Goal: Task Accomplishment & Management: Complete application form

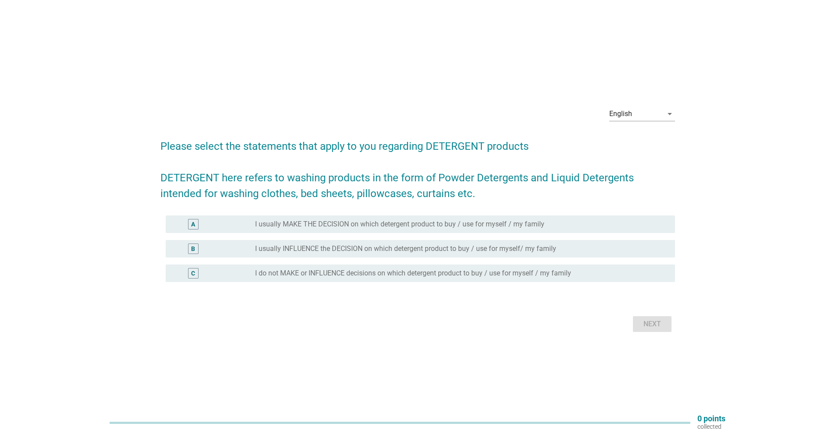
click at [439, 225] on label "I usually MAKE THE DECISION on which detergent product to buy / use for myself …" at bounding box center [399, 224] width 289 height 9
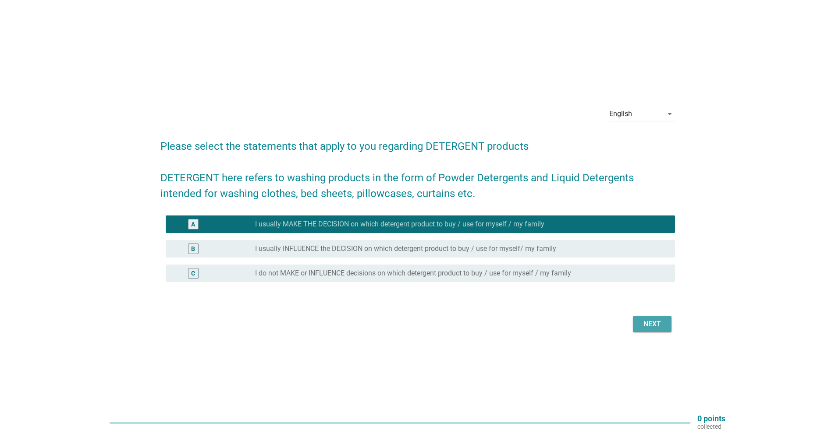
click at [652, 325] on div "Next" at bounding box center [652, 324] width 25 height 11
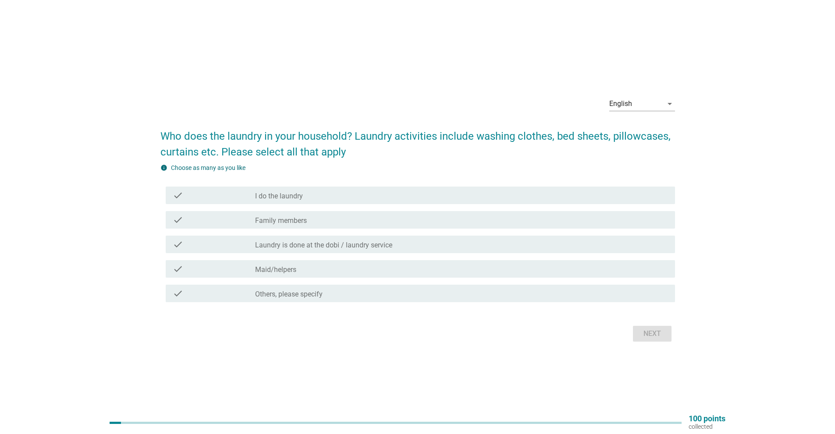
click at [305, 197] on div "check_box_outline_blank I do the laundry" at bounding box center [461, 195] width 413 height 11
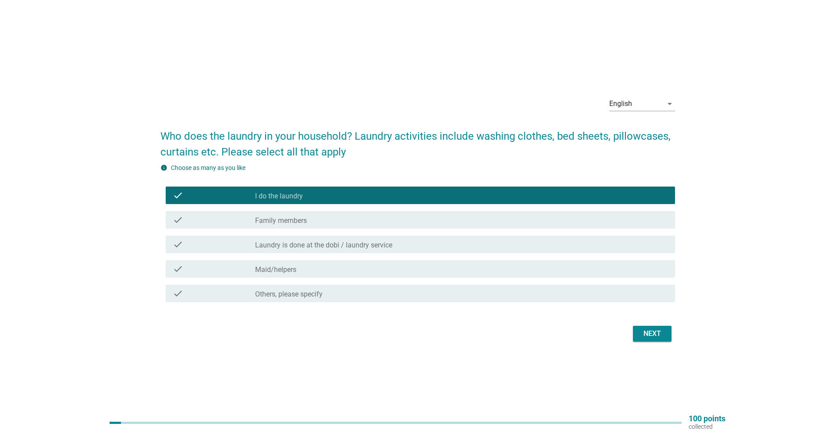
click at [305, 220] on label "Family members" at bounding box center [281, 221] width 52 height 9
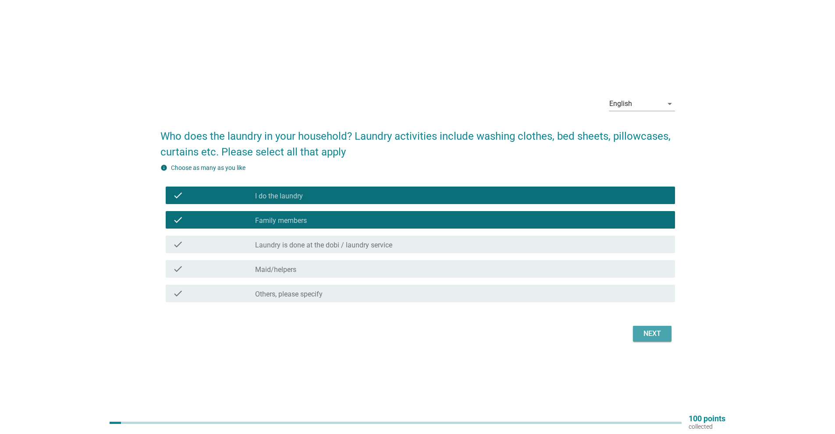
click at [650, 329] on div "Next" at bounding box center [652, 334] width 25 height 11
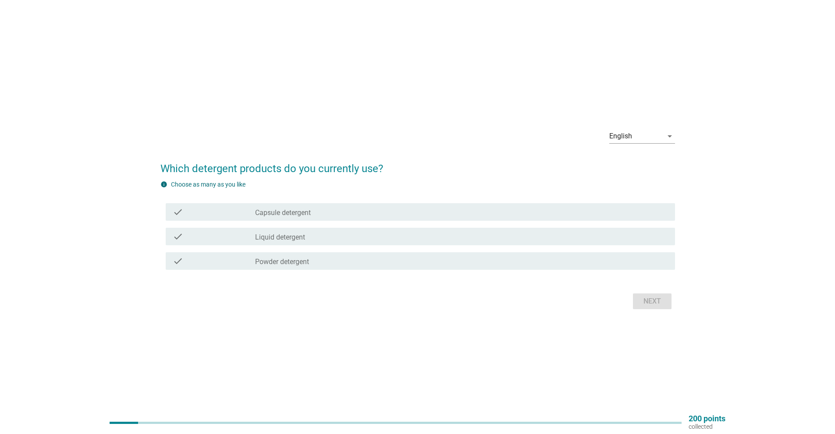
click at [329, 239] on div "check_box_outline_blank Liquid detergent" at bounding box center [461, 236] width 413 height 11
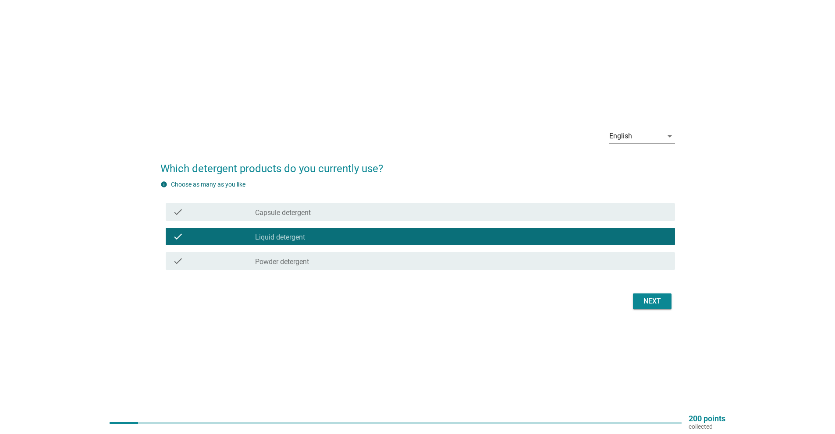
click at [328, 266] on div "check_box_outline_blank Powder detergent" at bounding box center [461, 261] width 413 height 11
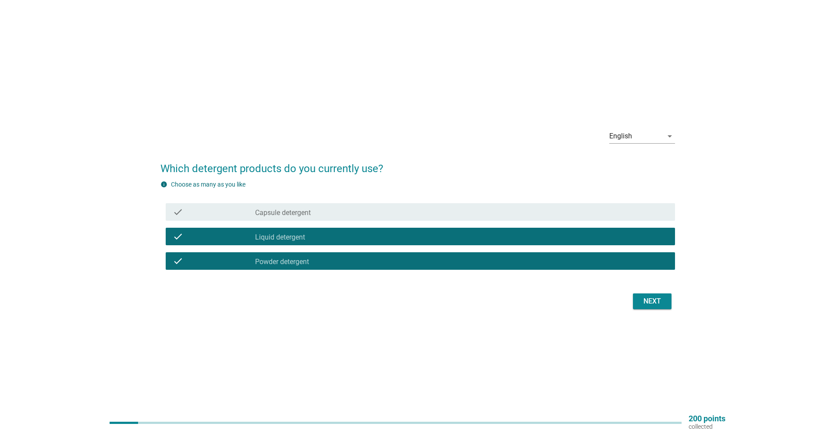
click at [660, 302] on div "Next" at bounding box center [652, 301] width 25 height 11
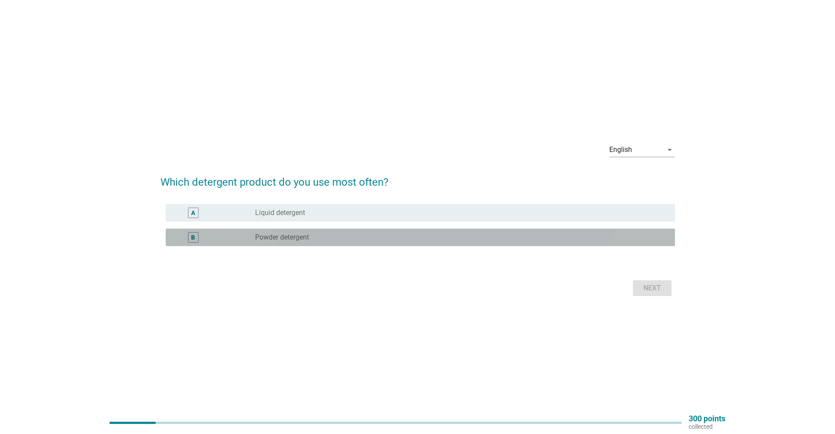
click at [281, 244] on div "B radio_button_unchecked Powder detergent" at bounding box center [420, 238] width 509 height 18
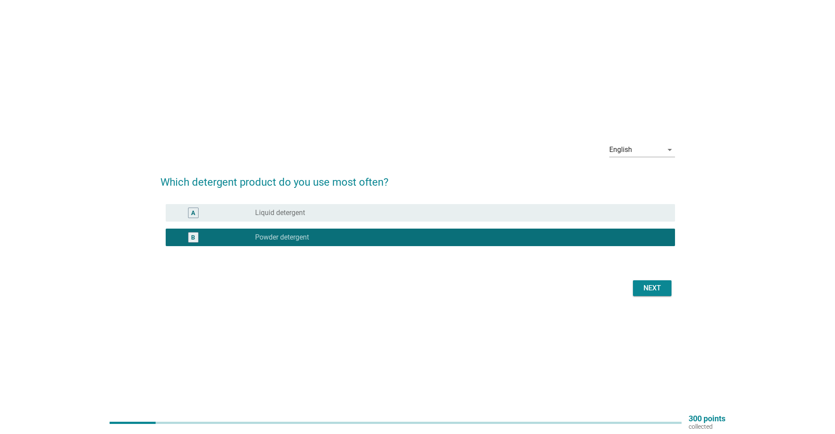
click at [646, 289] on div "Next" at bounding box center [652, 288] width 25 height 11
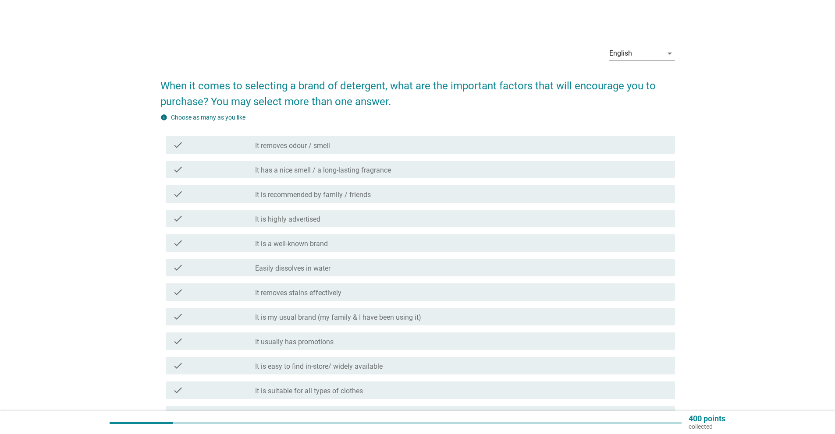
click at [389, 149] on div "check_box_outline_blank It removes odour / smell" at bounding box center [461, 145] width 413 height 11
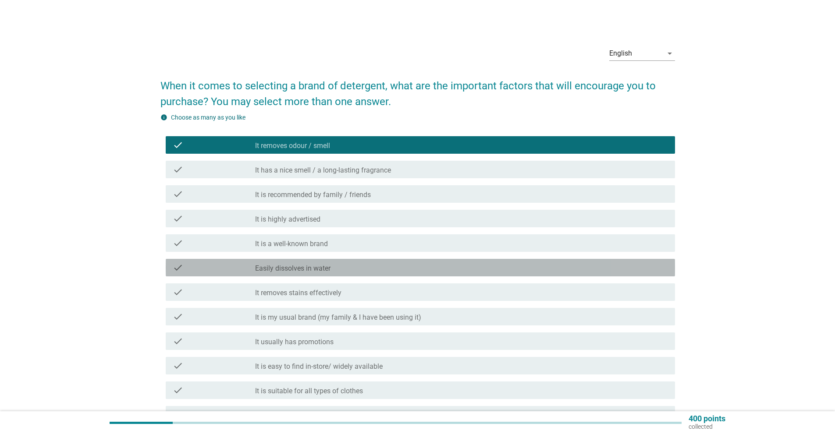
click at [370, 274] on div "check check_box_outline_blank Easily dissolves in water" at bounding box center [420, 268] width 509 height 18
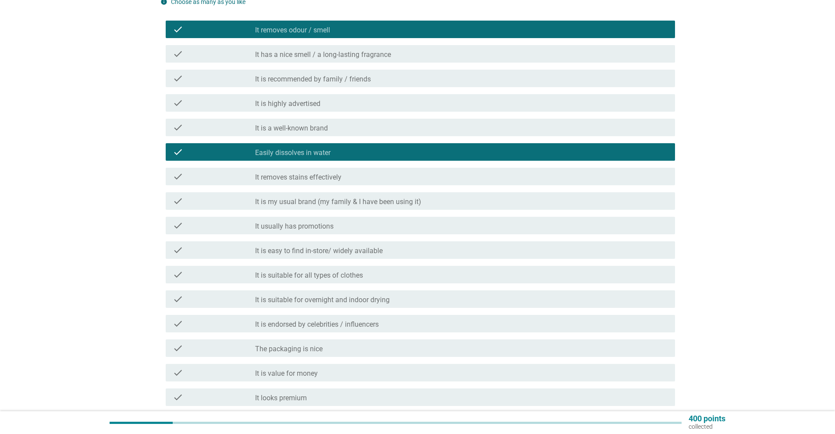
scroll to position [131, 0]
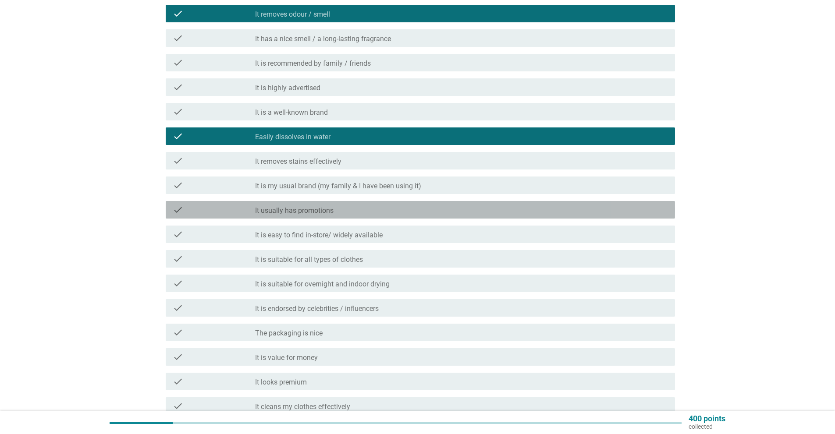
click at [383, 214] on div "check_box_outline_blank It usually has promotions" at bounding box center [461, 210] width 413 height 11
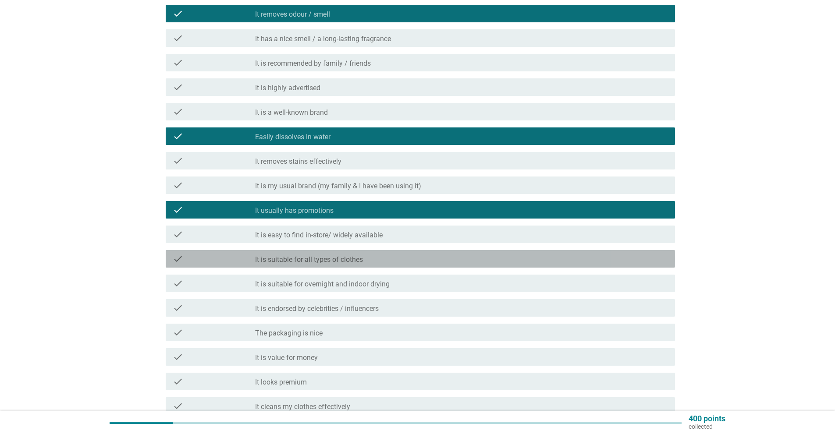
click at [364, 256] on div "check_box_outline_blank It is suitable for all types of clothes" at bounding box center [461, 259] width 413 height 11
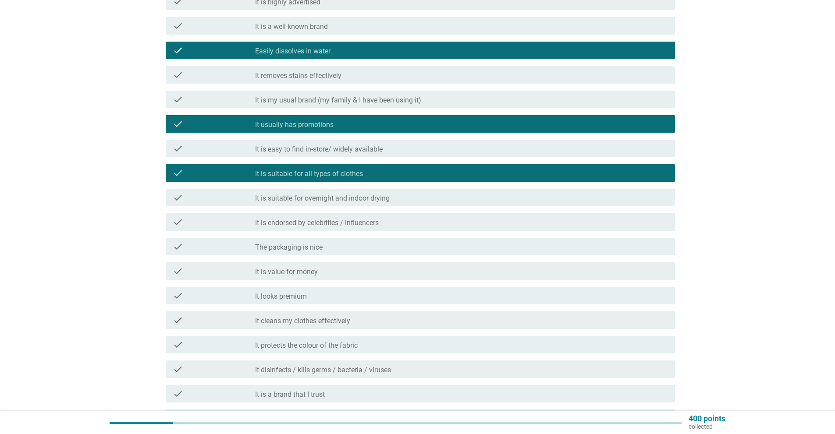
scroll to position [263, 0]
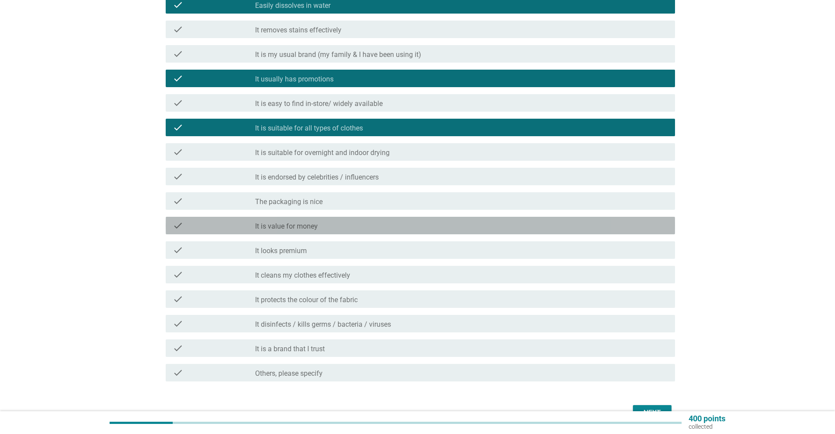
click at [371, 227] on div "check_box_outline_blank It is value for money" at bounding box center [461, 225] width 413 height 11
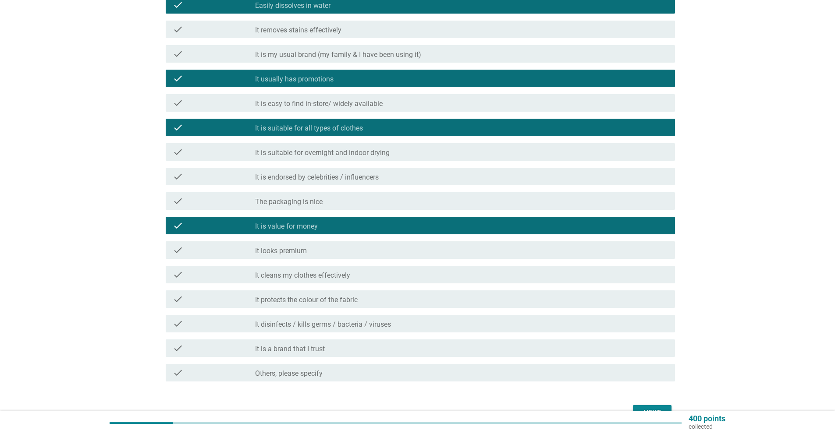
click at [346, 273] on label "It cleans my clothes effectively" at bounding box center [302, 275] width 95 height 9
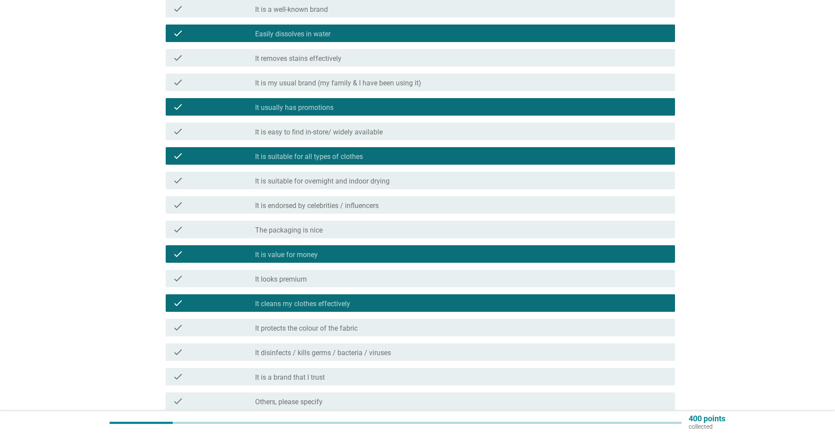
scroll to position [219, 0]
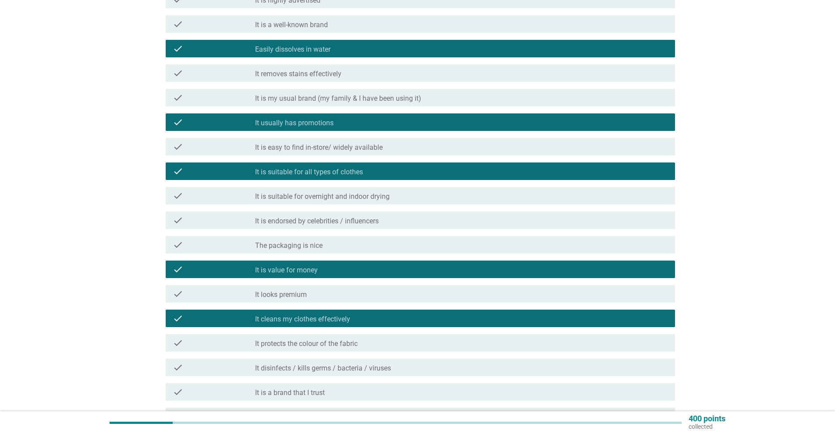
click at [364, 50] on div "check_box_outline_blank Easily dissolves in water" at bounding box center [461, 48] width 413 height 11
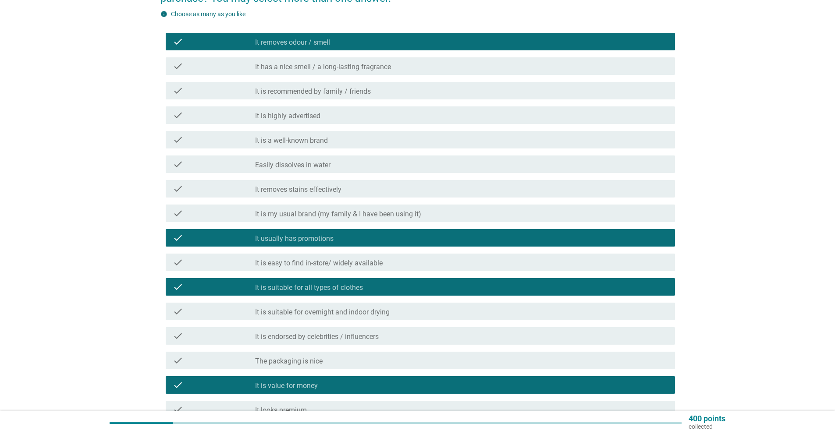
scroll to position [88, 0]
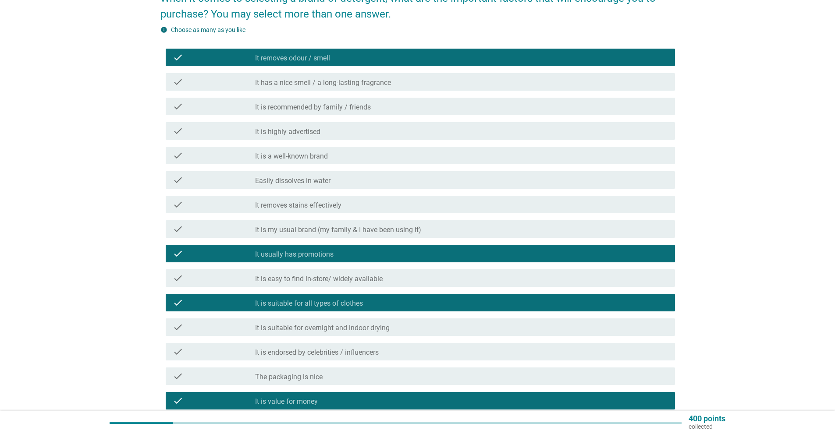
click at [392, 209] on div "check_box_outline_blank It removes stains effectively" at bounding box center [461, 204] width 413 height 11
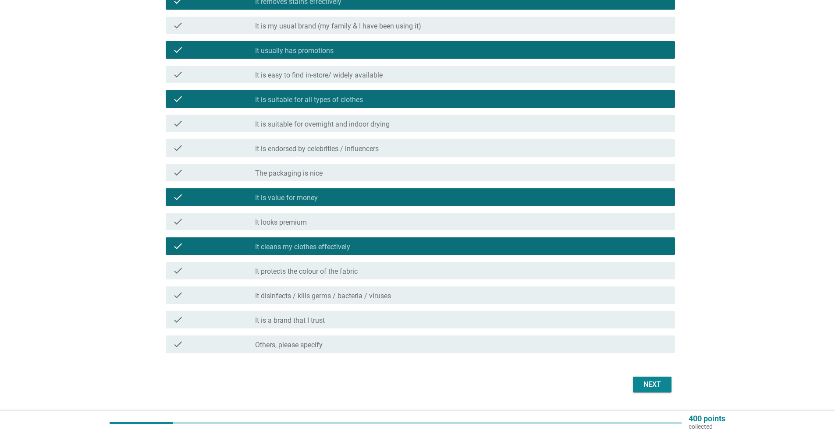
scroll to position [307, 0]
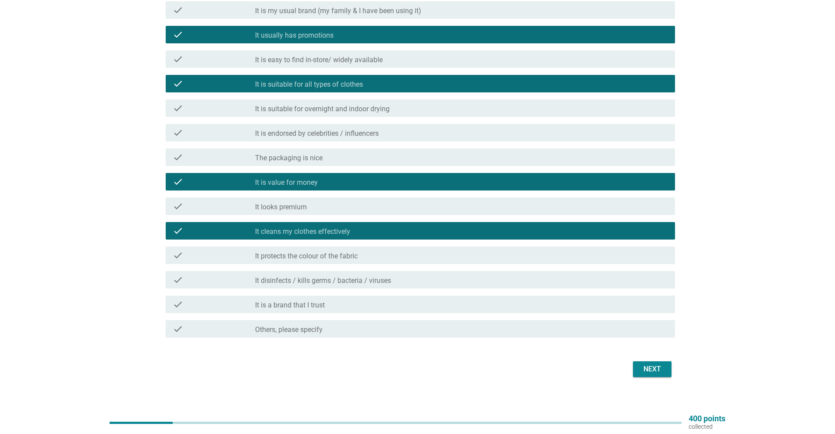
click at [651, 369] on div "Next" at bounding box center [652, 369] width 25 height 11
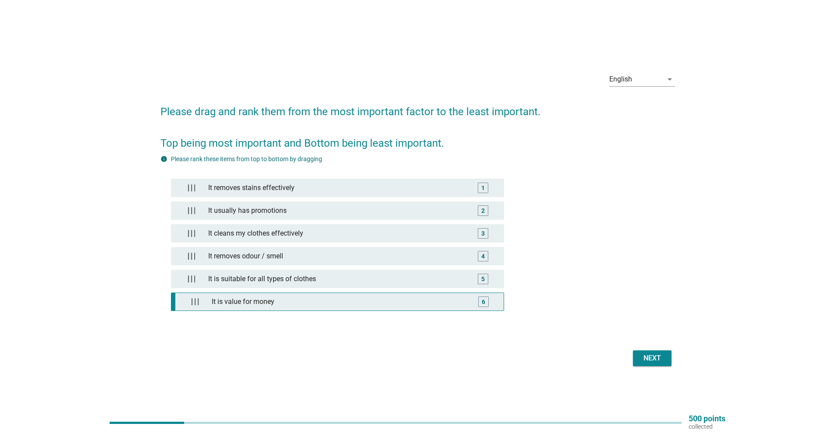
click at [373, 304] on div "It is value for money" at bounding box center [339, 302] width 262 height 18
click at [656, 355] on div "Next" at bounding box center [652, 358] width 25 height 11
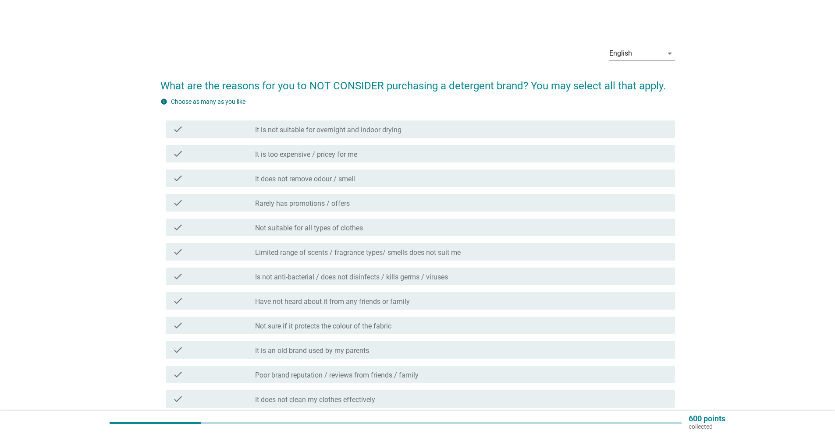
click at [352, 159] on label "It is too expensive / pricey for me" at bounding box center [306, 154] width 102 height 9
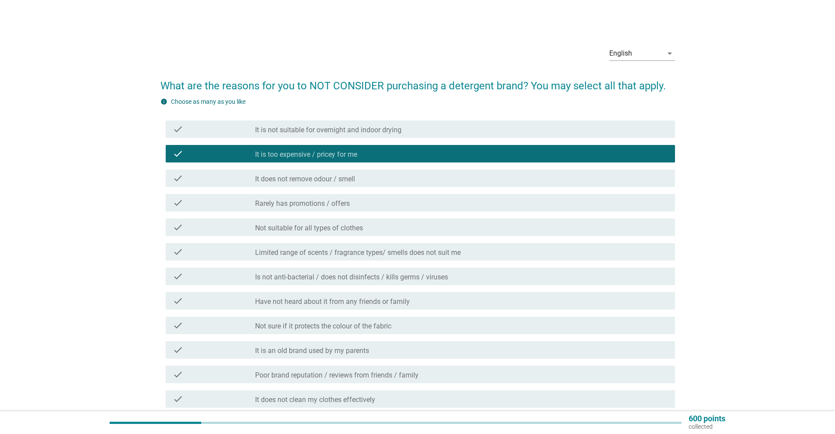
click at [377, 180] on div "check_box_outline_blank It does not remove odour / smell" at bounding box center [461, 178] width 413 height 11
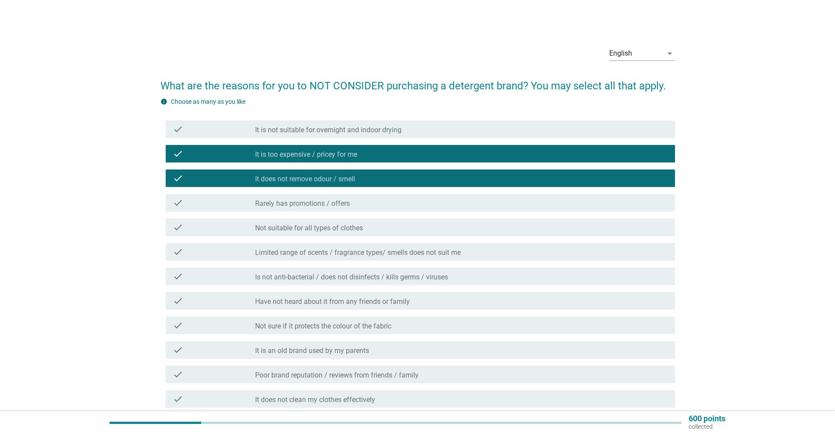
click at [367, 203] on div "check_box_outline_blank Rarely has promotions / offers" at bounding box center [461, 203] width 413 height 11
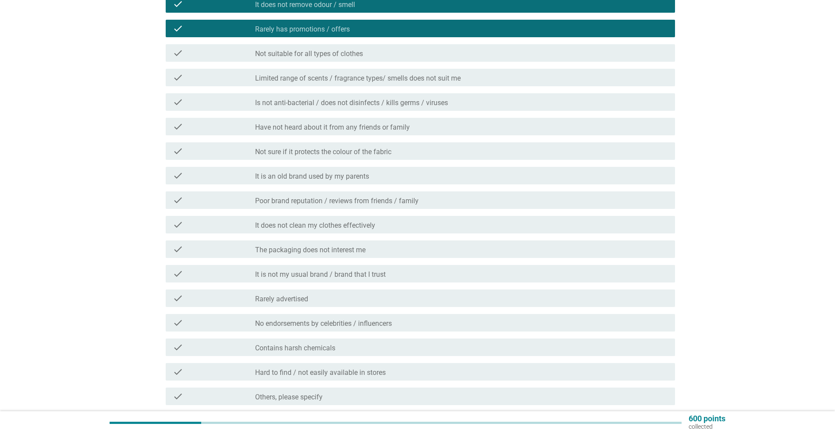
scroll to position [175, 0]
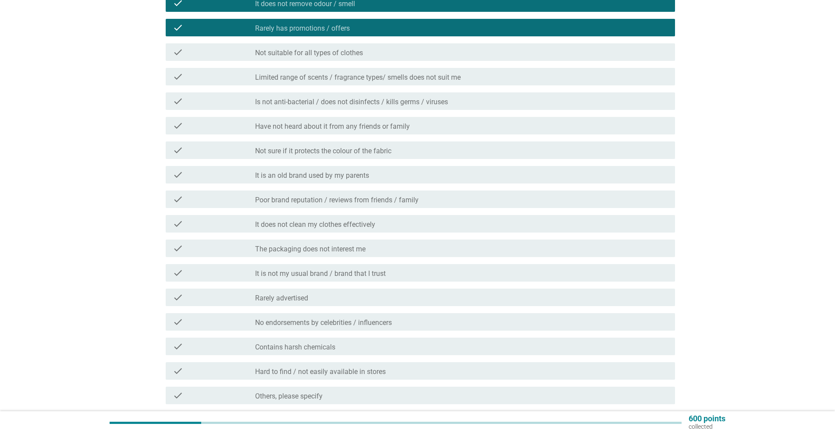
click at [435, 276] on div "check_box_outline_blank It is not my usual brand / brand that I trust" at bounding box center [461, 273] width 413 height 11
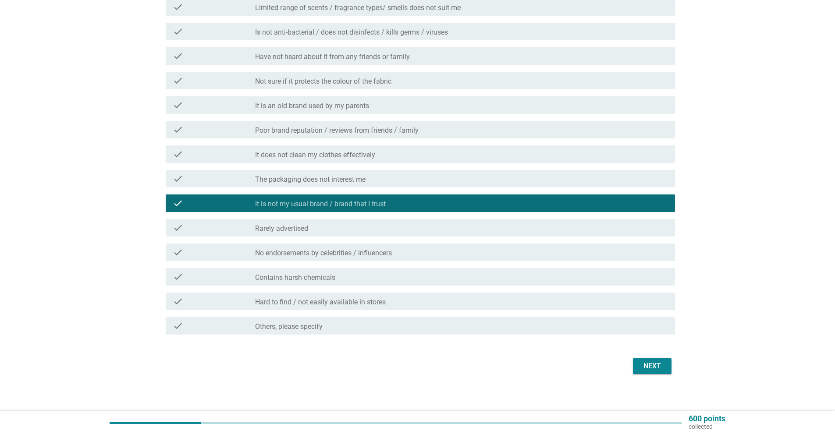
scroll to position [250, 0]
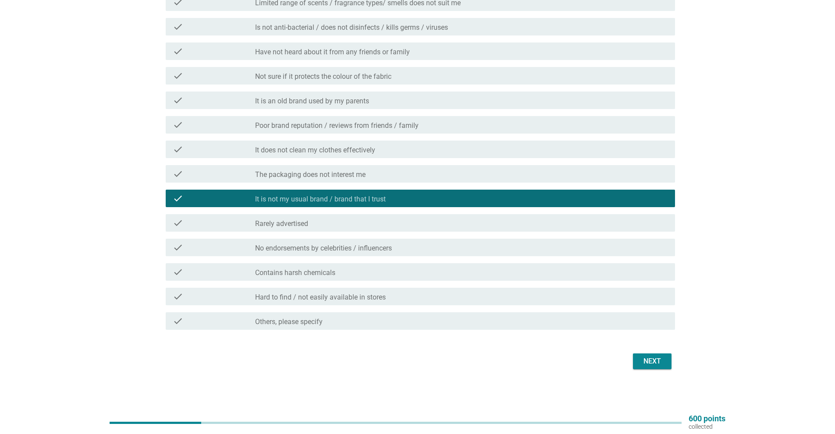
click at [448, 148] on div "check_box_outline_blank It does not clean my clothes effectively" at bounding box center [461, 149] width 413 height 11
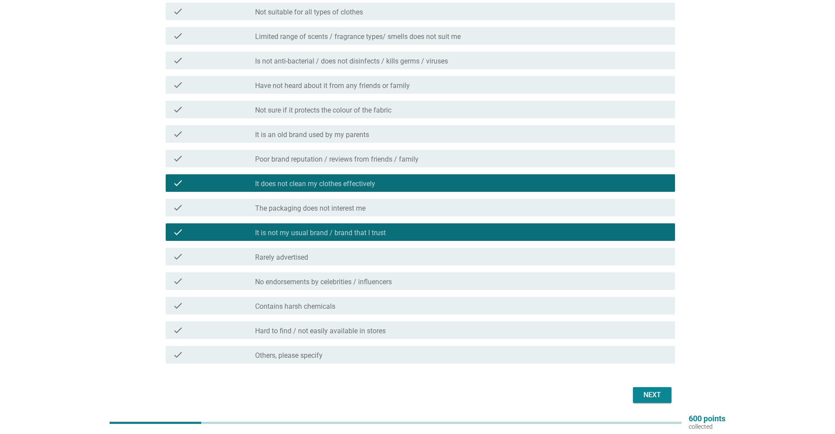
scroll to position [206, 0]
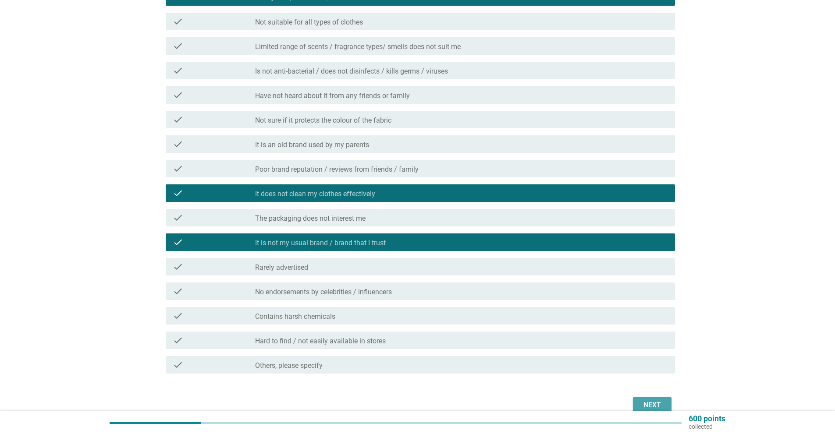
click at [652, 399] on button "Next" at bounding box center [652, 406] width 39 height 16
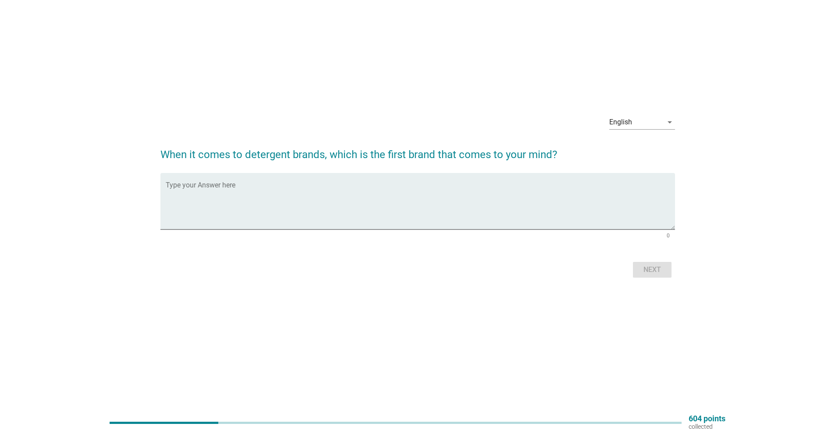
scroll to position [0, 0]
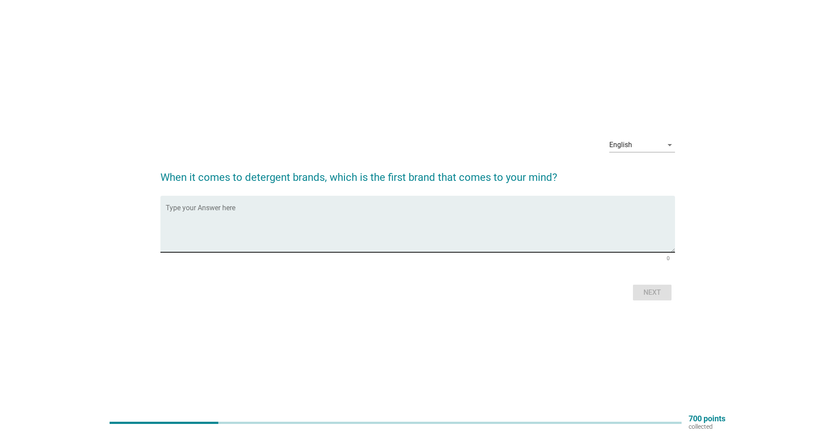
click at [299, 206] on div "Type your Answer here" at bounding box center [420, 224] width 509 height 57
type textarea "A"
type textarea "TOP"
click at [644, 302] on div "Next" at bounding box center [417, 292] width 515 height 21
click at [644, 300] on button "Next" at bounding box center [652, 293] width 39 height 16
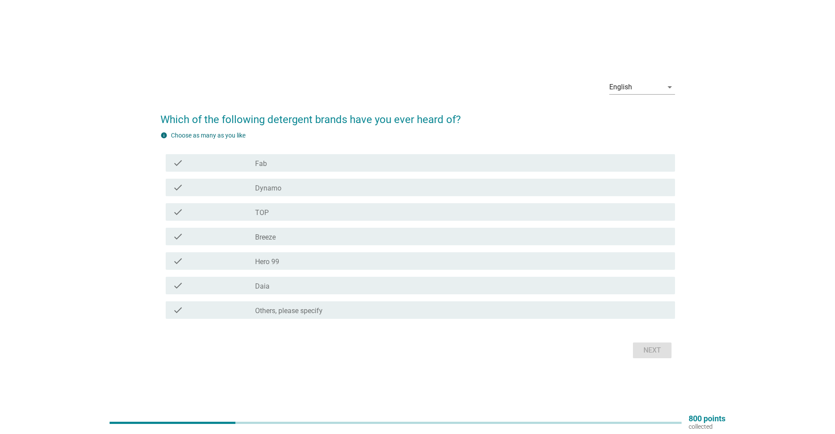
click at [287, 161] on div "check_box_outline_blank Fab" at bounding box center [461, 163] width 413 height 11
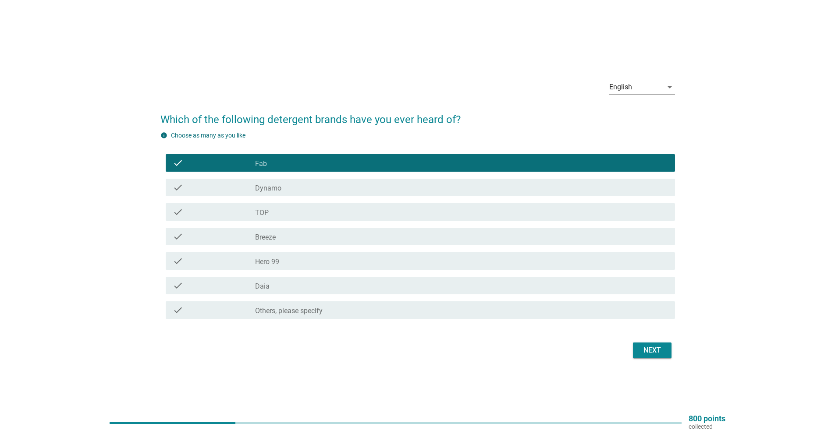
click at [287, 182] on div "check_box_outline_blank Dynamo" at bounding box center [461, 187] width 413 height 11
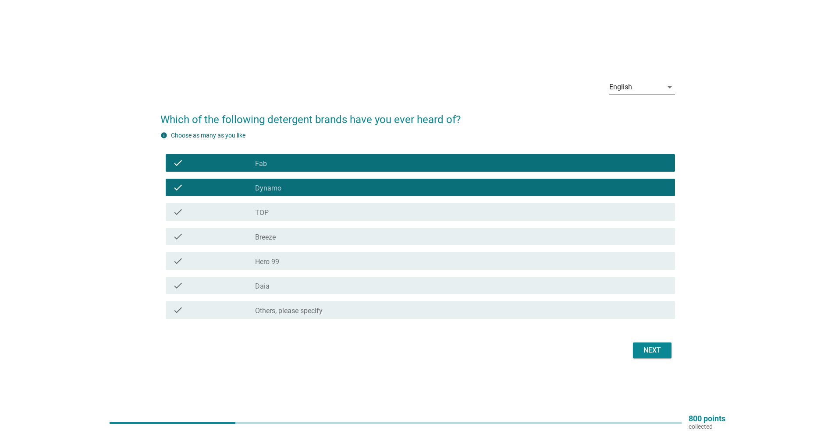
click at [282, 215] on div "check_box_outline_blank TOP" at bounding box center [461, 212] width 413 height 11
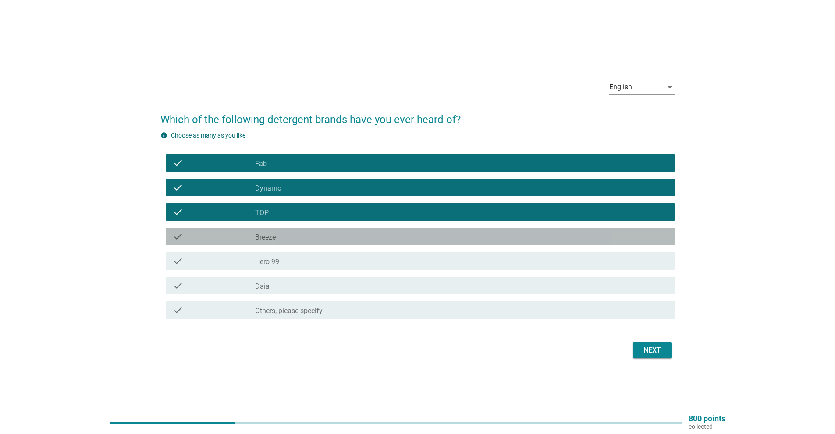
click at [288, 235] on div "check_box_outline_blank Breeze" at bounding box center [461, 236] width 413 height 11
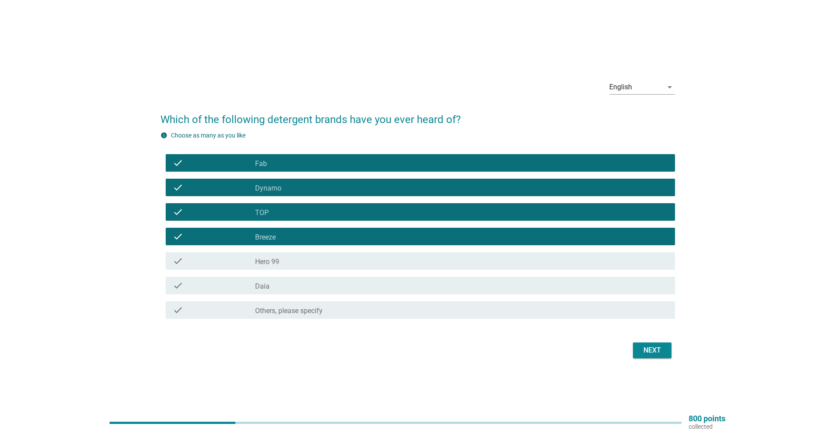
click at [295, 286] on div "check_box_outline_blank Daia" at bounding box center [461, 286] width 413 height 11
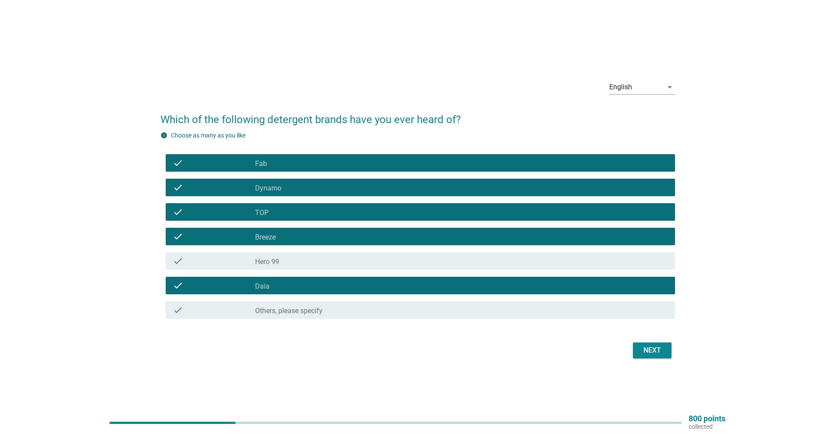
click at [650, 348] on div "Next" at bounding box center [652, 350] width 25 height 11
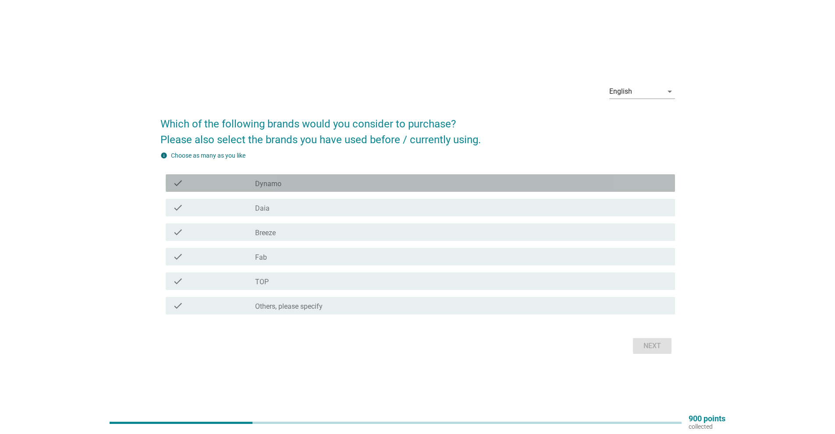
click at [307, 184] on div "check_box_outline_blank Dynamo" at bounding box center [461, 183] width 413 height 11
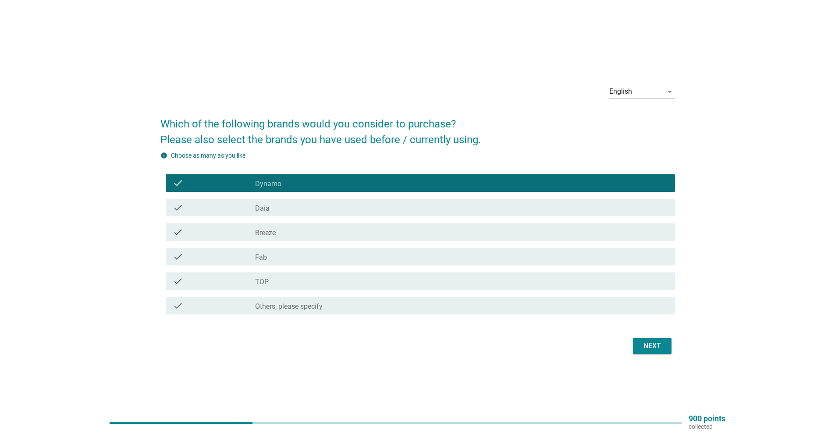
click at [294, 215] on div "check check_box_outline_blank Daia" at bounding box center [420, 208] width 509 height 18
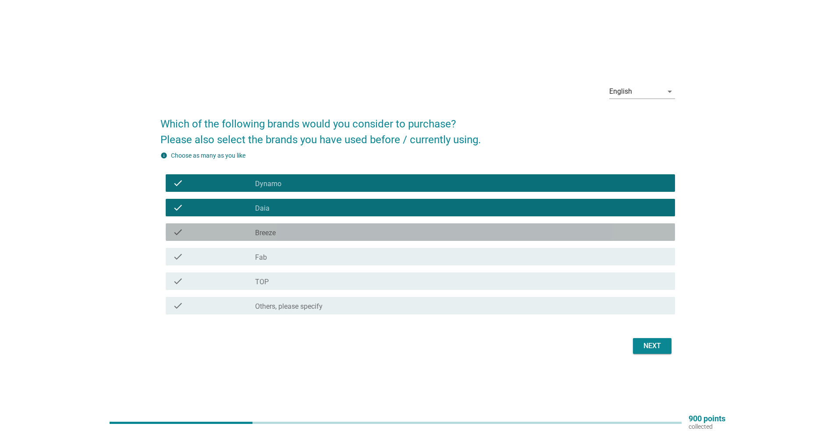
drag, startPoint x: 291, startPoint y: 231, endPoint x: 289, endPoint y: 254, distance: 22.9
click at [292, 231] on div "check_box_outline_blank Breeze" at bounding box center [461, 232] width 413 height 11
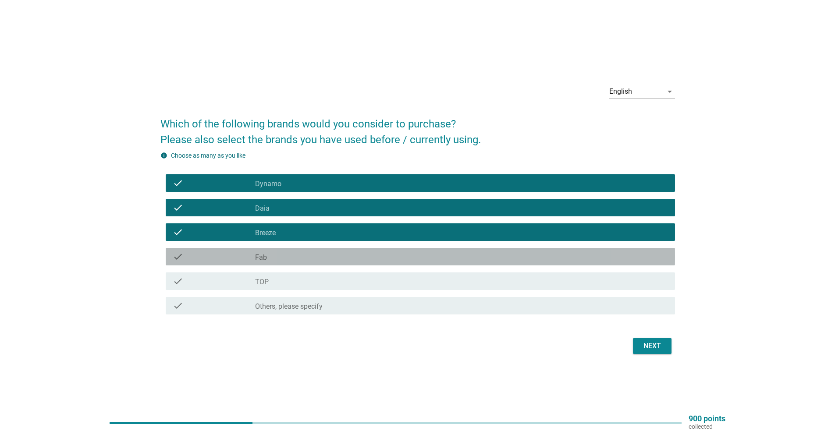
click at [289, 254] on div "check_box_outline_blank Fab" at bounding box center [461, 257] width 413 height 11
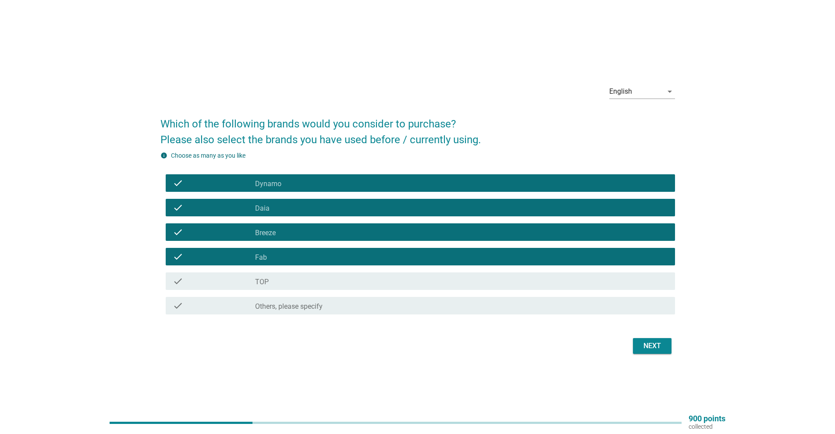
click at [291, 276] on div "check check_box_outline_blank TOP" at bounding box center [420, 282] width 509 height 18
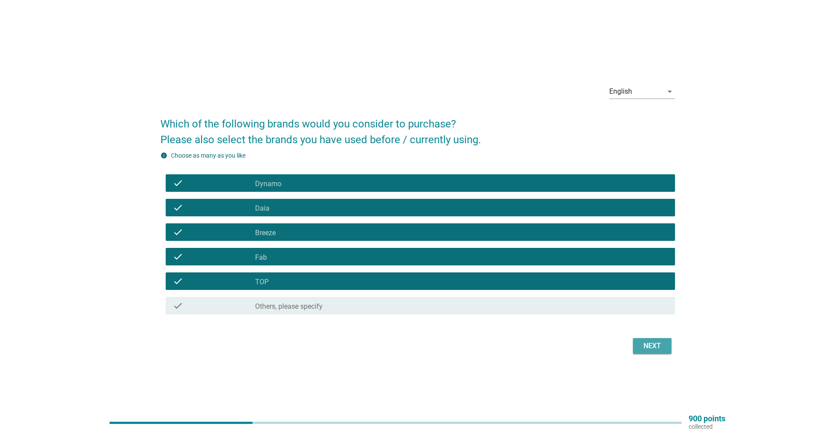
click at [657, 344] on div "Next" at bounding box center [652, 346] width 25 height 11
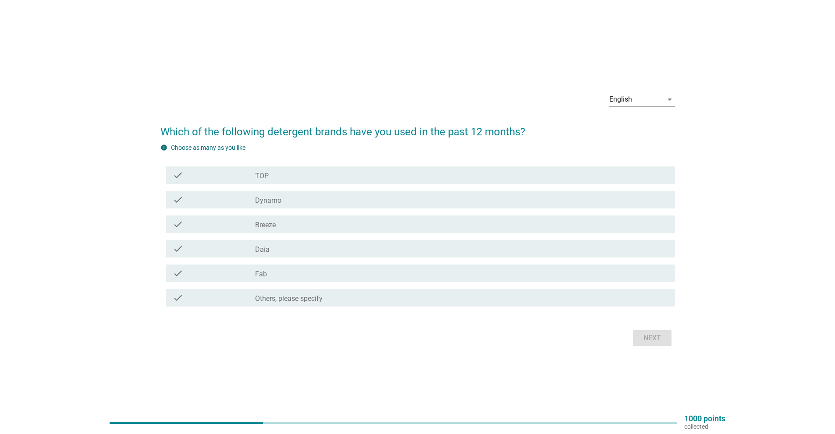
click at [343, 180] on div "check_box TOP" at bounding box center [461, 175] width 413 height 11
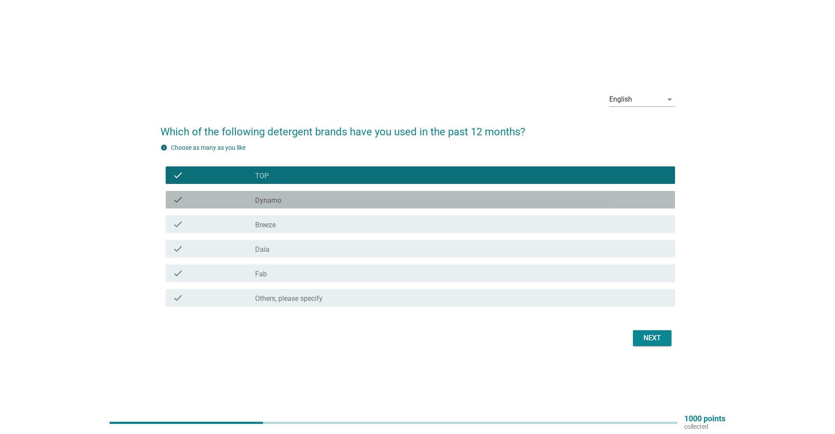
click at [313, 200] on div "check_box Dynamo" at bounding box center [461, 200] width 413 height 11
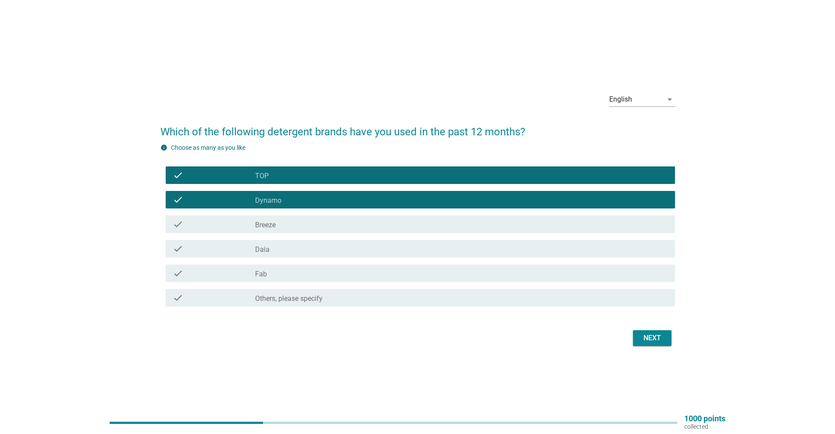
click at [315, 224] on div "check_box_outline_blank Breeze" at bounding box center [461, 224] width 413 height 11
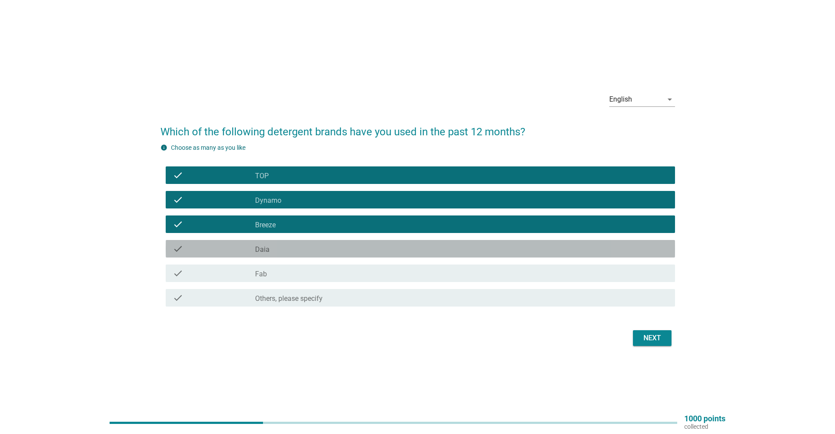
click at [296, 252] on div "check_box Daia" at bounding box center [461, 249] width 413 height 11
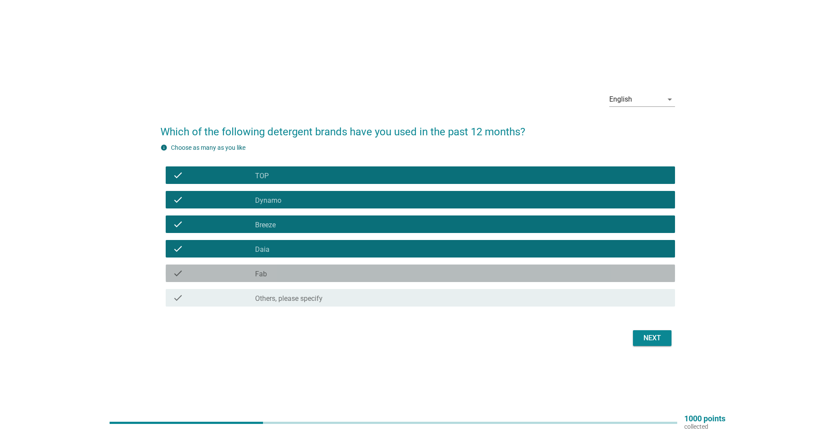
click at [294, 276] on div "check_box Fab" at bounding box center [461, 273] width 413 height 11
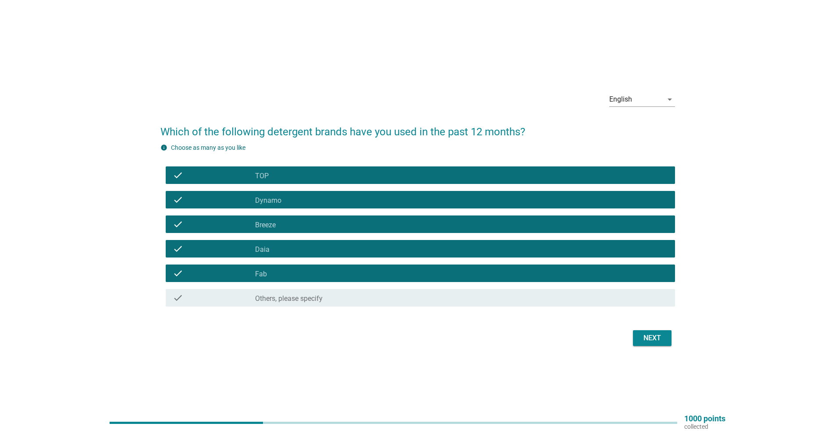
click at [647, 338] on div "Next" at bounding box center [652, 338] width 25 height 11
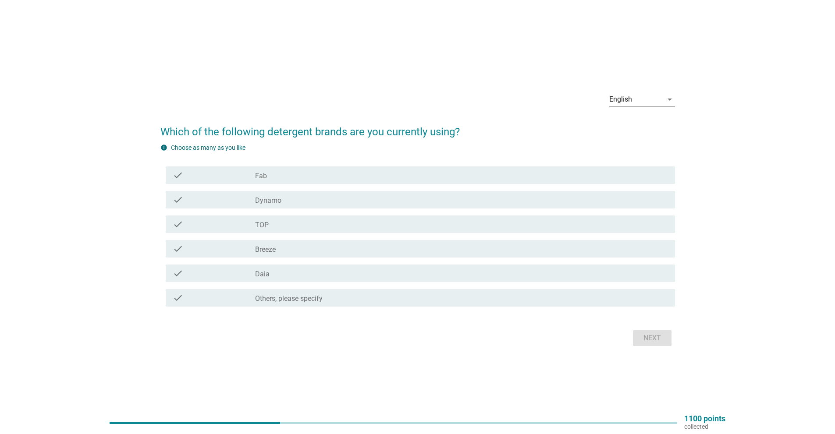
click at [288, 174] on div "check_box Fab" at bounding box center [461, 175] width 413 height 11
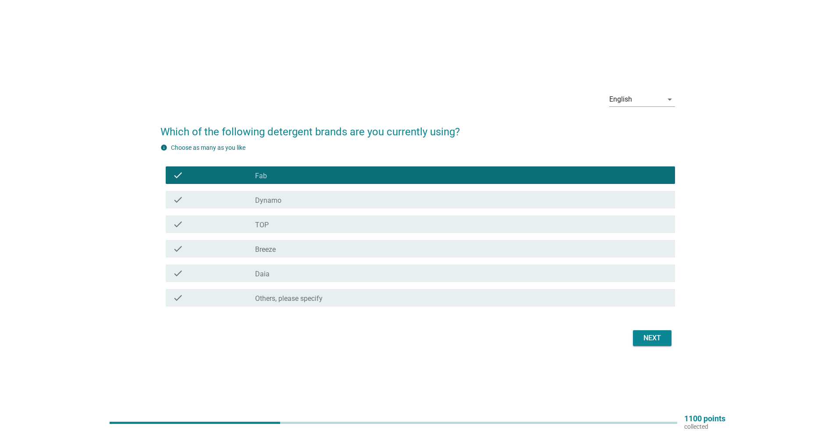
click at [277, 221] on div "check_box TOP" at bounding box center [461, 224] width 413 height 11
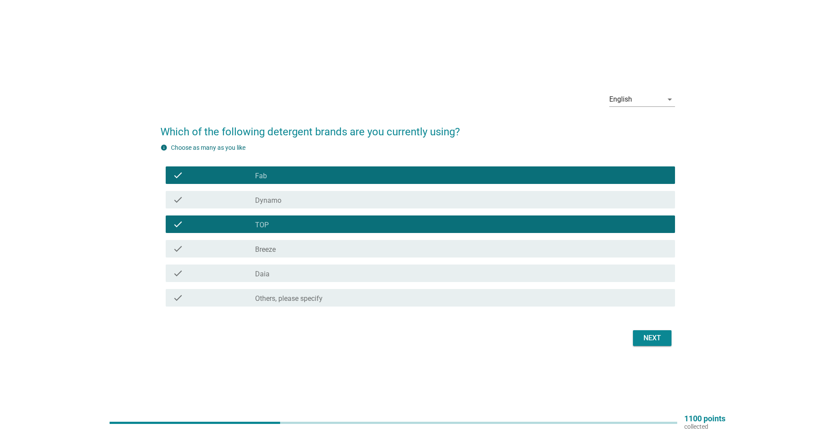
click at [277, 278] on div "check_box Daia" at bounding box center [461, 273] width 413 height 11
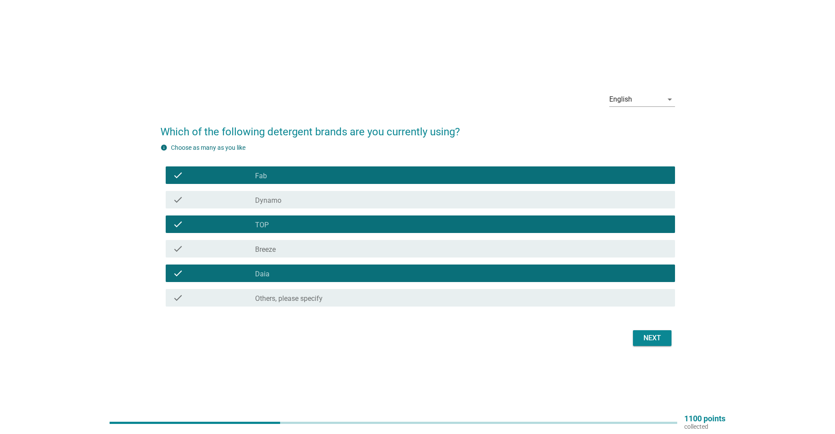
click at [652, 338] on div "Next" at bounding box center [652, 338] width 25 height 11
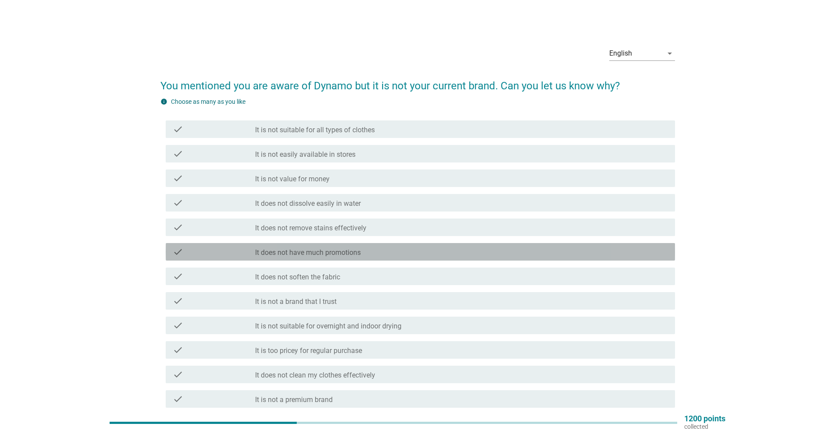
click at [379, 248] on div "check_box_outline_blank It does not have much promotions" at bounding box center [461, 252] width 413 height 11
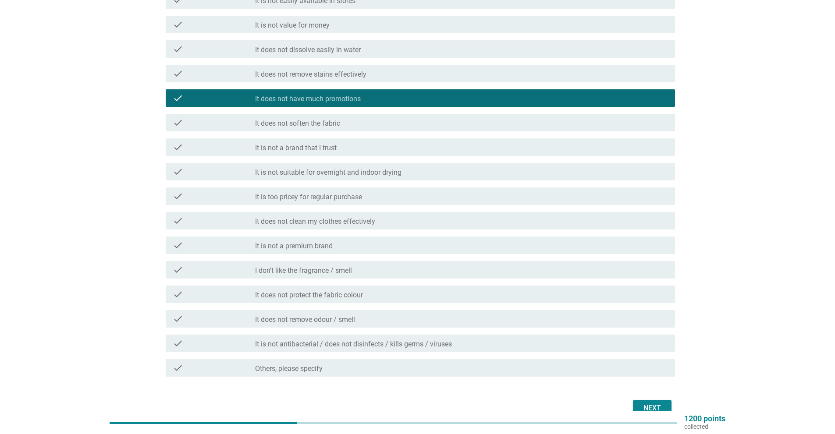
scroll to position [175, 0]
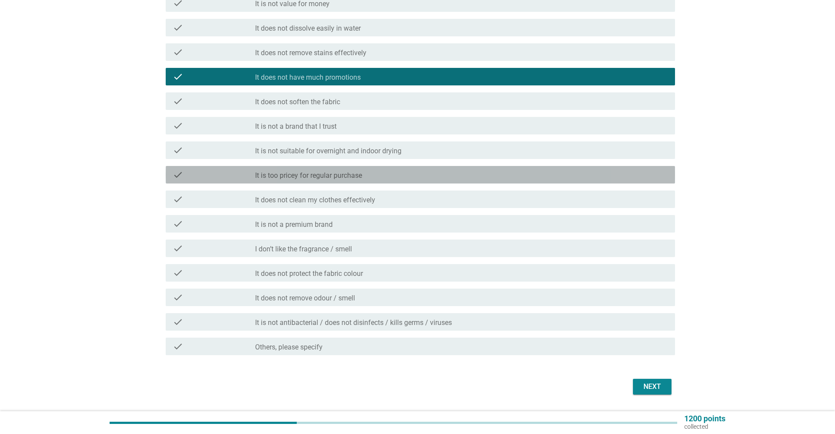
click at [383, 178] on div "check_box_outline_blank It is too pricey for regular purchase" at bounding box center [461, 175] width 413 height 11
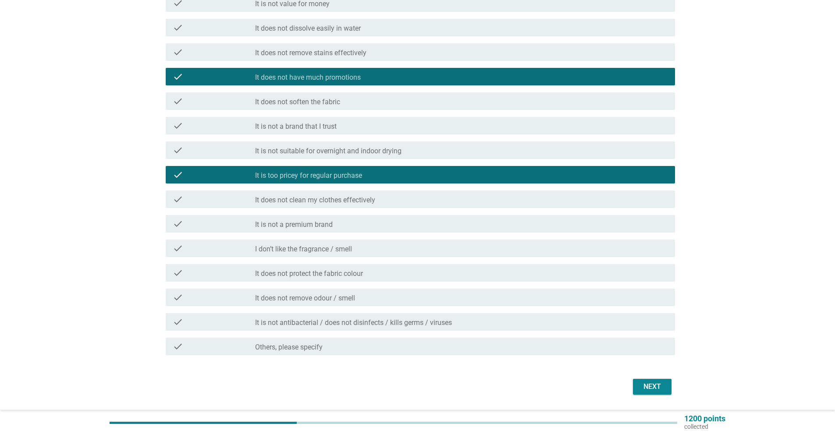
click at [663, 389] on div "Next" at bounding box center [652, 387] width 25 height 11
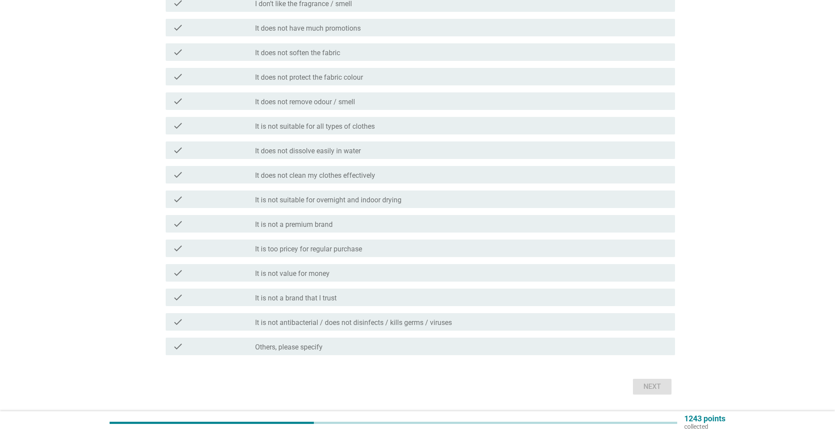
scroll to position [0, 0]
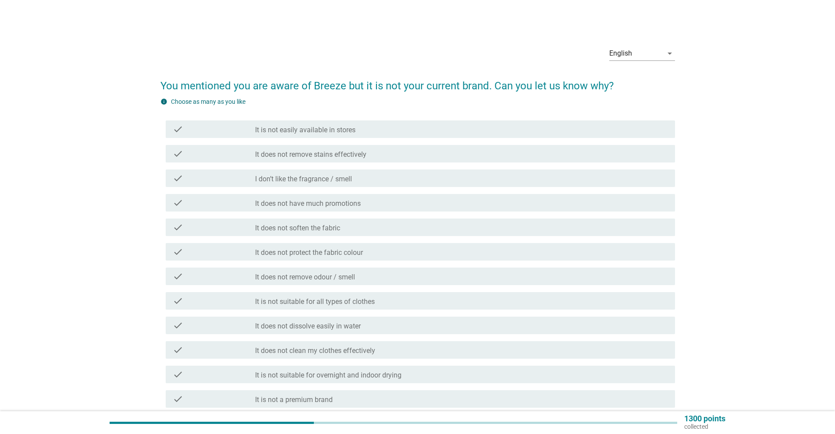
click at [367, 203] on div "check_box_outline_blank It does not have much promotions" at bounding box center [461, 203] width 413 height 11
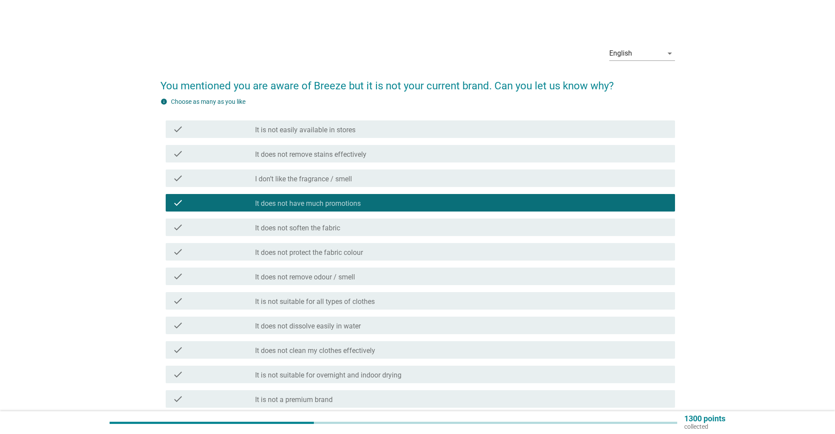
click at [367, 203] on div "check_box_outline_blank It does not have much promotions" at bounding box center [461, 203] width 413 height 11
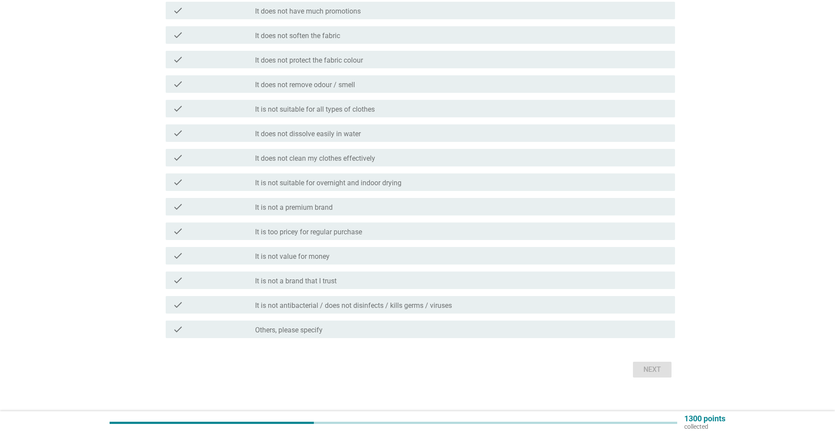
scroll to position [201, 0]
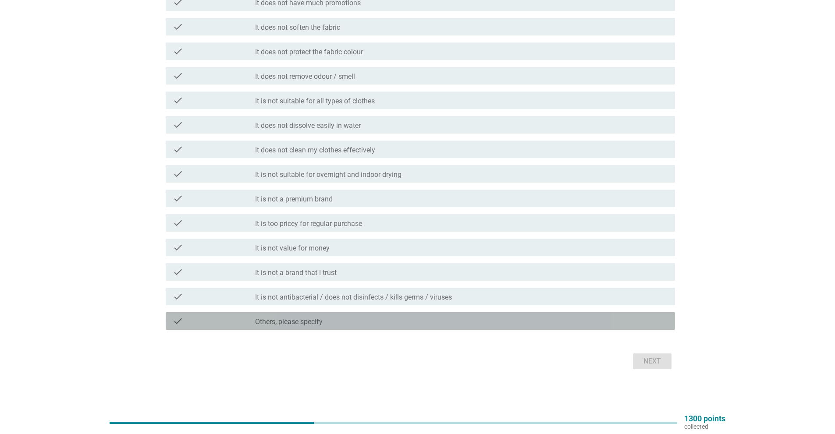
click at [327, 318] on div "check_box Others, please specify" at bounding box center [461, 321] width 413 height 11
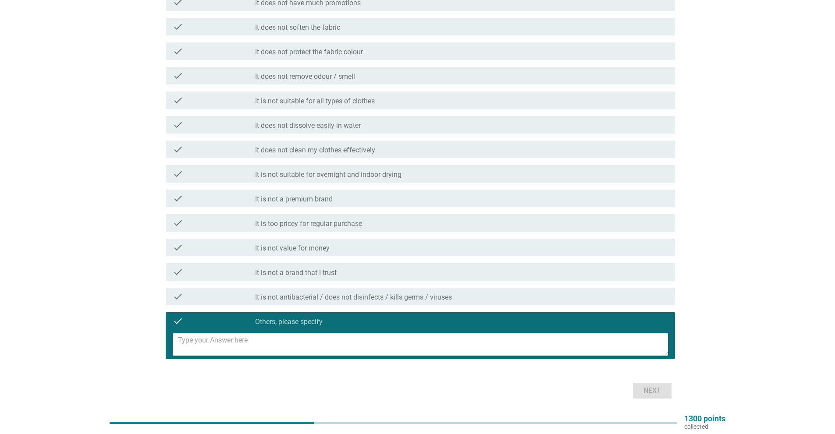
click at [292, 354] on textarea at bounding box center [423, 345] width 490 height 22
type textarea "My family not"
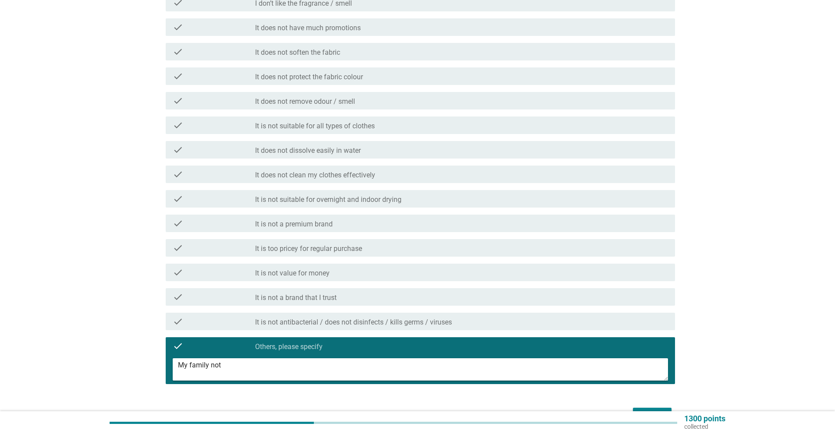
scroll to position [230, 0]
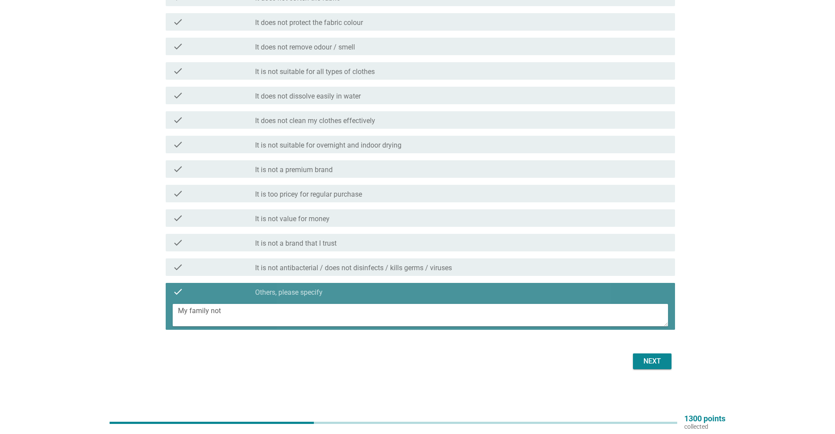
drag, startPoint x: 251, startPoint y: 323, endPoint x: 170, endPoint y: 323, distance: 81.5
click at [170, 323] on div "My family not" at bounding box center [420, 315] width 509 height 29
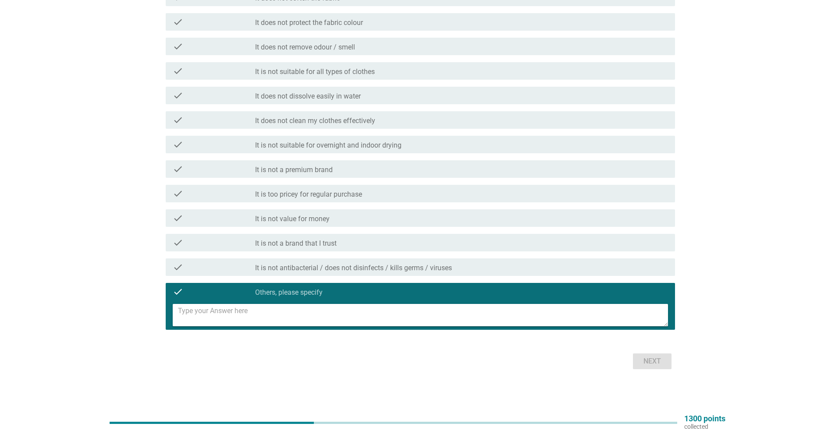
click at [777, 259] on div "English arrow_drop_down You mentioned you are aware of Breeze but it is not you…" at bounding box center [417, 90] width 793 height 577
click at [378, 125] on div "check_box_outline_blank It does not clean my clothes effectively" at bounding box center [461, 120] width 413 height 11
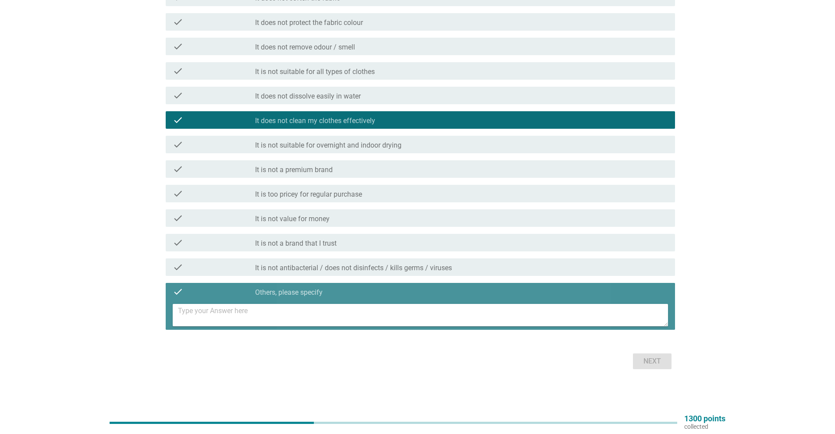
click at [229, 297] on div "check" at bounding box center [214, 292] width 82 height 11
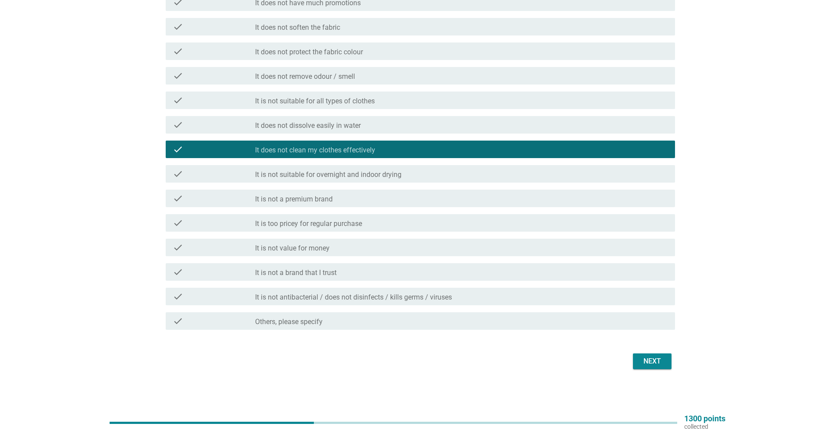
click at [387, 230] on div "check check_box_outline_blank It is too pricey for regular purchase" at bounding box center [420, 223] width 509 height 18
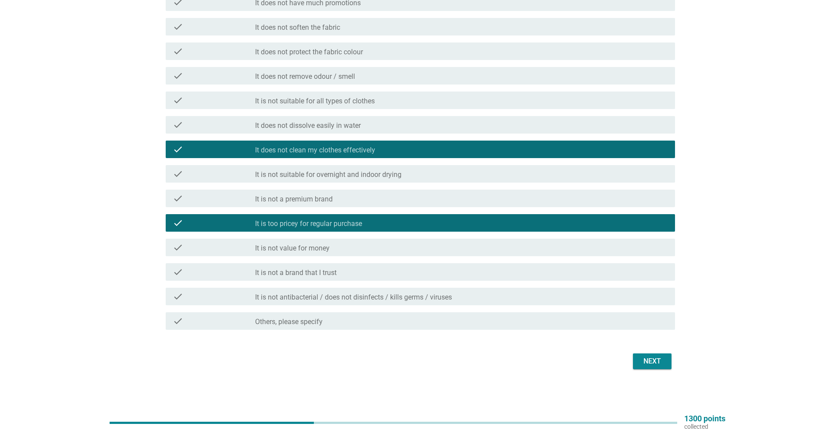
click at [659, 358] on div "Next" at bounding box center [652, 361] width 25 height 11
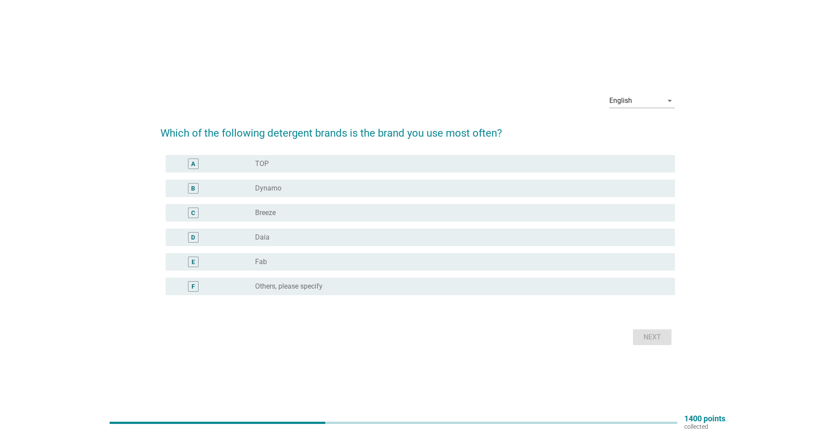
click at [338, 164] on div "radio_button_unchecked TOP" at bounding box center [458, 164] width 406 height 9
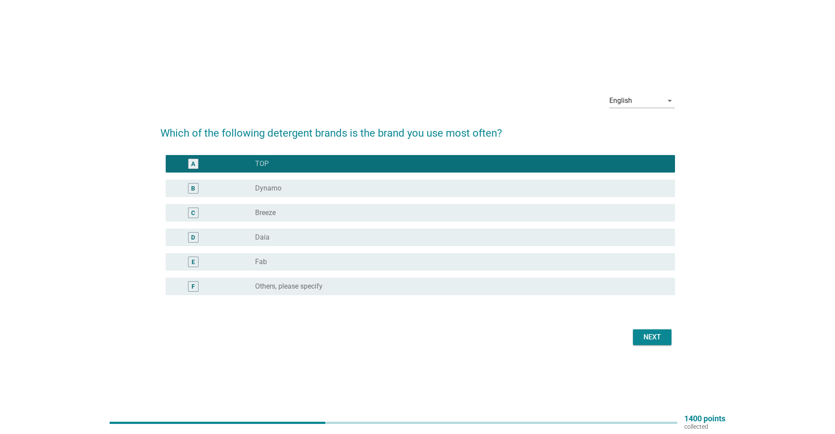
click at [265, 227] on div "D radio_button_unchecked Daia" at bounding box center [417, 237] width 515 height 25
drag, startPoint x: 258, startPoint y: 237, endPoint x: 278, endPoint y: 247, distance: 23.1
click at [258, 237] on label "Daia" at bounding box center [262, 237] width 14 height 9
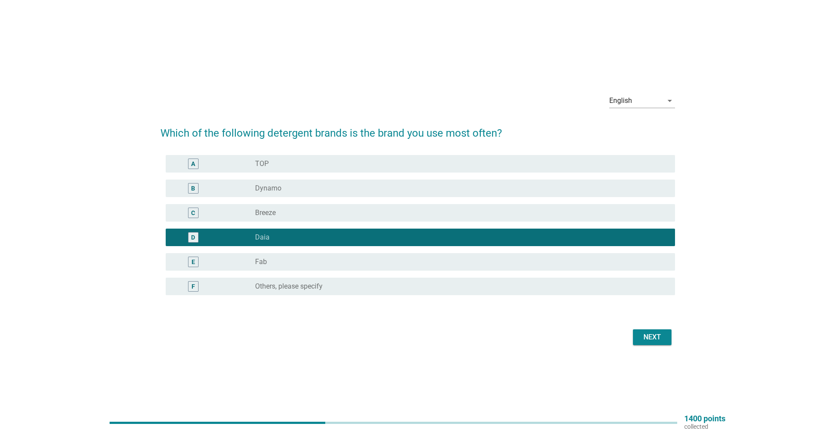
click at [325, 166] on div "radio_button_unchecked TOP" at bounding box center [458, 164] width 406 height 9
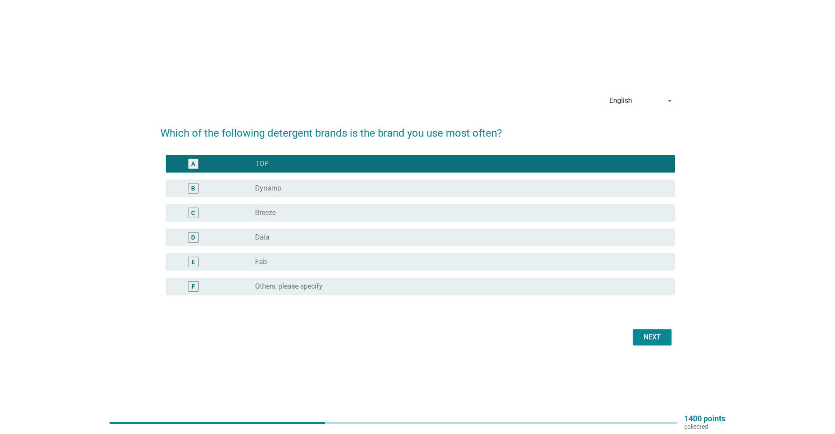
click at [657, 336] on div "Next" at bounding box center [652, 337] width 25 height 11
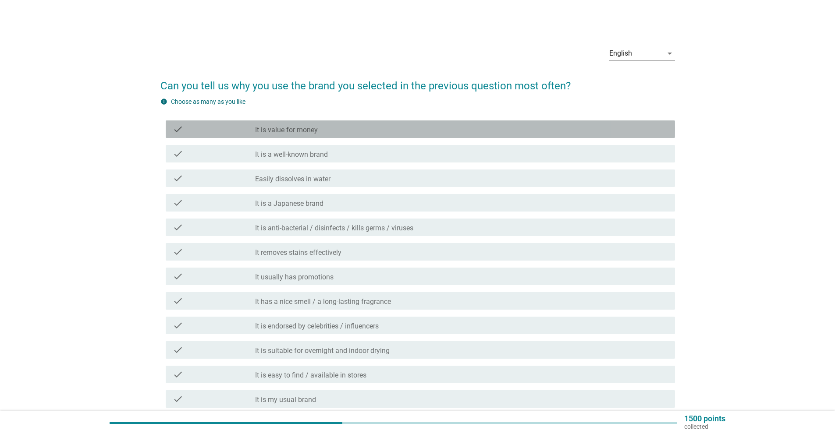
click at [316, 128] on label "It is value for money" at bounding box center [286, 130] width 63 height 9
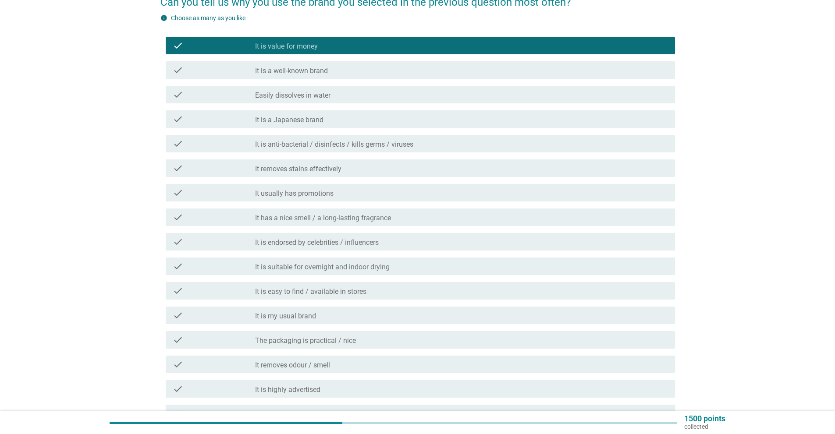
scroll to position [88, 0]
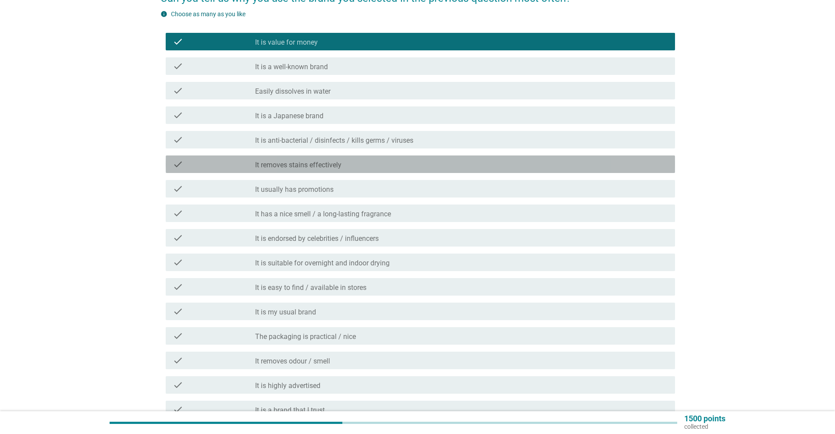
click at [351, 166] on div "check_box_outline_blank It removes stains effectively" at bounding box center [461, 164] width 413 height 11
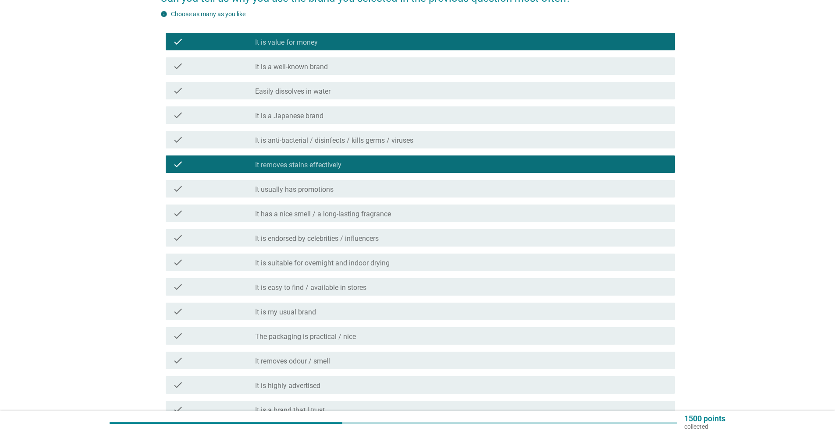
click at [382, 217] on label "It has a nice smell / a long-lasting fragrance" at bounding box center [323, 214] width 136 height 9
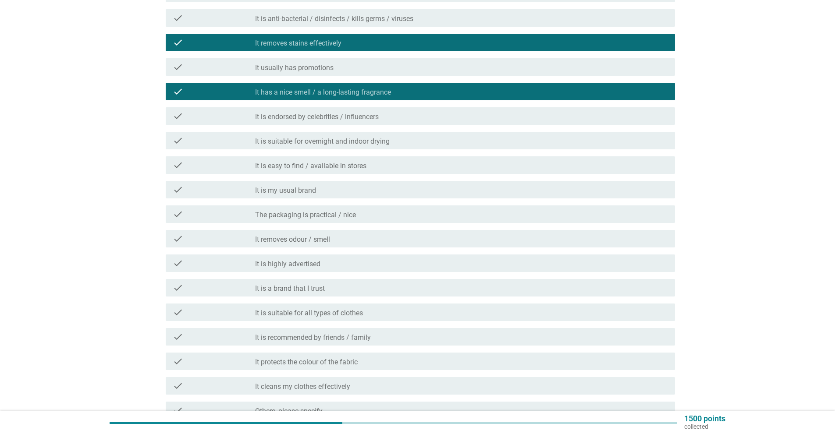
scroll to position [219, 0]
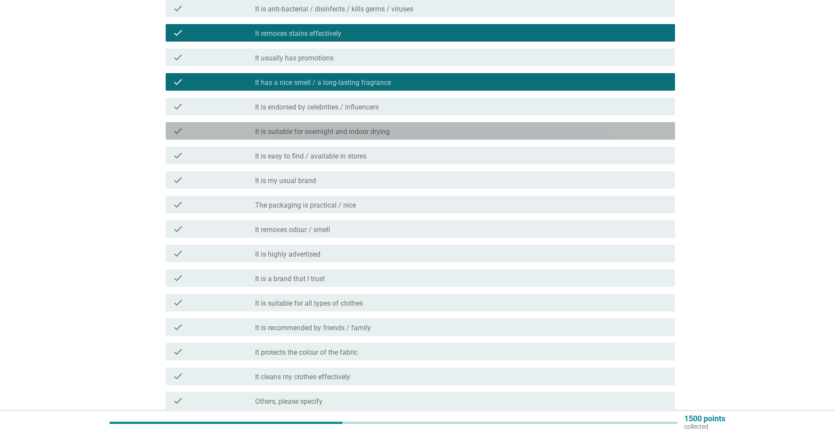
click at [379, 137] on div "check check_box_outline_blank It is suitable for overnight and indoor drying" at bounding box center [420, 131] width 509 height 18
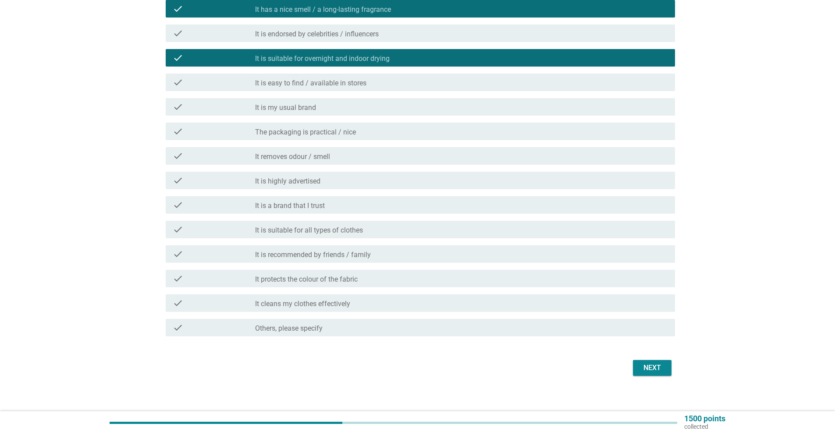
scroll to position [299, 0]
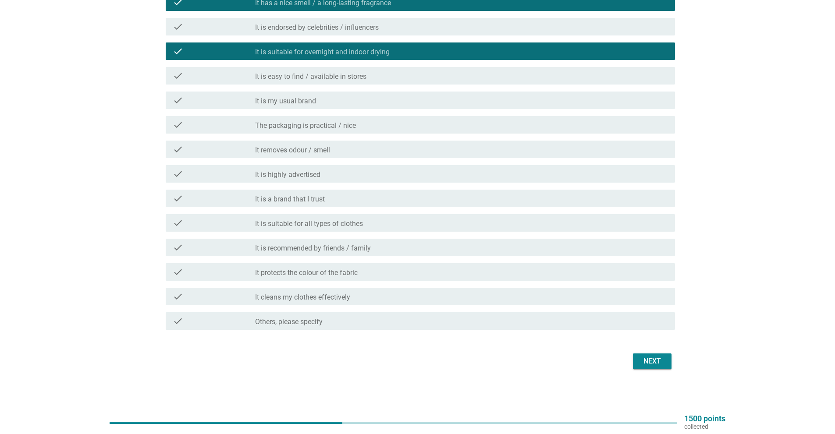
click at [367, 228] on div "check check_box_outline_blank It is suitable for all types of clothes" at bounding box center [420, 223] width 509 height 18
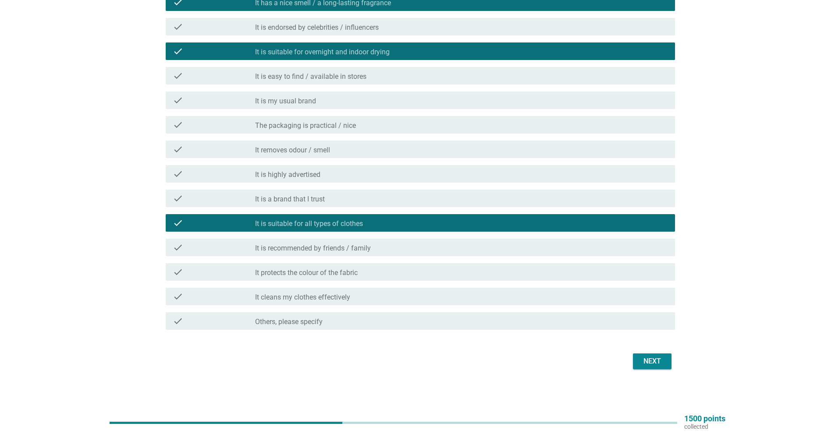
click at [386, 253] on div "check check_box_outline_blank It is recommended by friends / family" at bounding box center [420, 248] width 509 height 18
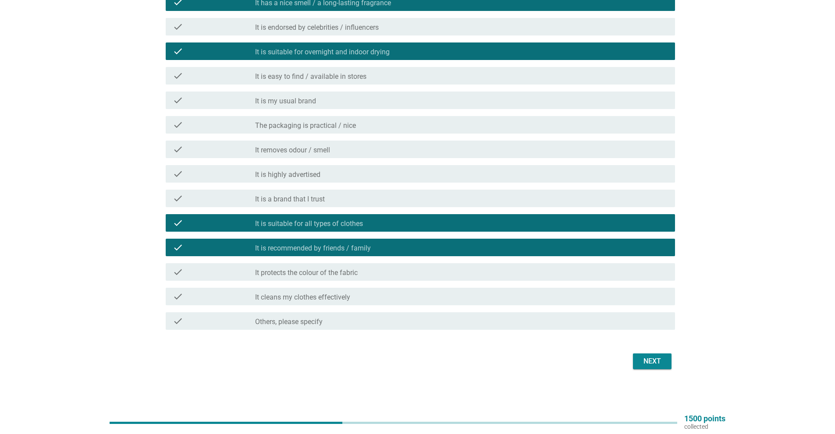
click at [655, 361] on div "Next" at bounding box center [652, 361] width 25 height 11
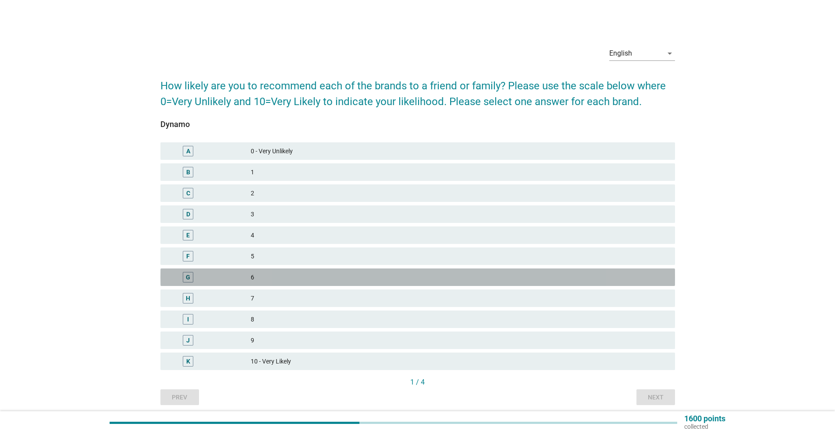
click at [267, 274] on div "6" at bounding box center [459, 277] width 417 height 11
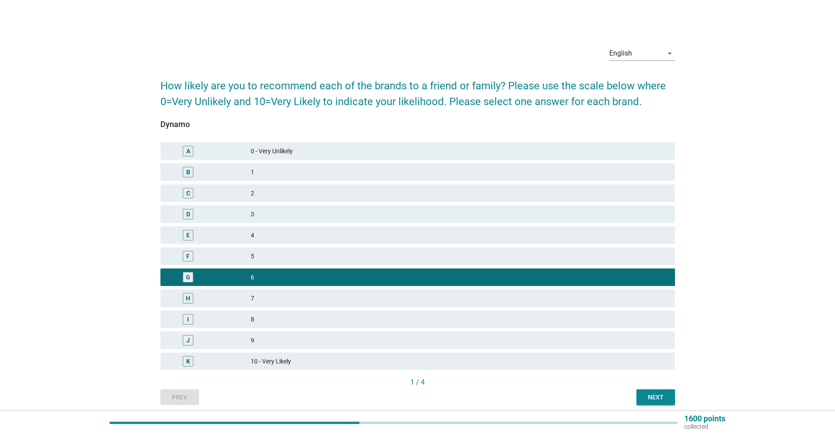
click at [652, 399] on div "Next" at bounding box center [655, 397] width 25 height 9
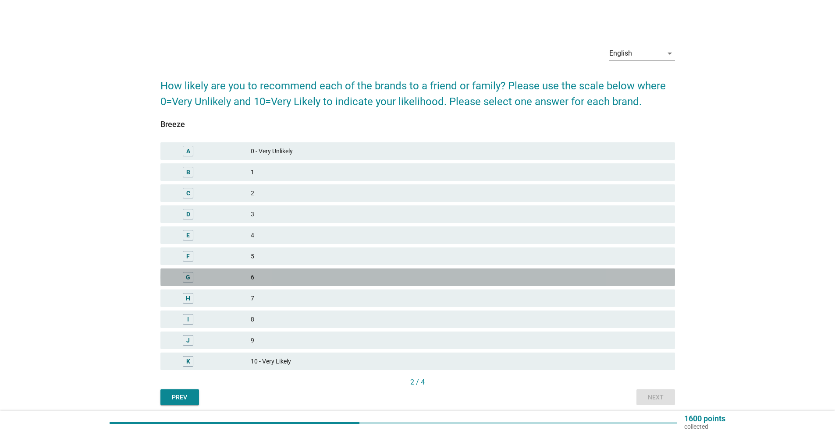
click at [249, 279] on div "G" at bounding box center [208, 277] width 83 height 11
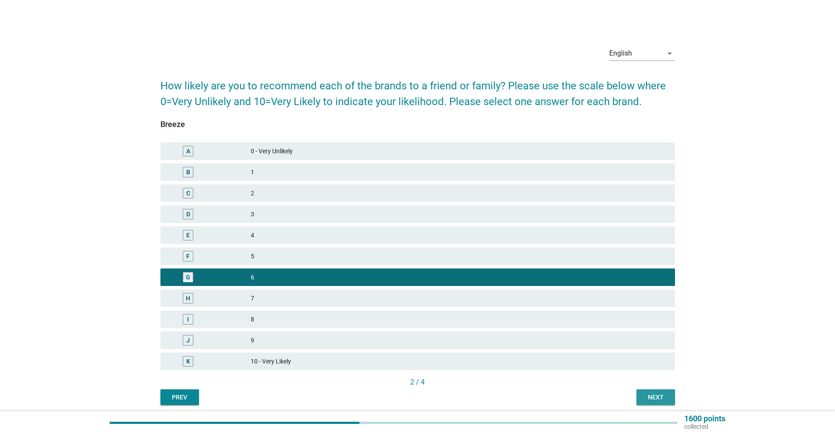
click at [655, 400] on div "Next" at bounding box center [655, 397] width 25 height 9
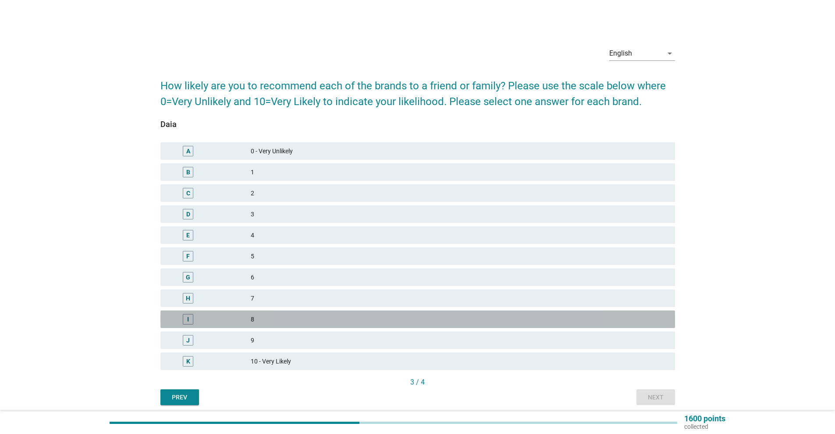
click at [269, 317] on div "8" at bounding box center [459, 319] width 417 height 11
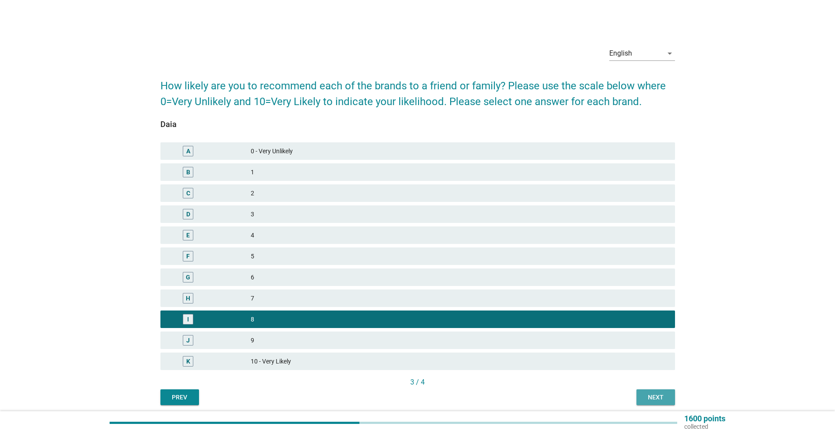
click at [665, 399] on div "Next" at bounding box center [655, 397] width 25 height 9
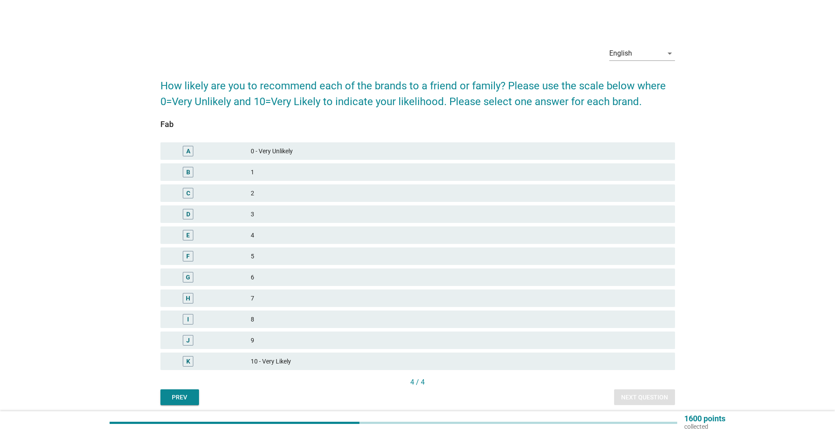
click at [266, 319] on div "8" at bounding box center [459, 319] width 417 height 11
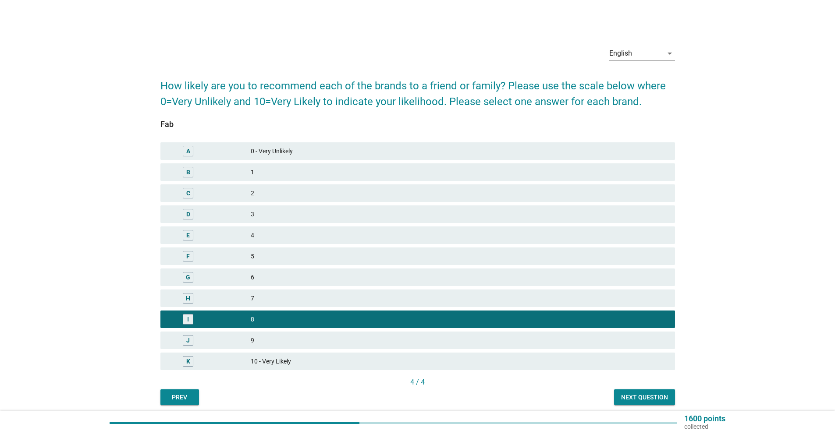
click at [633, 400] on div "Next question" at bounding box center [644, 397] width 47 height 9
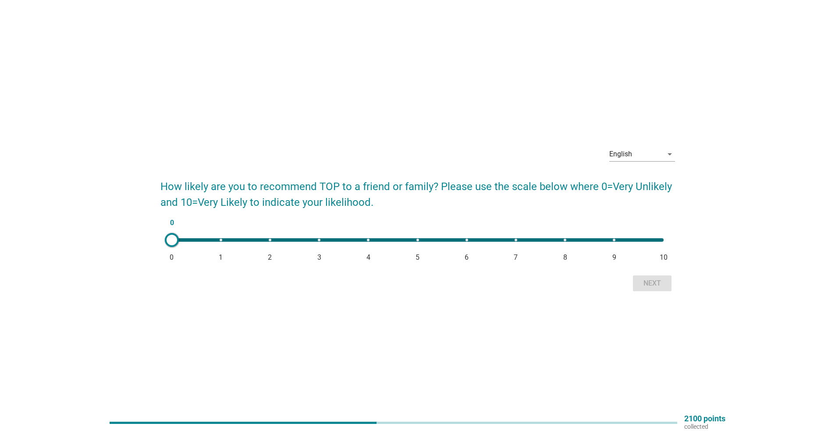
click at [612, 240] on div "0 0 1 2 3 4 5 6 7 8 9 10" at bounding box center [418, 240] width 492 height 4
type input "9"
click at [642, 280] on div "Next" at bounding box center [652, 283] width 25 height 11
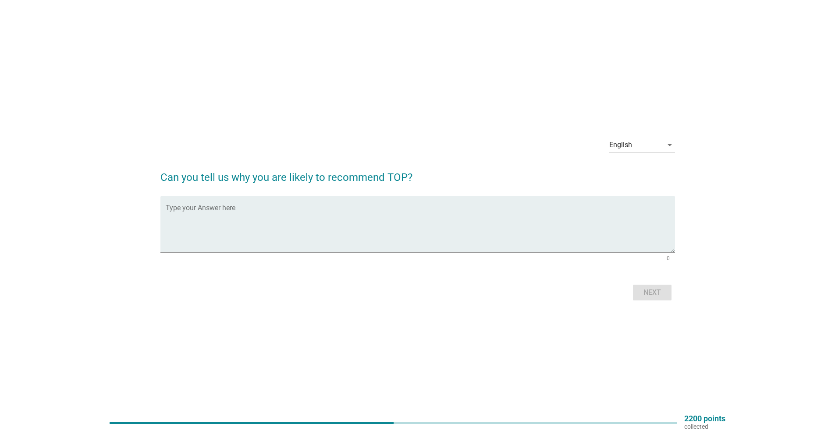
click at [323, 193] on form "Can you tell us why you are likely to recommend TOP? Type your Answer here 0 Ne…" at bounding box center [417, 232] width 515 height 142
click at [313, 205] on div "Type your Answer here" at bounding box center [420, 224] width 509 height 57
click at [321, 226] on textarea "One of the famous brands. Good quality/" at bounding box center [420, 229] width 509 height 46
type textarea "One of the famous brands. Good quality."
click at [643, 297] on div "Next" at bounding box center [652, 293] width 25 height 11
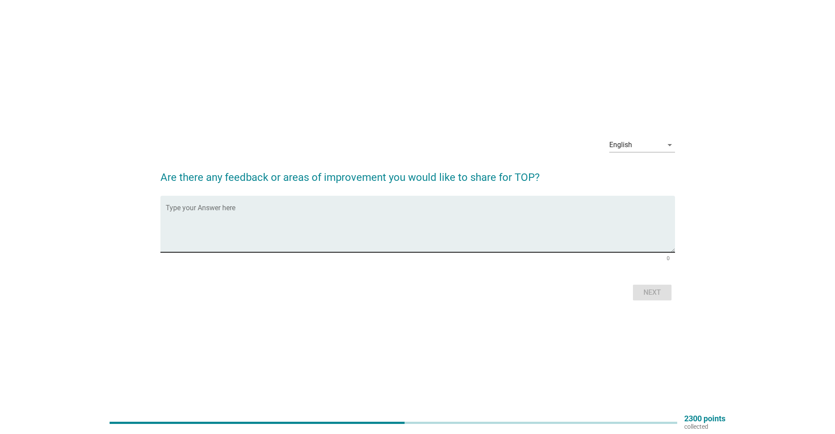
click at [237, 203] on div "Type your Answer here" at bounding box center [420, 224] width 509 height 57
click at [499, 219] on textarea "Sometimes the powder version does not dissolve perfectly and leaves white powde…" at bounding box center [420, 229] width 509 height 46
type textarea "Sometimes the powder version does not dissolve perfectly and leaves white powde…"
click at [664, 299] on button "Next" at bounding box center [652, 293] width 39 height 16
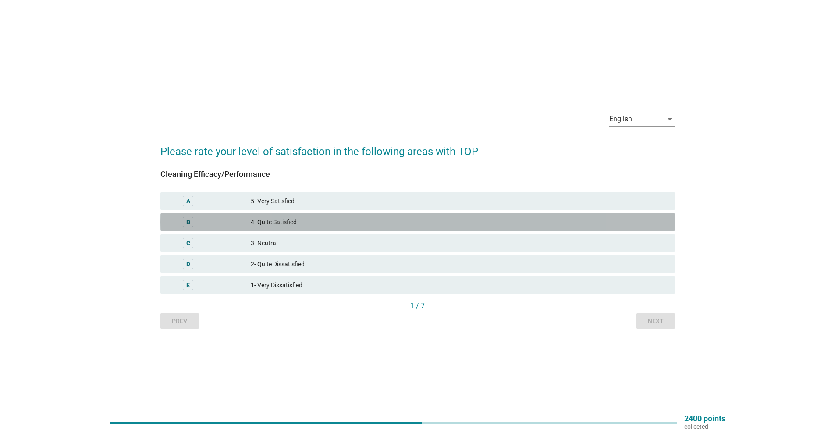
click at [308, 220] on div "4- Quite Satisfied" at bounding box center [459, 222] width 417 height 11
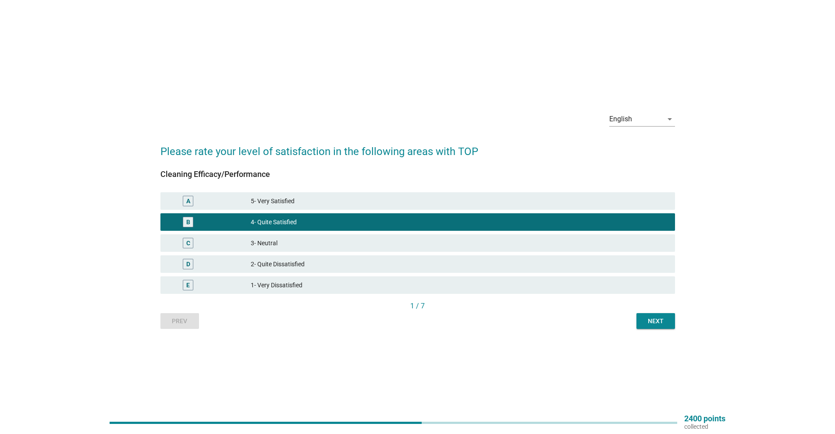
click at [659, 316] on button "Next" at bounding box center [655, 321] width 39 height 16
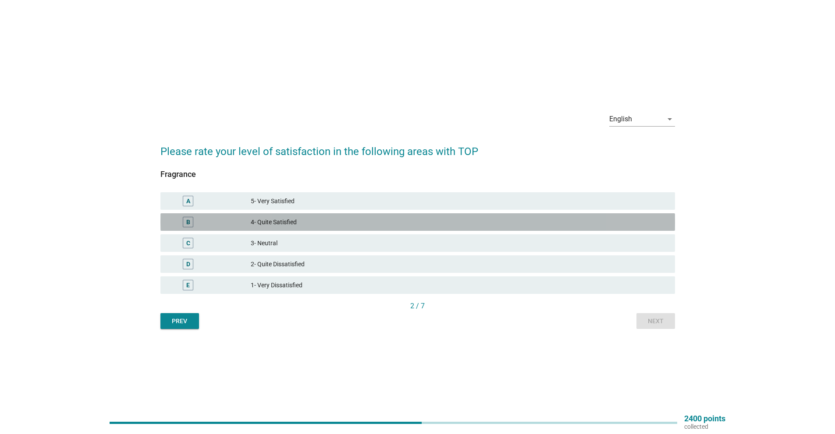
click at [315, 226] on div "4- Quite Satisfied" at bounding box center [459, 222] width 417 height 11
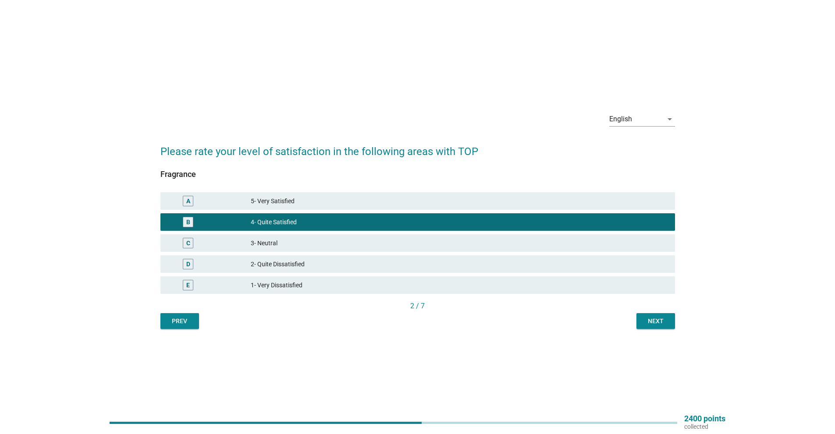
click at [660, 325] on div "Next" at bounding box center [655, 321] width 25 height 9
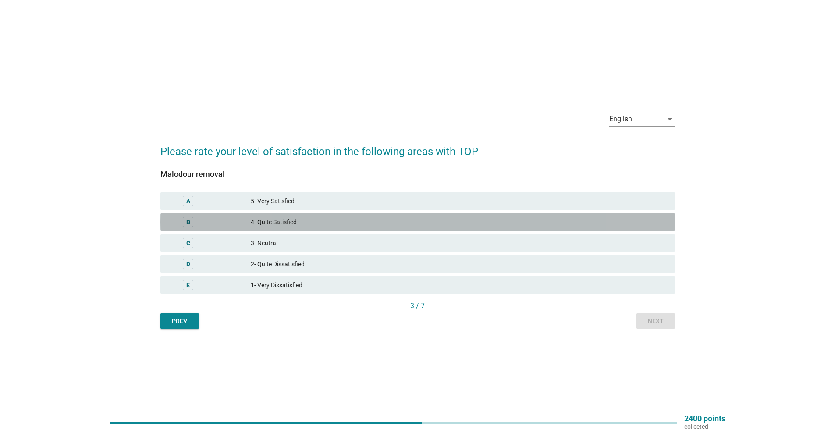
click at [315, 228] on div "B 4- Quite Satisfied" at bounding box center [417, 222] width 515 height 18
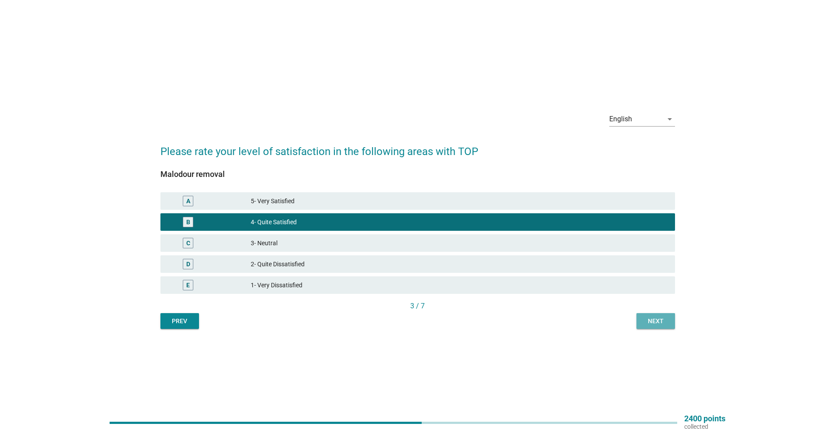
click at [655, 320] on div "Next" at bounding box center [655, 321] width 25 height 9
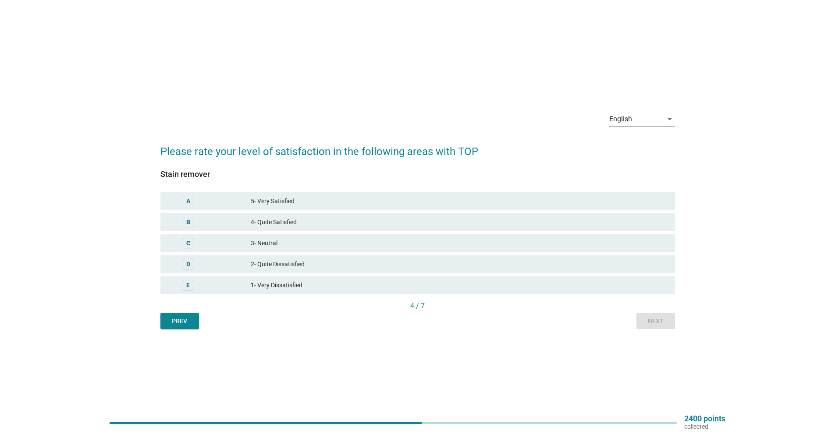
click at [320, 222] on div "4- Quite Satisfied" at bounding box center [459, 222] width 417 height 11
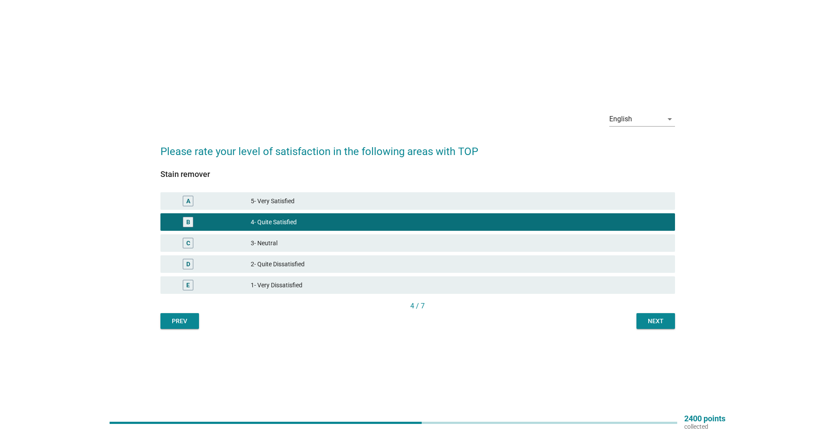
click at [648, 321] on div "Next" at bounding box center [655, 321] width 25 height 9
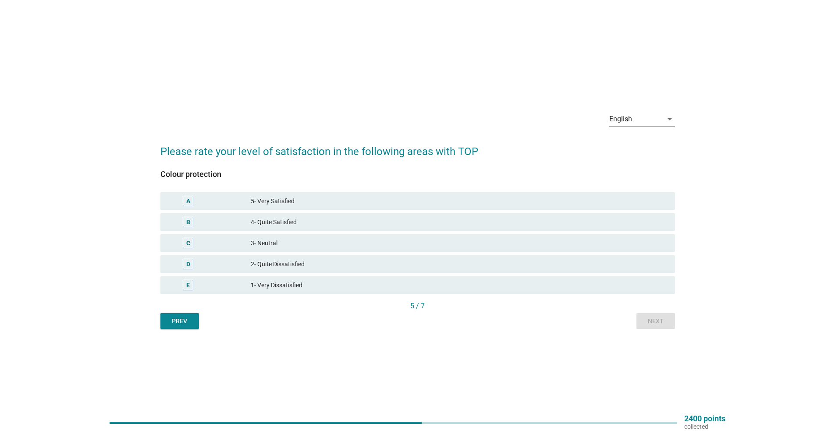
click at [636, 225] on div "4- Quite Satisfied" at bounding box center [459, 222] width 417 height 11
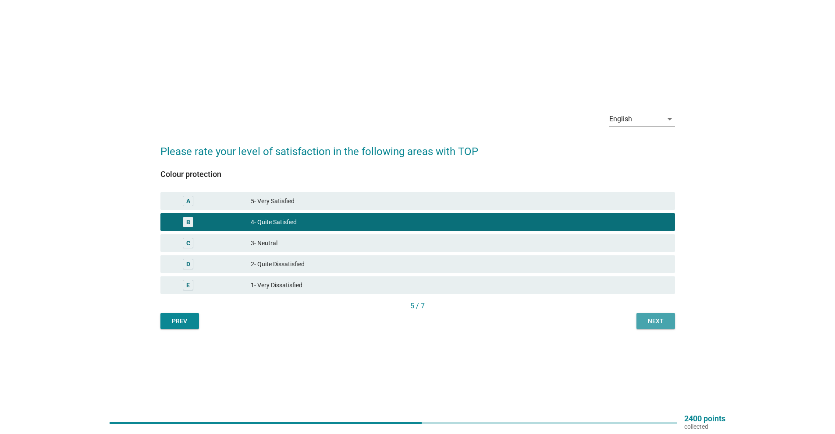
click at [668, 327] on button "Next" at bounding box center [655, 321] width 39 height 16
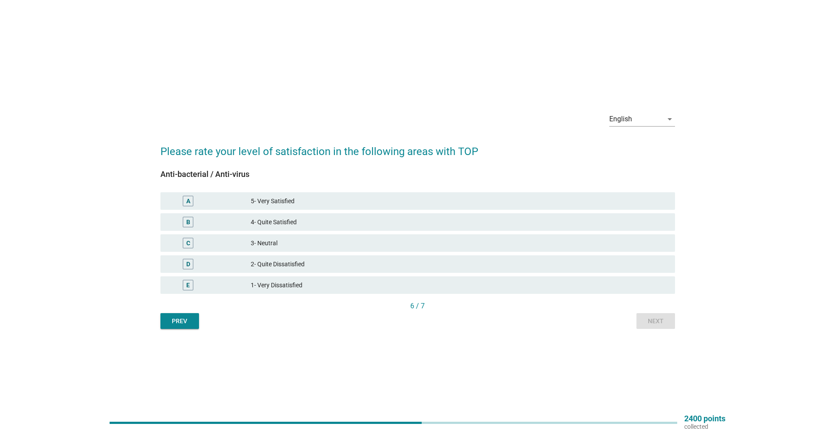
click at [360, 228] on div "B 4- Quite Satisfied" at bounding box center [417, 222] width 515 height 18
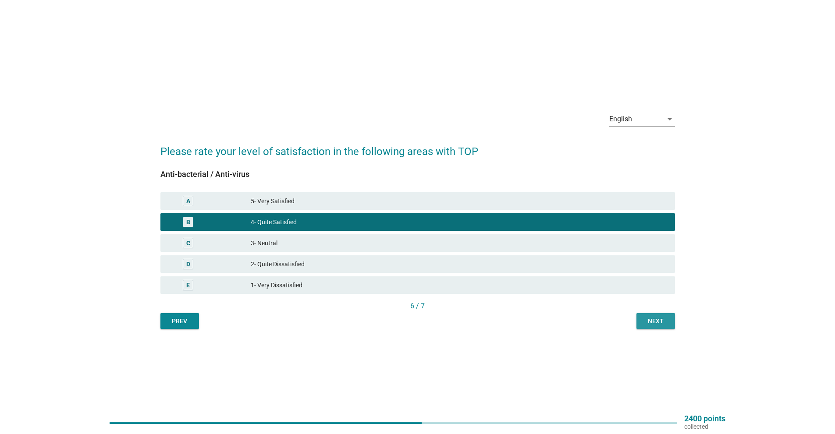
click at [665, 323] on div "Next" at bounding box center [655, 321] width 25 height 9
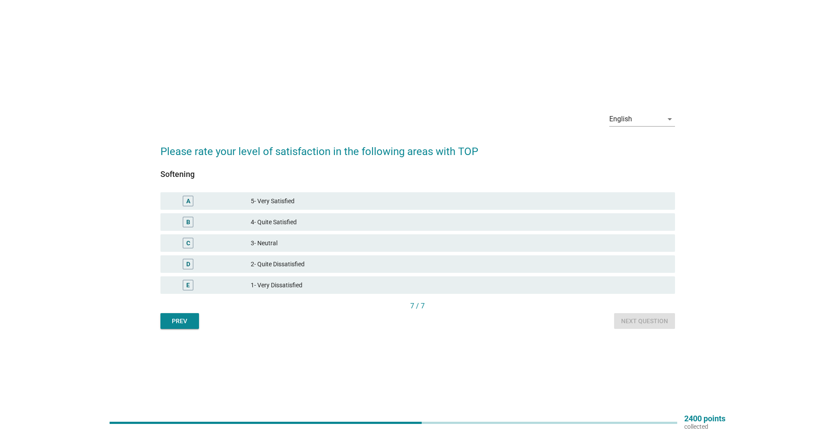
click at [653, 234] on div "C 3- Neutral" at bounding box center [418, 243] width 518 height 21
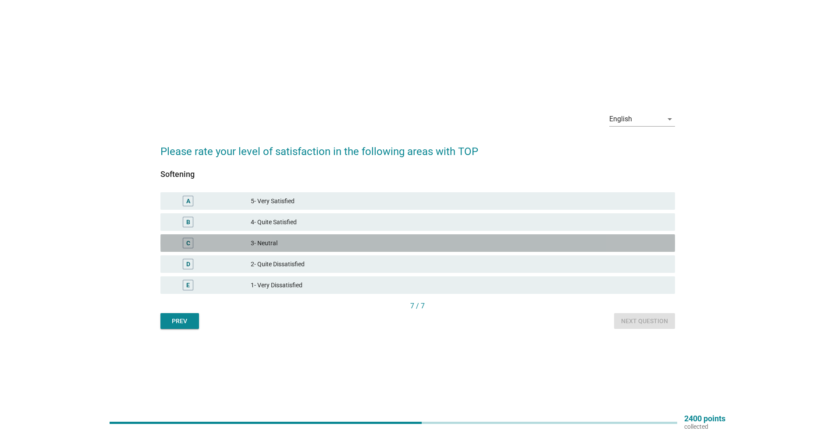
click at [650, 245] on div "3- Neutral" at bounding box center [459, 243] width 417 height 11
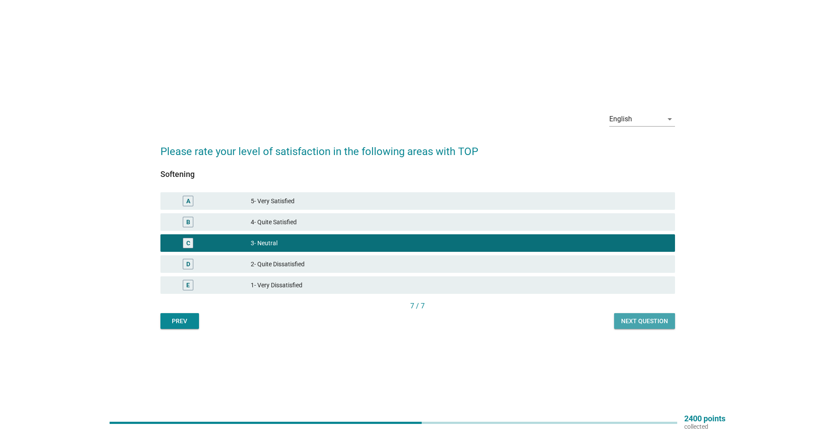
click at [657, 317] on div "Next question" at bounding box center [644, 321] width 47 height 9
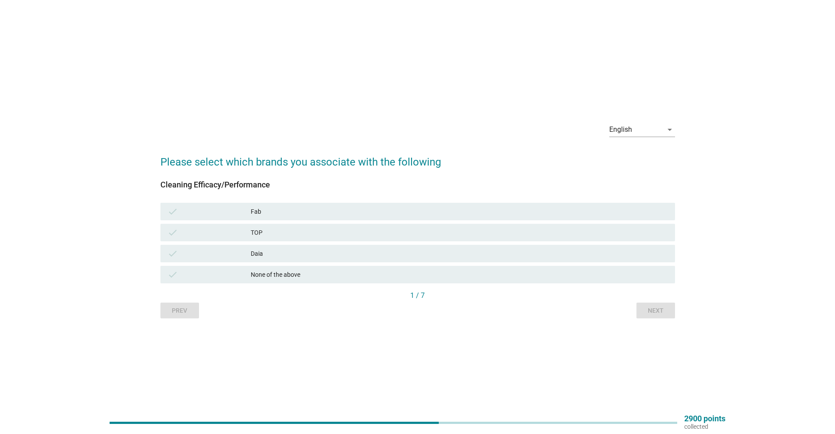
click at [260, 235] on div "TOP" at bounding box center [459, 232] width 417 height 11
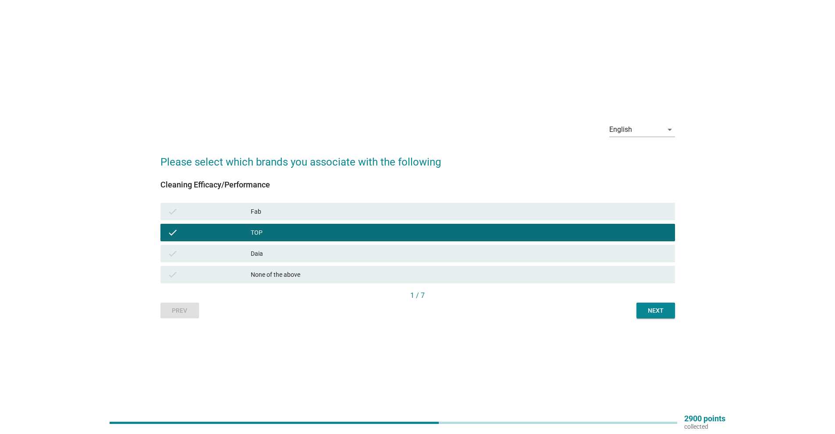
click at [309, 259] on div "check Daia" at bounding box center [417, 254] width 515 height 18
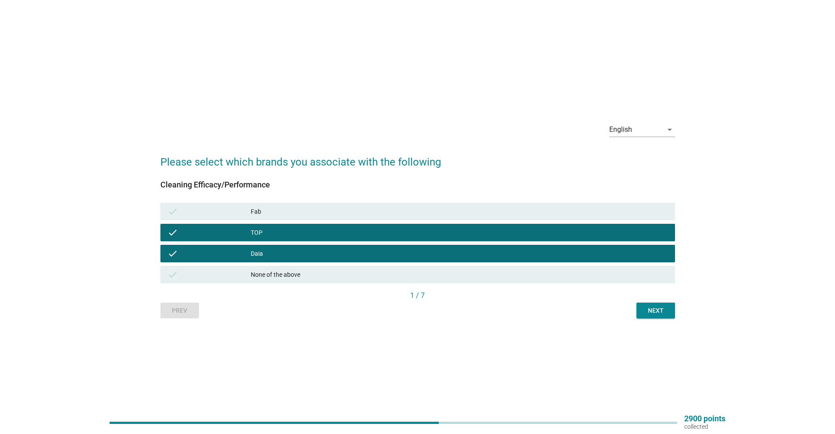
click at [659, 307] on div "Next" at bounding box center [655, 310] width 25 height 9
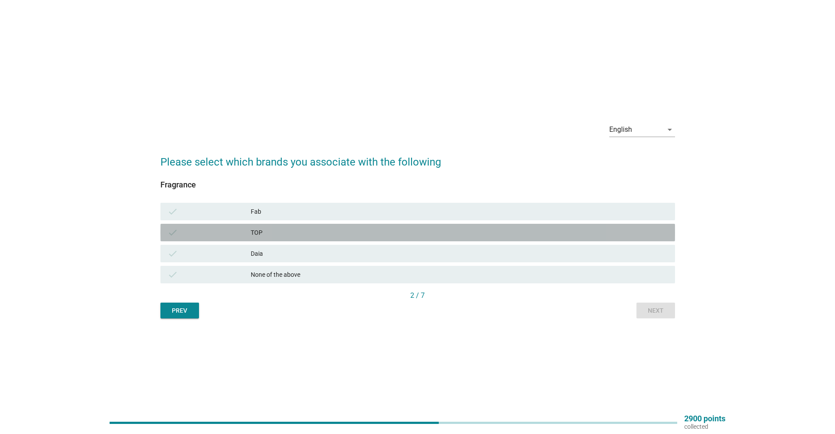
drag, startPoint x: 332, startPoint y: 230, endPoint x: 401, endPoint y: 252, distance: 72.8
click at [333, 230] on div "TOP" at bounding box center [459, 232] width 417 height 11
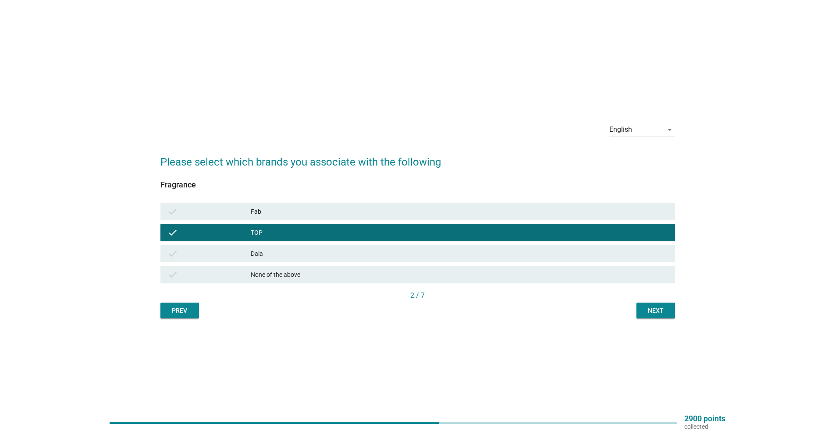
drag, startPoint x: 650, startPoint y: 255, endPoint x: 651, endPoint y: 264, distance: 9.4
click at [650, 255] on div "Daia" at bounding box center [459, 254] width 417 height 11
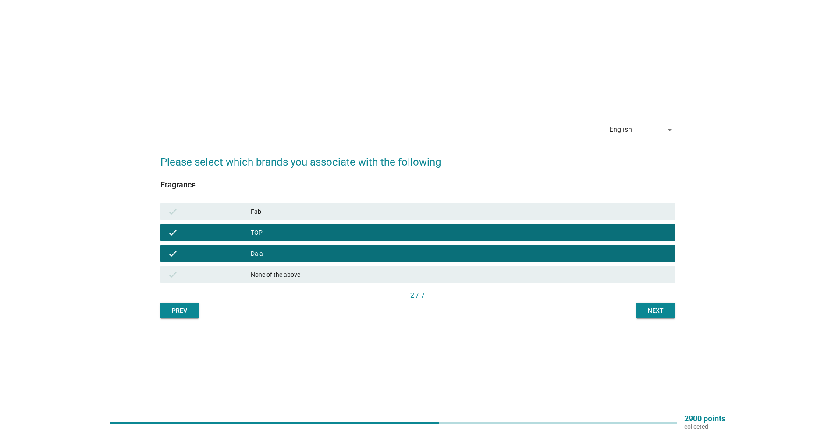
click at [660, 316] on button "Next" at bounding box center [655, 311] width 39 height 16
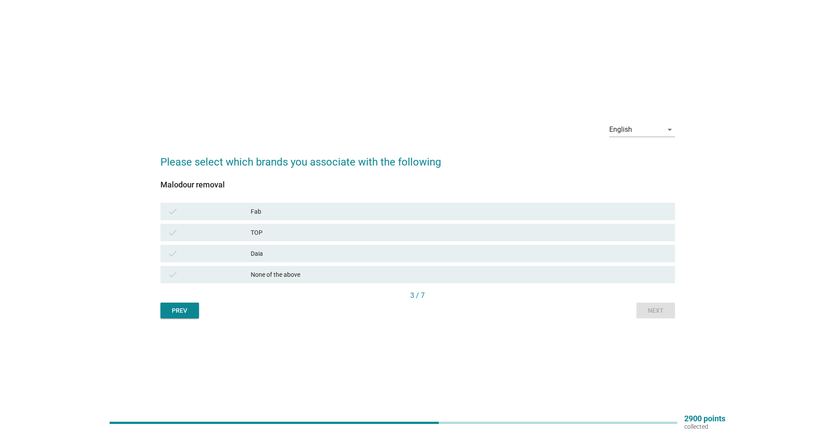
click at [281, 234] on div "TOP" at bounding box center [459, 232] width 417 height 11
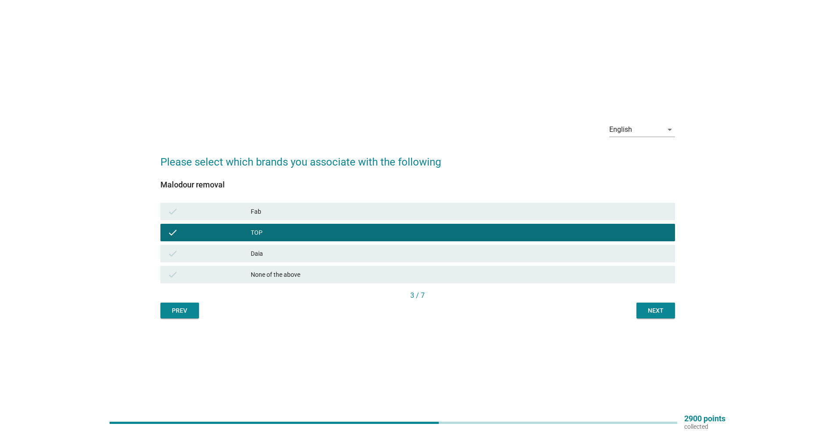
click at [657, 308] on div "Next" at bounding box center [655, 310] width 25 height 9
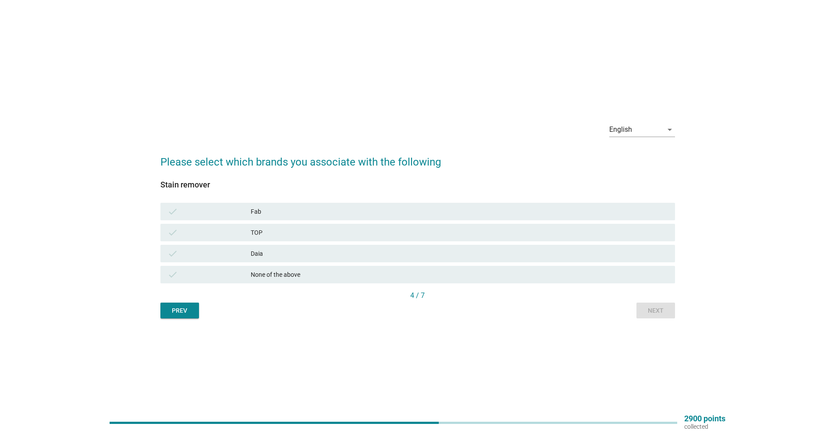
click at [503, 240] on div "check TOP" at bounding box center [417, 233] width 515 height 18
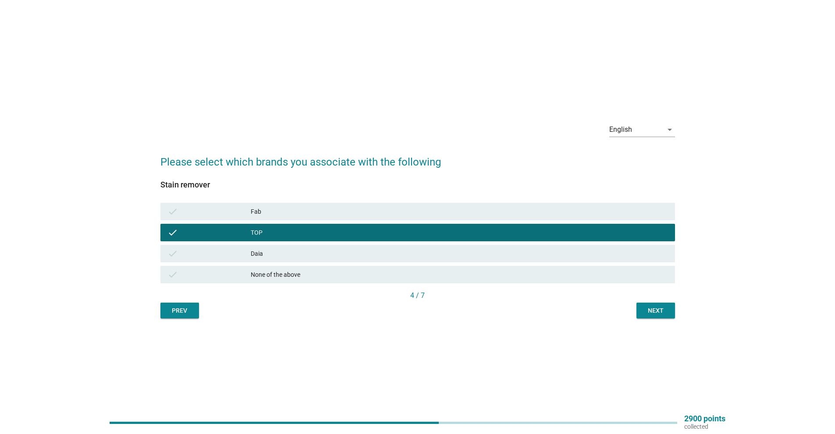
click at [504, 250] on div "Daia" at bounding box center [459, 254] width 417 height 11
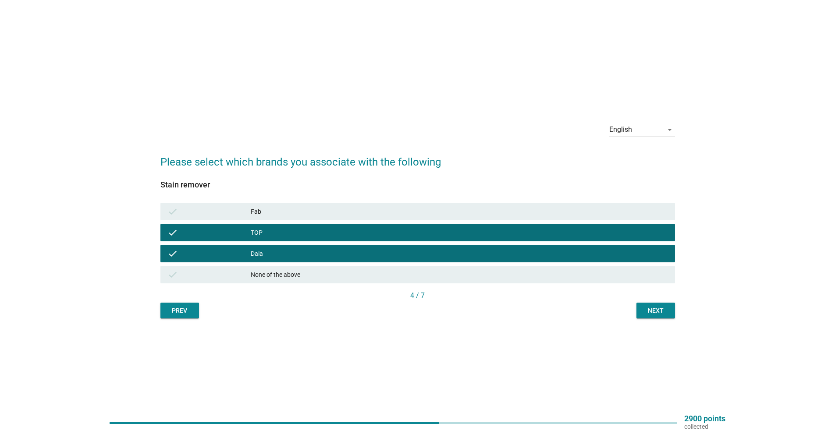
click at [655, 308] on div "Next" at bounding box center [655, 310] width 25 height 9
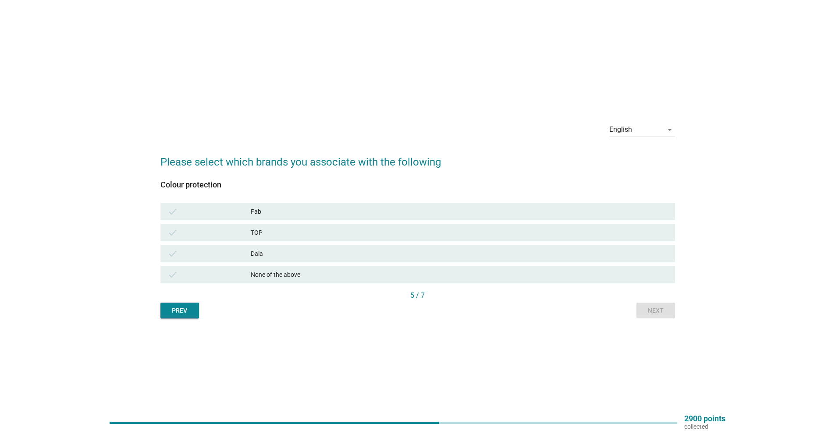
click at [278, 270] on div "None of the above" at bounding box center [459, 275] width 417 height 11
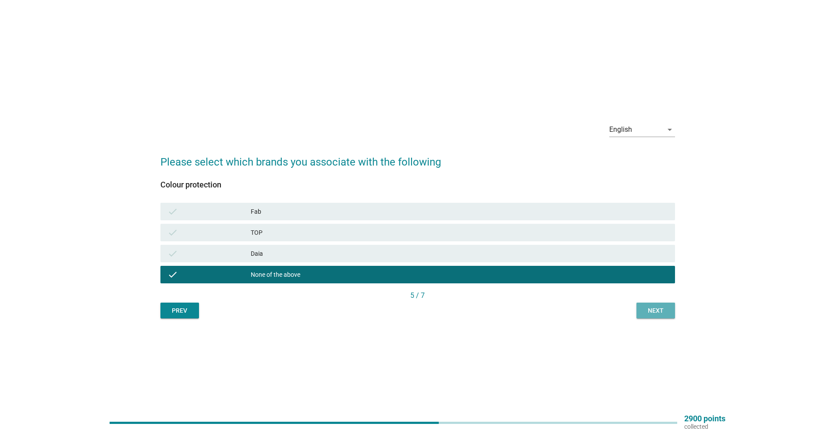
click at [649, 315] on div "Next" at bounding box center [655, 310] width 25 height 9
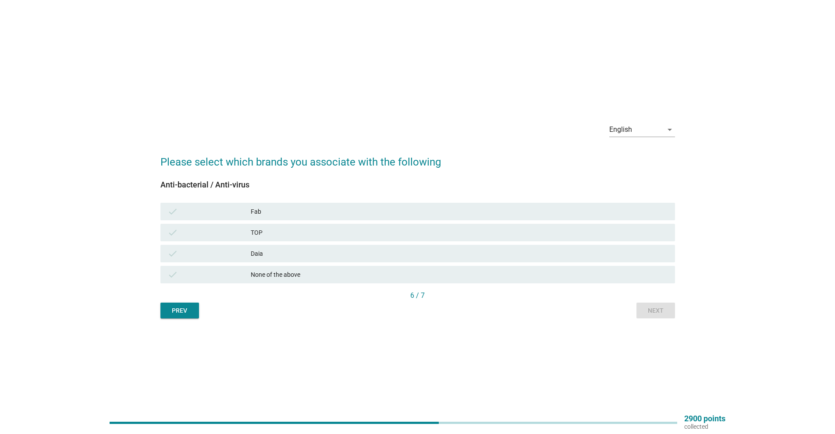
click at [636, 275] on div "None of the above" at bounding box center [459, 275] width 417 height 11
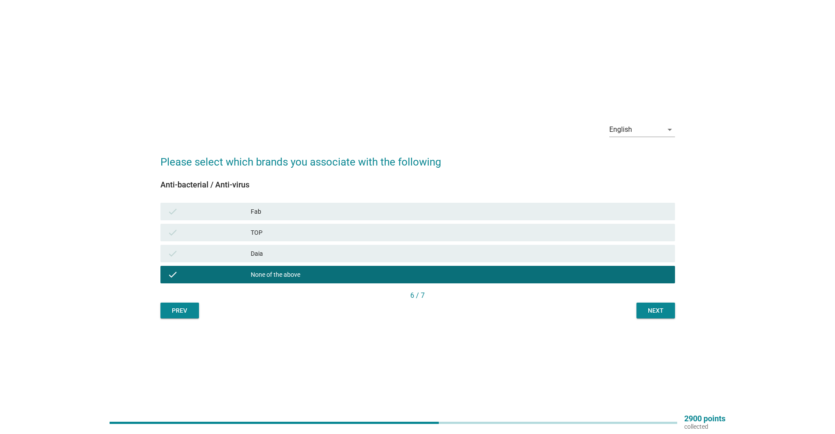
click at [653, 317] on button "Next" at bounding box center [655, 311] width 39 height 16
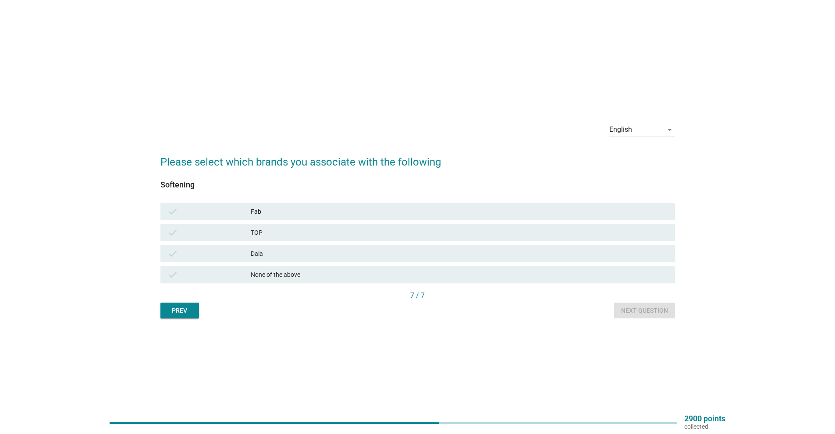
click at [651, 282] on div "check None of the above" at bounding box center [417, 275] width 515 height 18
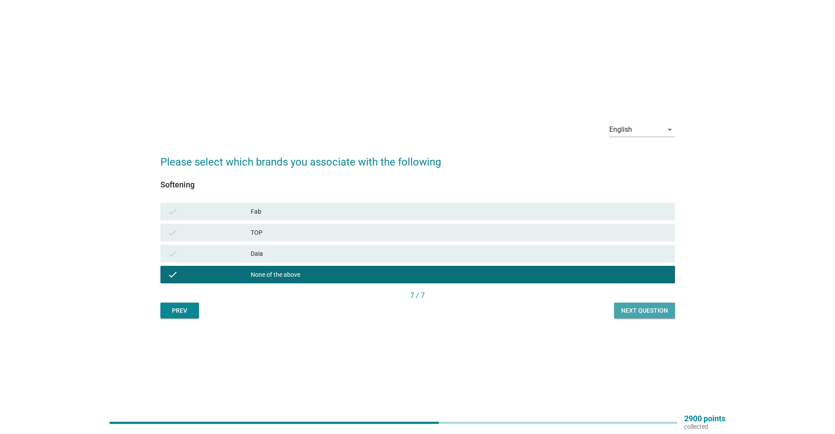
click at [653, 318] on button "Next question" at bounding box center [644, 311] width 61 height 16
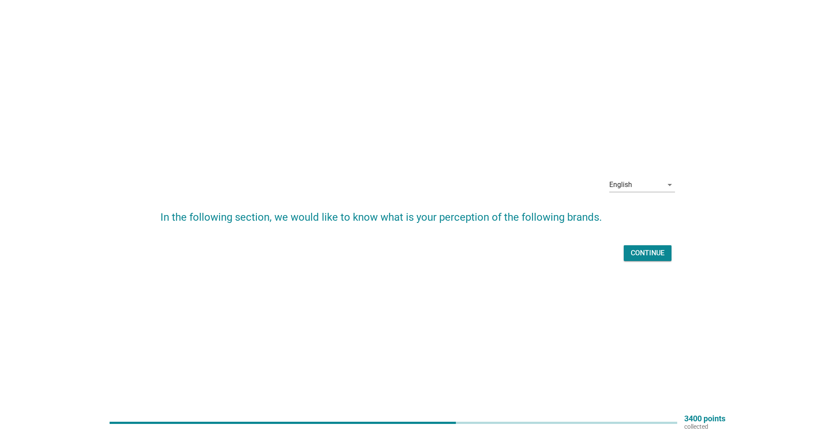
click at [644, 250] on div "Continue" at bounding box center [648, 253] width 34 height 11
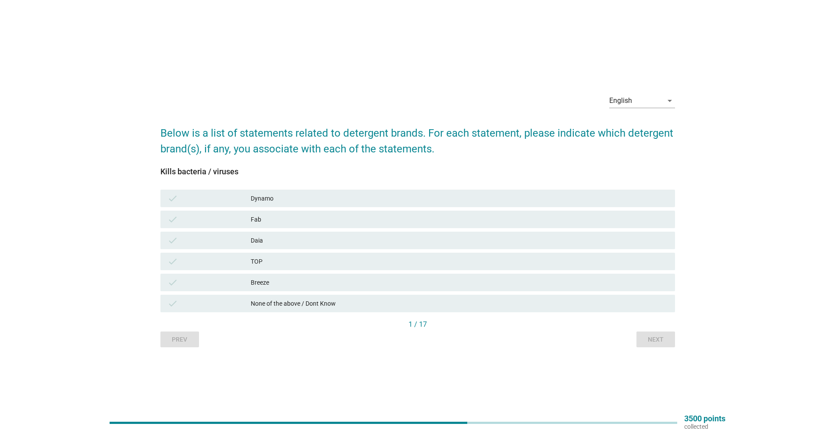
click at [353, 300] on div "None of the above / Dont Know" at bounding box center [459, 304] width 417 height 11
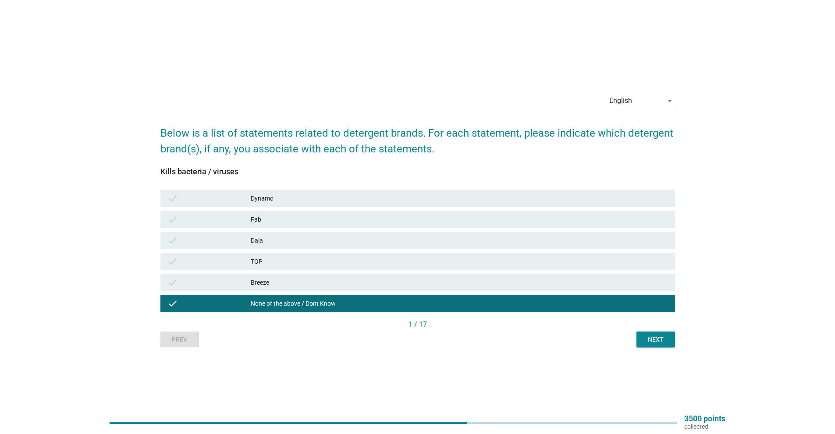
click at [657, 336] on div "Next" at bounding box center [655, 339] width 25 height 9
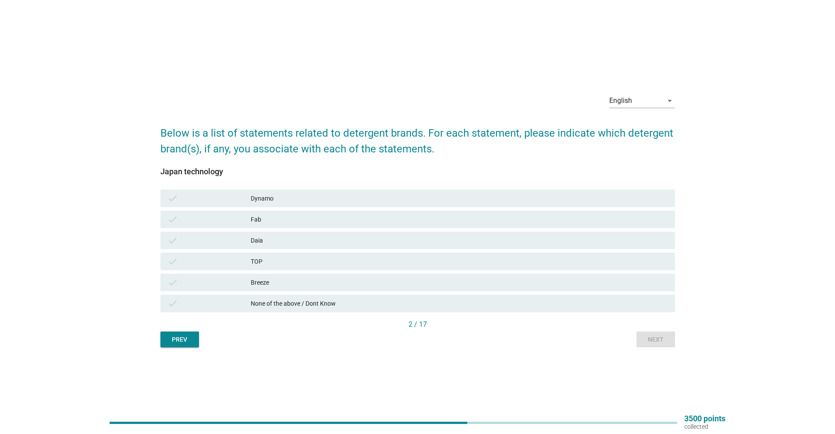
click at [307, 262] on div "TOP" at bounding box center [459, 261] width 417 height 11
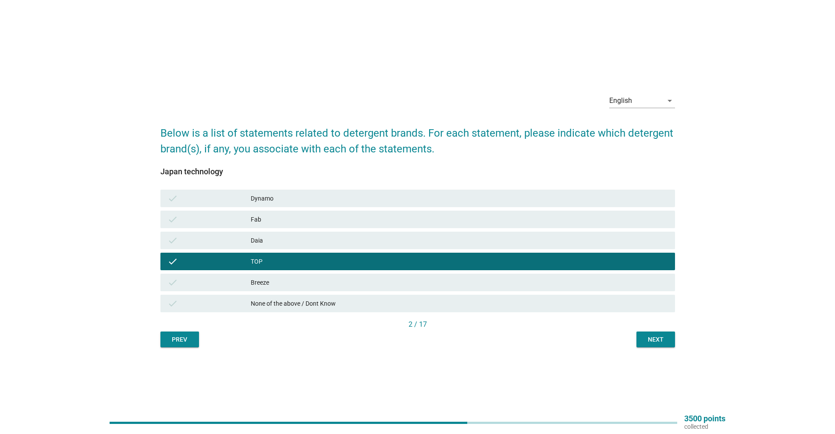
click at [648, 339] on div "Next" at bounding box center [655, 339] width 25 height 9
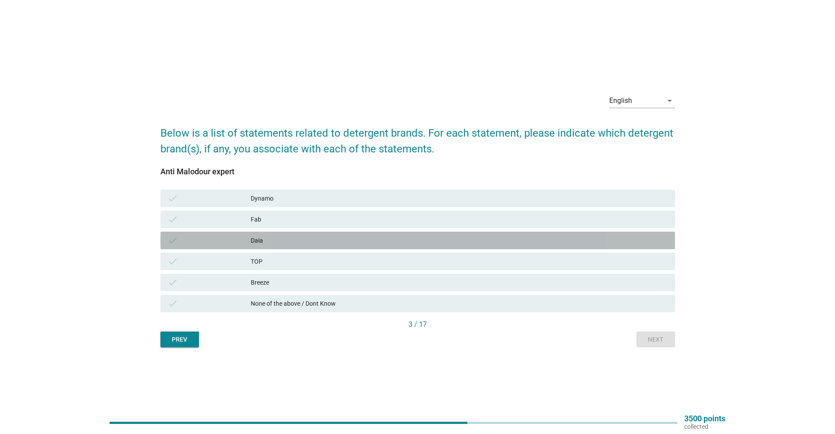
click at [264, 242] on div "Daia" at bounding box center [459, 240] width 417 height 11
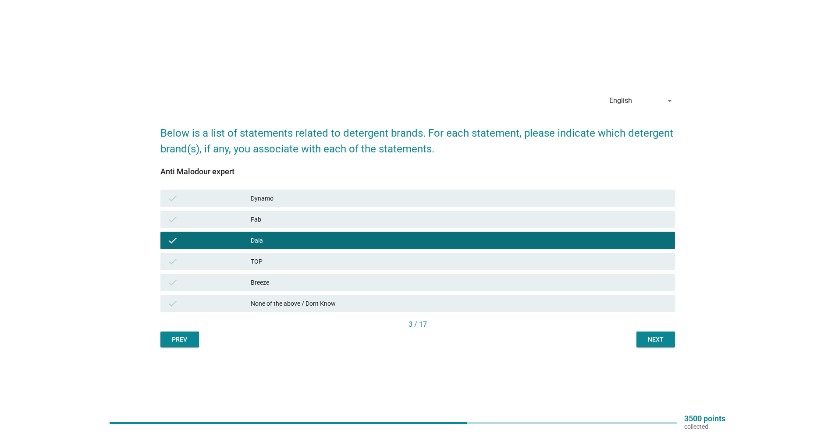
click at [270, 259] on div "TOP" at bounding box center [459, 261] width 417 height 11
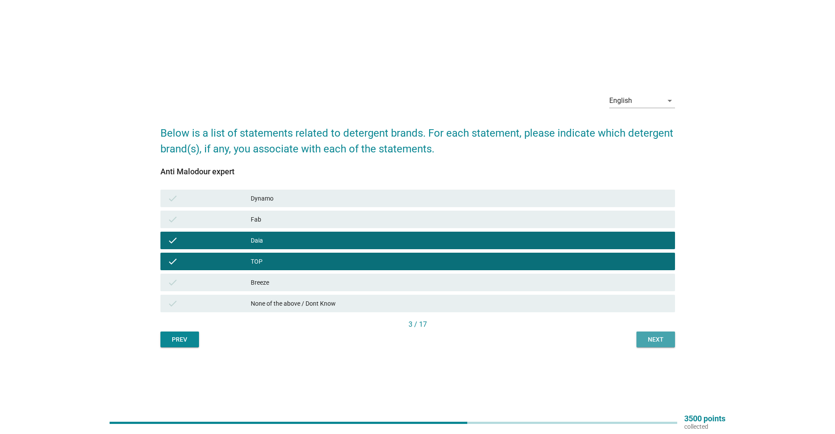
click at [654, 342] on div "Next" at bounding box center [655, 339] width 25 height 9
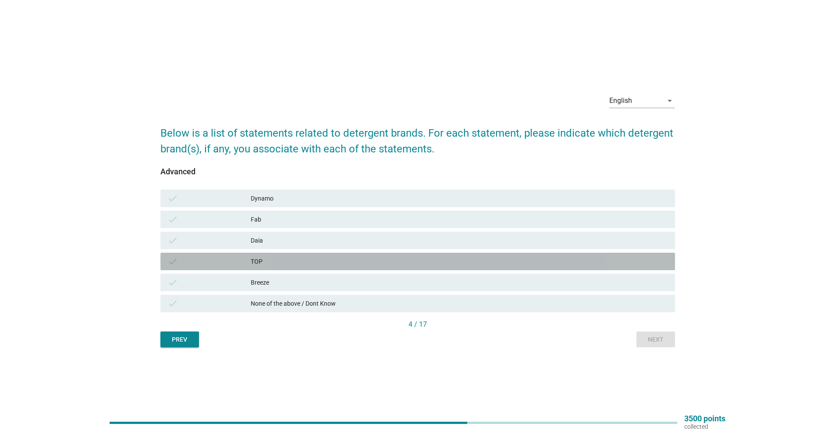
click at [237, 258] on div "check" at bounding box center [208, 261] width 83 height 11
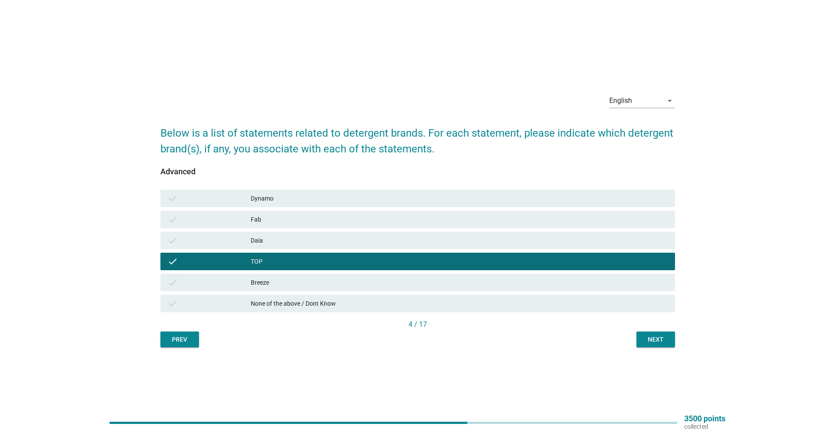
click at [580, 312] on div "check None of the above / Dont Know" at bounding box center [417, 304] width 515 height 18
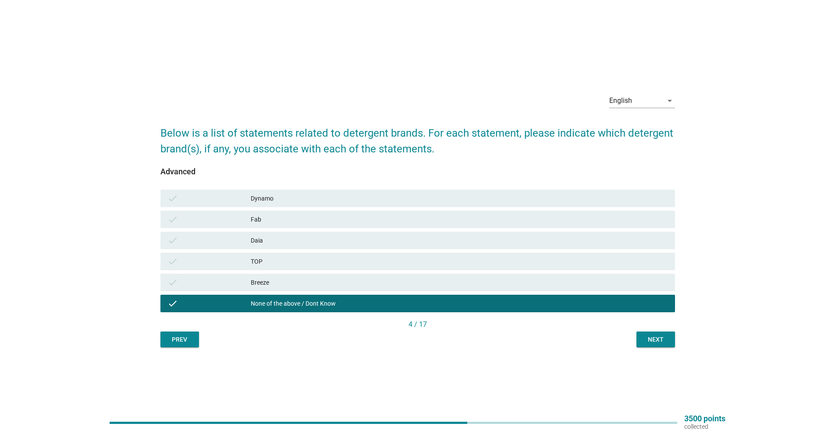
click at [650, 342] on div "Next" at bounding box center [655, 339] width 25 height 9
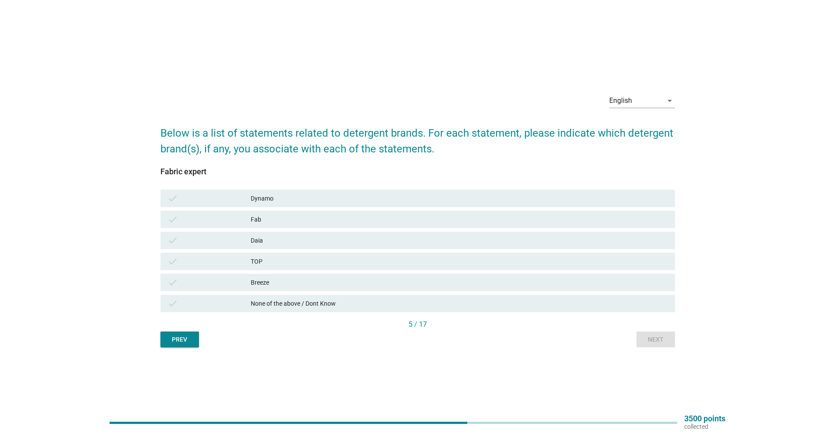
click at [635, 303] on div "None of the above / Dont Know" at bounding box center [459, 304] width 417 height 11
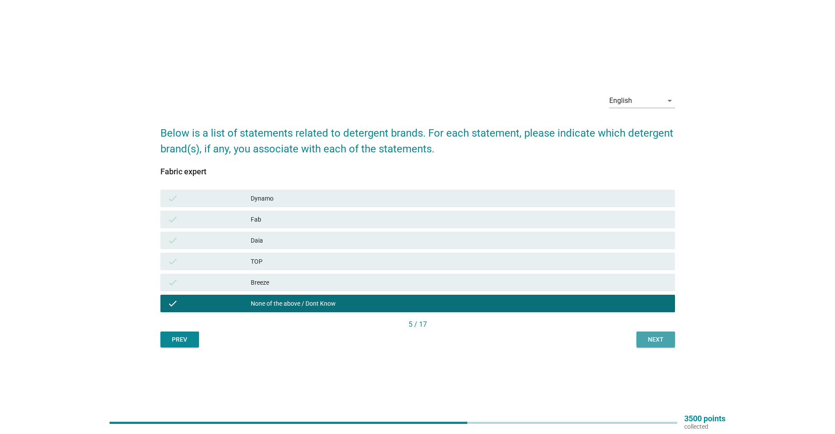
click at [663, 342] on div "Next" at bounding box center [655, 339] width 25 height 9
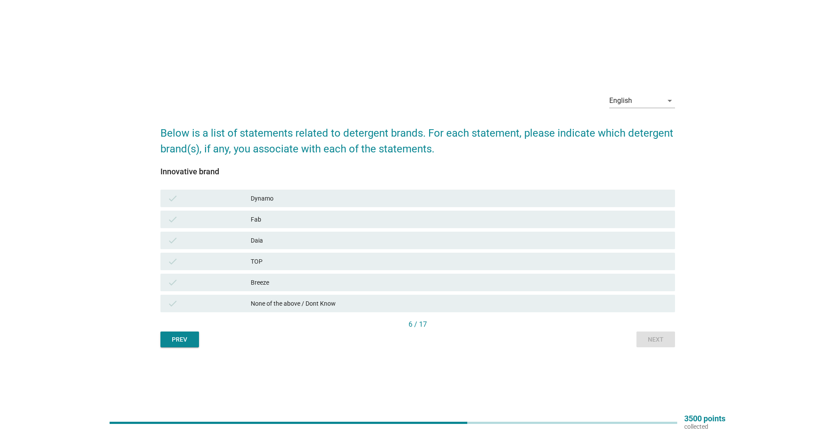
click at [637, 310] on div "check None of the above / Dont Know" at bounding box center [417, 304] width 515 height 18
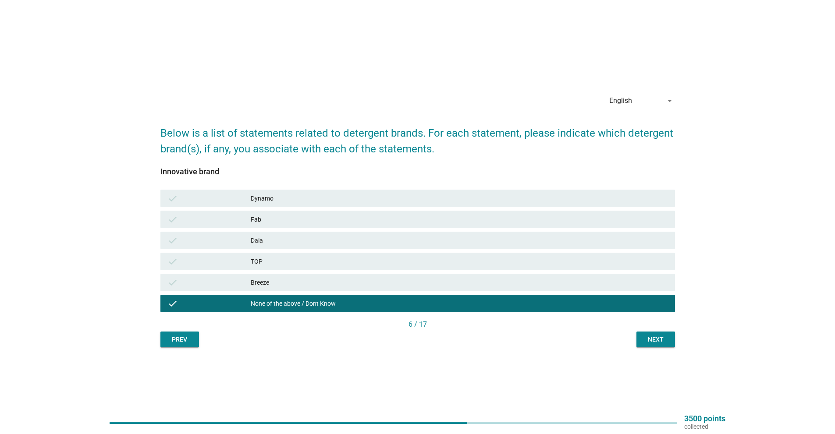
click at [653, 344] on div "Next" at bounding box center [655, 339] width 25 height 9
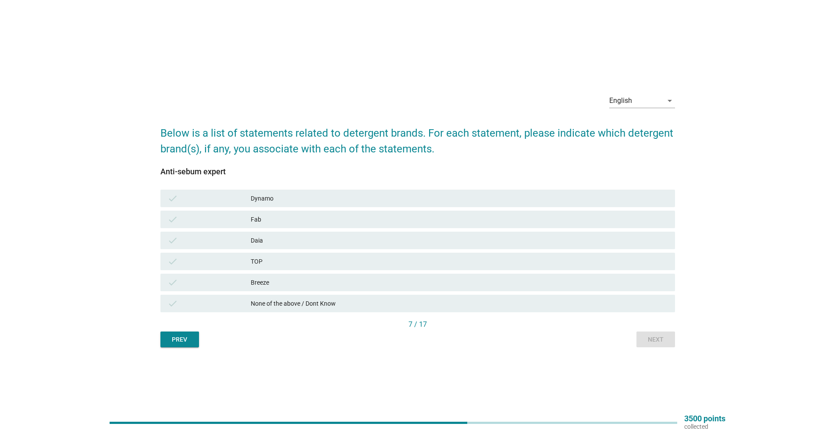
click at [627, 300] on div "None of the above / Dont Know" at bounding box center [459, 304] width 417 height 11
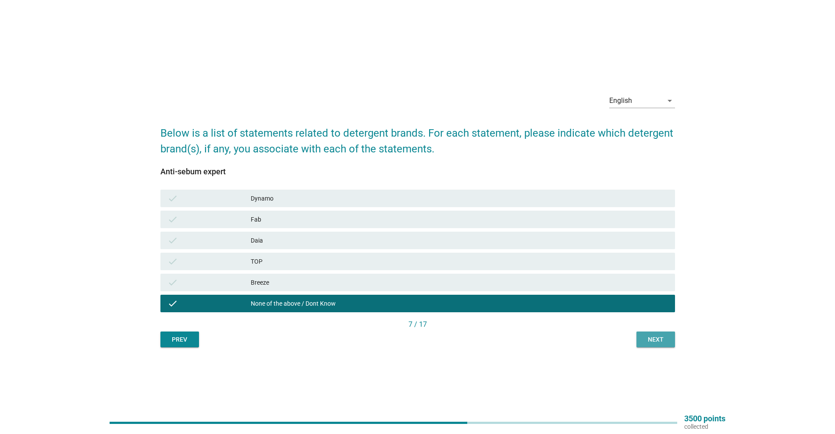
click at [666, 341] on div "Next" at bounding box center [655, 339] width 25 height 9
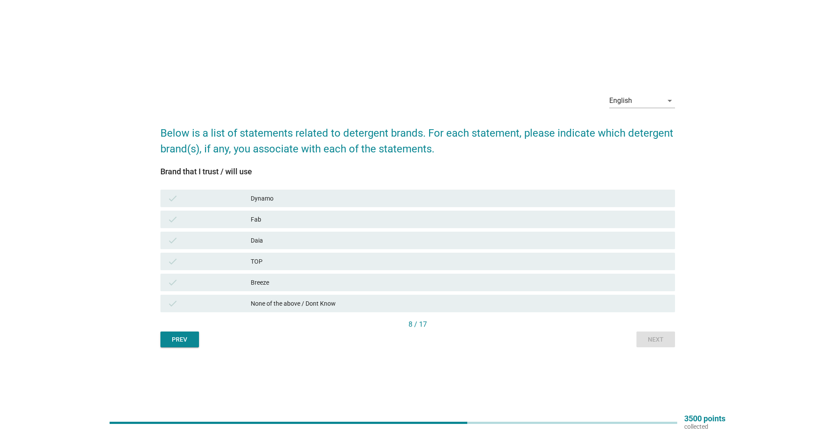
click at [256, 264] on div "TOP" at bounding box center [459, 261] width 417 height 11
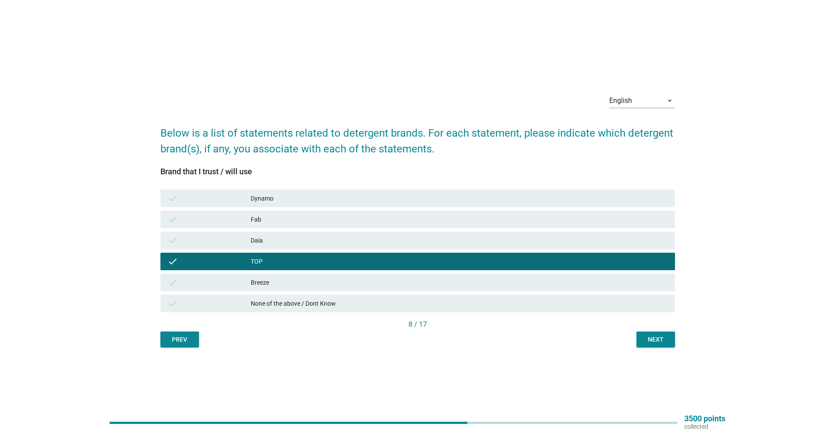
click at [277, 239] on div "Daia" at bounding box center [459, 240] width 417 height 11
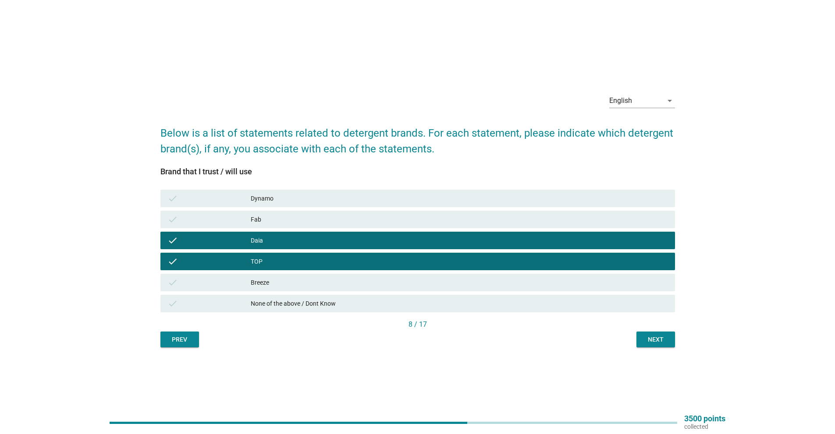
click at [649, 331] on div "8 / 17" at bounding box center [417, 326] width 515 height 12
click at [651, 339] on div "Next" at bounding box center [655, 339] width 25 height 9
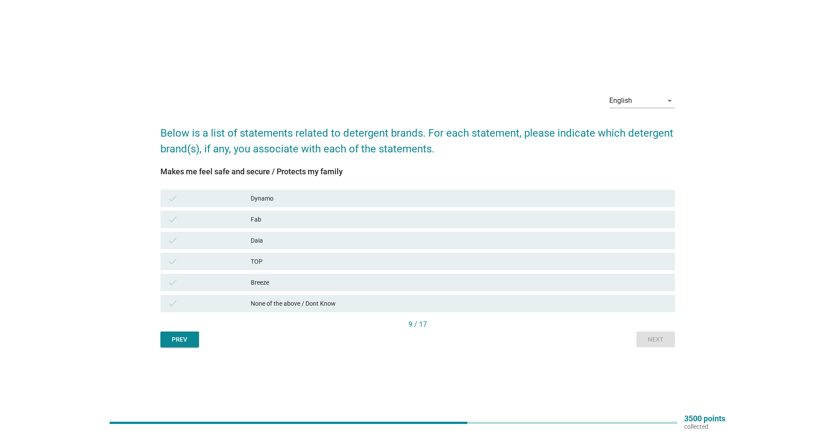
click at [264, 243] on div "Daia" at bounding box center [459, 240] width 417 height 11
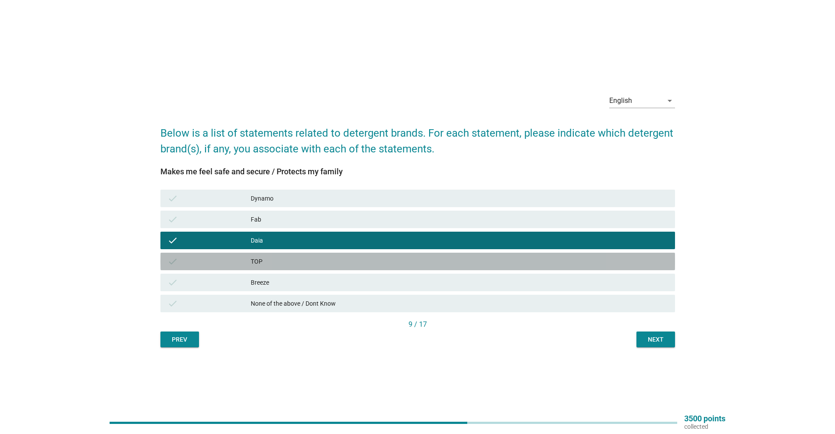
click at [269, 255] on div "check TOP" at bounding box center [417, 262] width 515 height 18
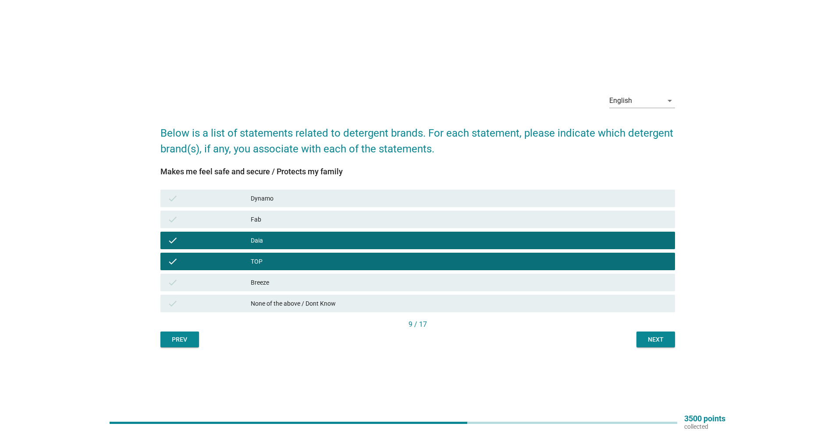
click at [654, 335] on div "Next" at bounding box center [655, 339] width 25 height 9
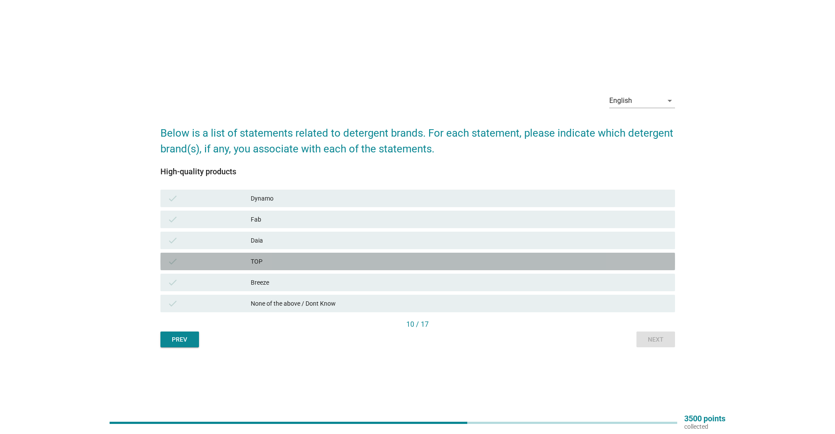
click at [349, 263] on div "TOP" at bounding box center [459, 261] width 417 height 11
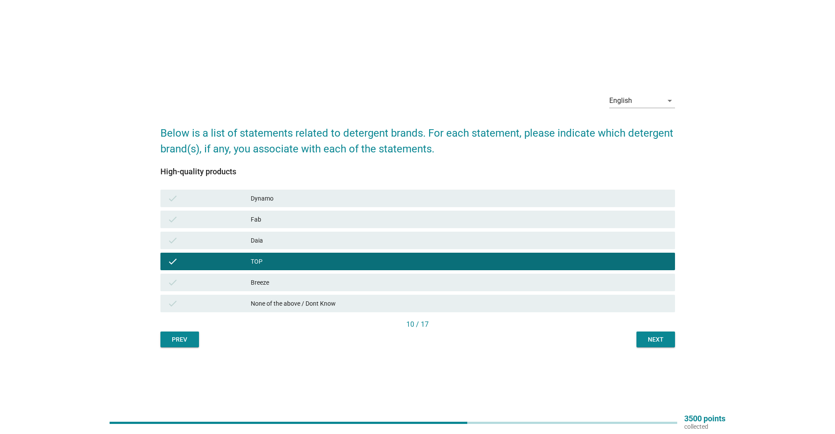
click at [653, 340] on div "Next" at bounding box center [655, 339] width 25 height 9
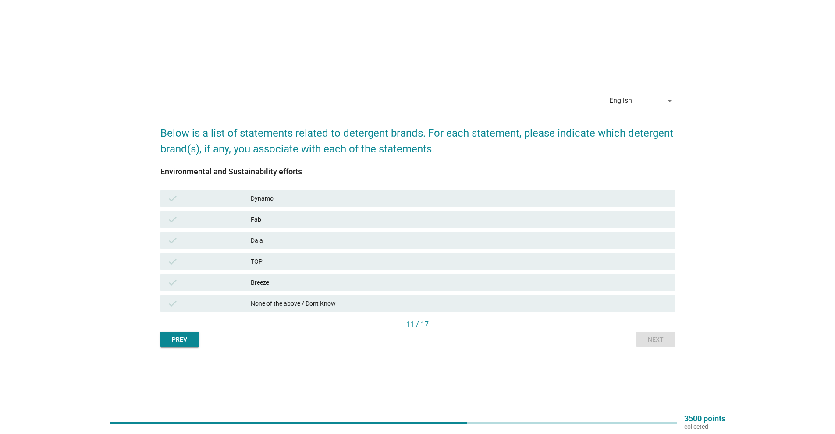
click at [555, 309] on div "check None of the above / Dont Know" at bounding box center [417, 304] width 515 height 18
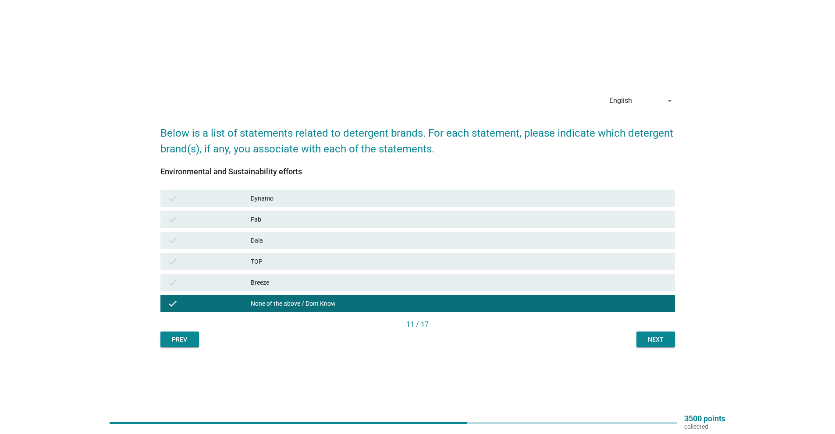
drag, startPoint x: 631, startPoint y: 341, endPoint x: 635, endPoint y: 342, distance: 4.5
click at [632, 342] on div "Prev Next" at bounding box center [417, 340] width 515 height 16
click at [643, 342] on div "Next" at bounding box center [655, 339] width 25 height 9
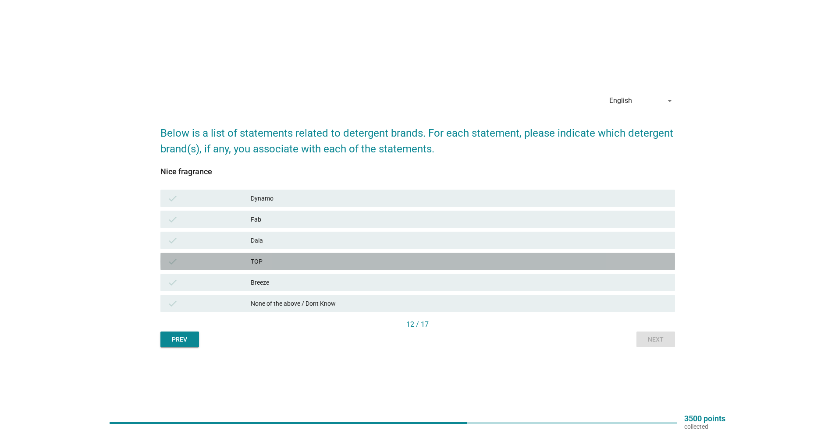
click at [296, 253] on div "check TOP" at bounding box center [417, 262] width 515 height 18
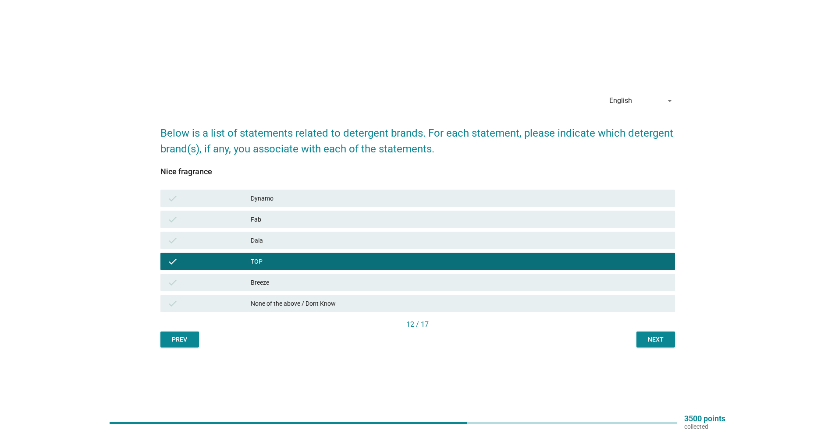
click at [294, 245] on div "Daia" at bounding box center [459, 240] width 417 height 11
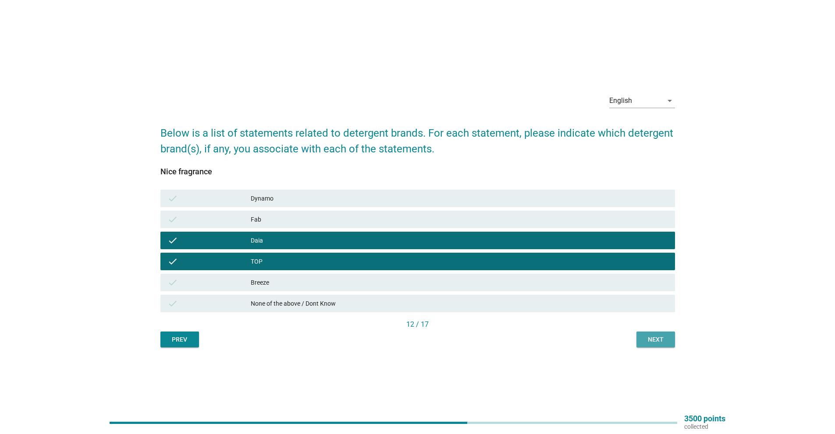
click at [664, 338] on div "Next" at bounding box center [655, 339] width 25 height 9
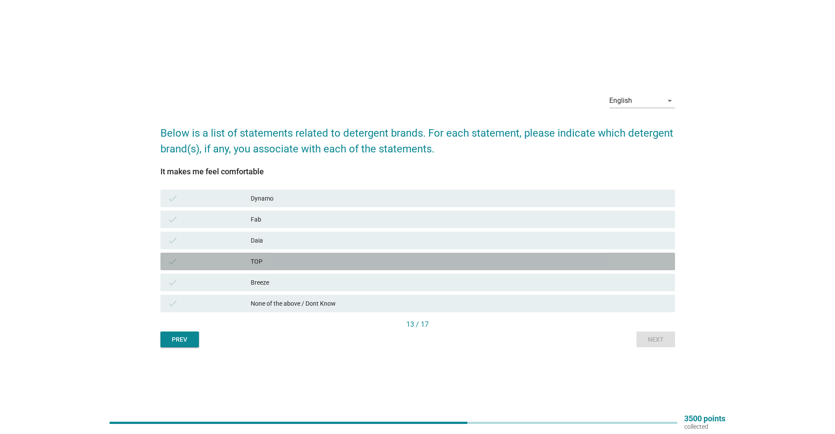
click at [308, 259] on div "TOP" at bounding box center [459, 261] width 417 height 11
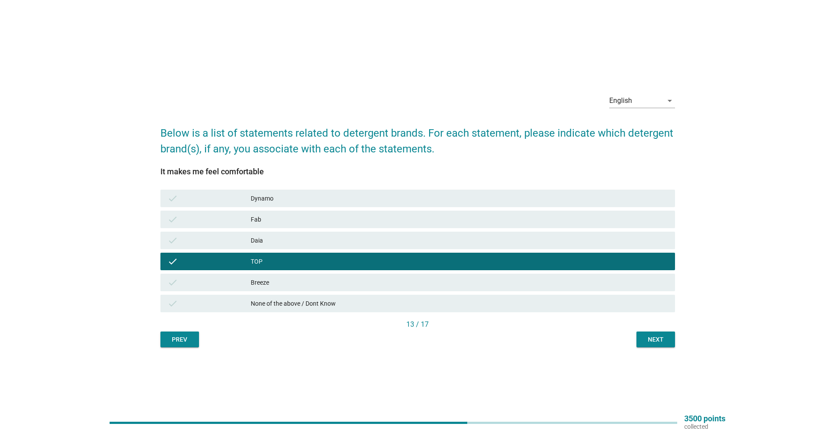
click at [304, 245] on div "Daia" at bounding box center [459, 240] width 417 height 11
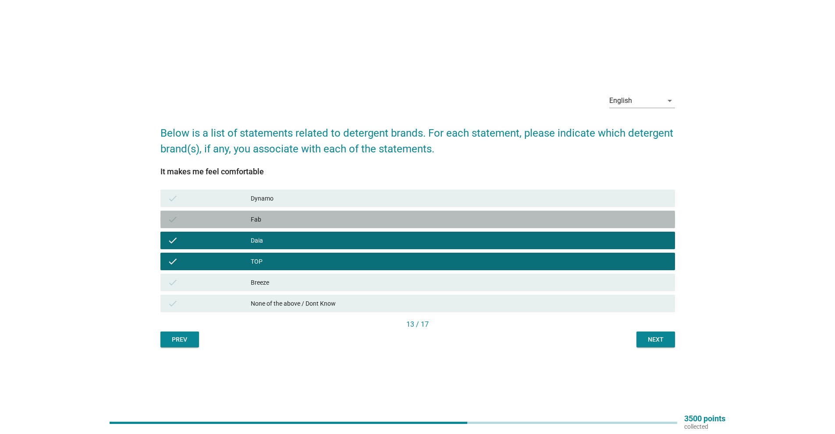
click at [302, 226] on div "check Fab" at bounding box center [417, 220] width 515 height 18
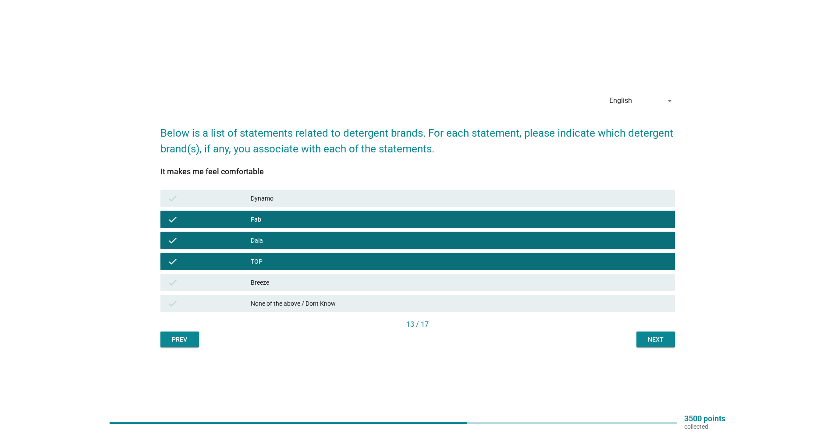
click at [298, 283] on div "Breeze" at bounding box center [459, 282] width 417 height 11
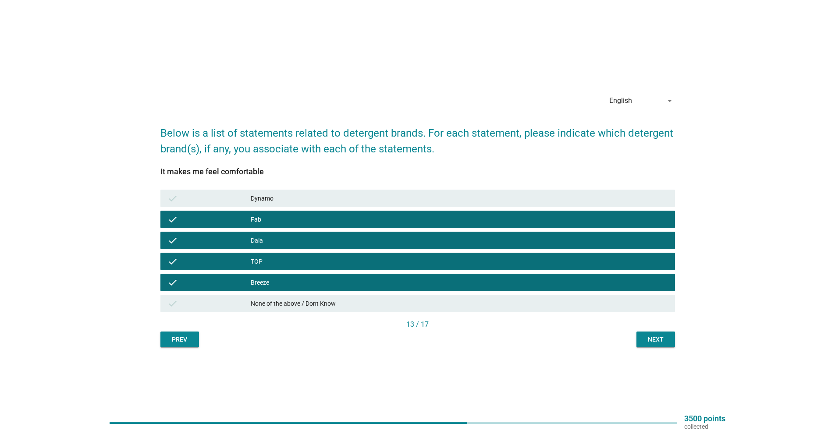
click at [295, 280] on div "Breeze" at bounding box center [459, 282] width 417 height 11
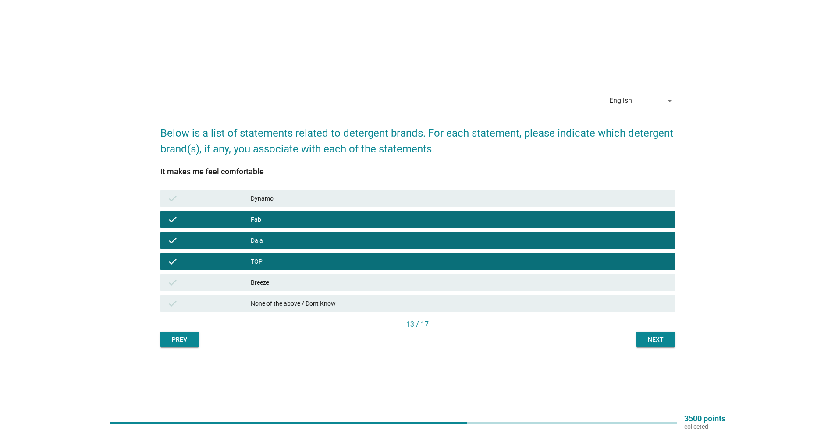
click at [440, 207] on div "check Dynamo" at bounding box center [418, 198] width 518 height 21
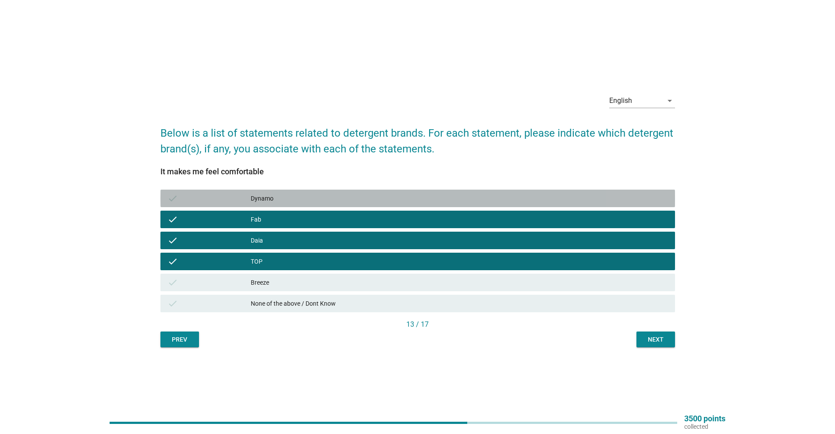
drag, startPoint x: 440, startPoint y: 203, endPoint x: 578, endPoint y: 299, distance: 167.6
click at [441, 204] on div "check Dynamo" at bounding box center [417, 199] width 515 height 18
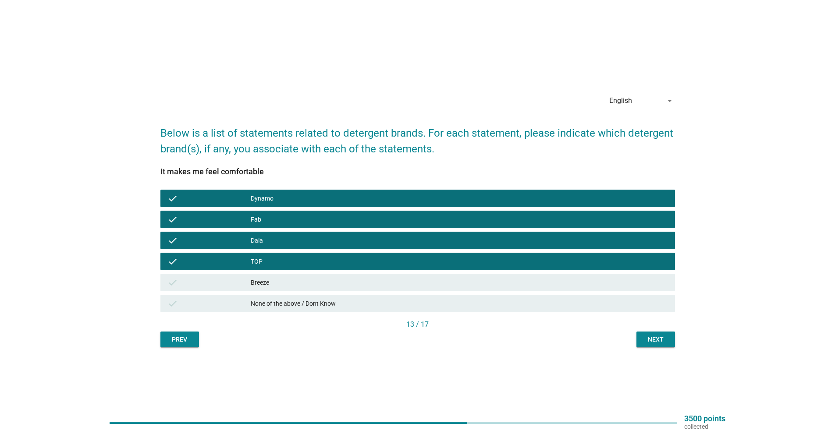
click at [658, 338] on div "Next" at bounding box center [655, 339] width 25 height 9
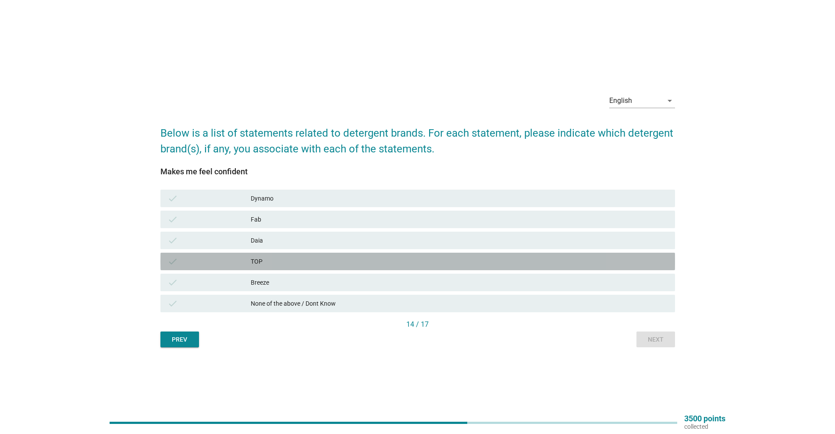
drag, startPoint x: 321, startPoint y: 265, endPoint x: 476, endPoint y: 318, distance: 163.4
click at [321, 266] on div "TOP" at bounding box center [459, 261] width 417 height 11
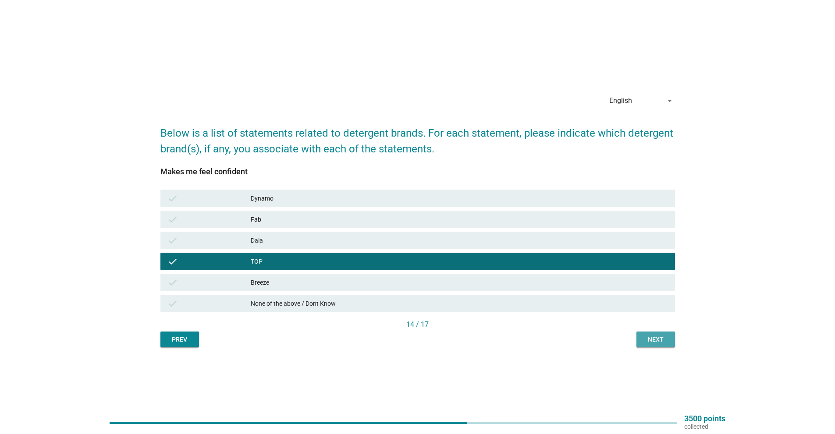
click at [654, 344] on div "Next" at bounding box center [655, 339] width 25 height 9
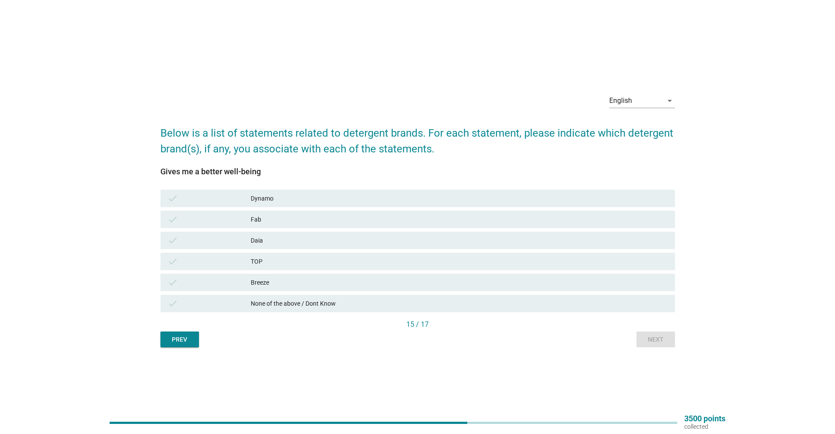
click at [626, 299] on div "None of the above / Dont Know" at bounding box center [459, 304] width 417 height 11
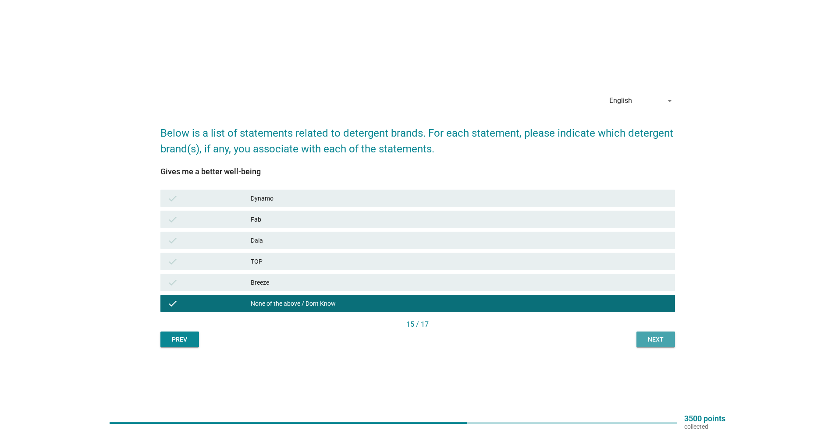
click at [647, 347] on button "Next" at bounding box center [655, 340] width 39 height 16
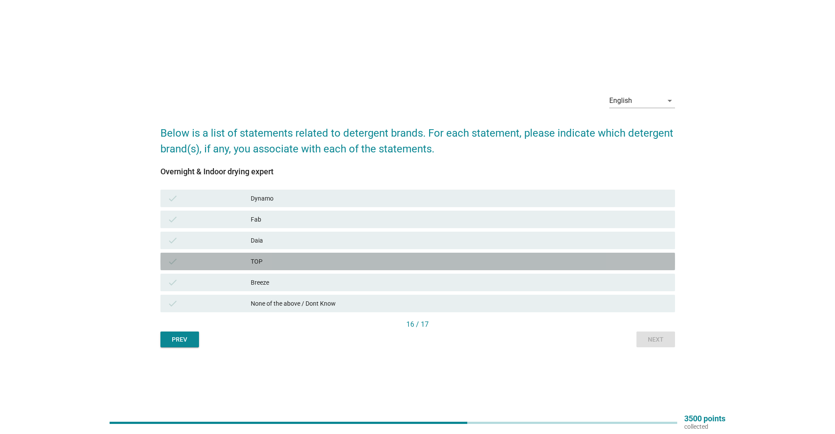
click at [232, 262] on div "check" at bounding box center [208, 261] width 83 height 11
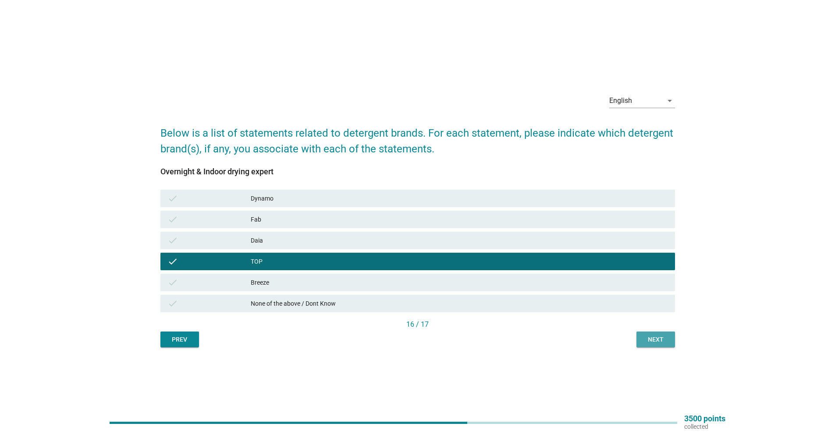
click at [647, 334] on button "Next" at bounding box center [655, 340] width 39 height 16
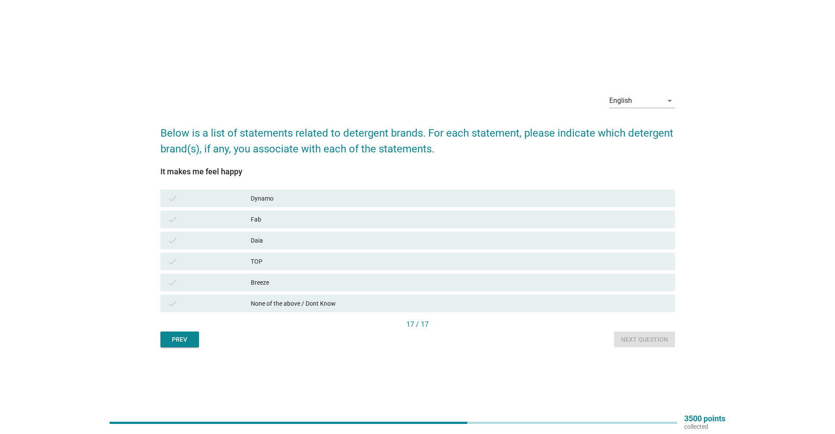
click at [455, 307] on div "None of the above / Dont Know" at bounding box center [459, 304] width 417 height 11
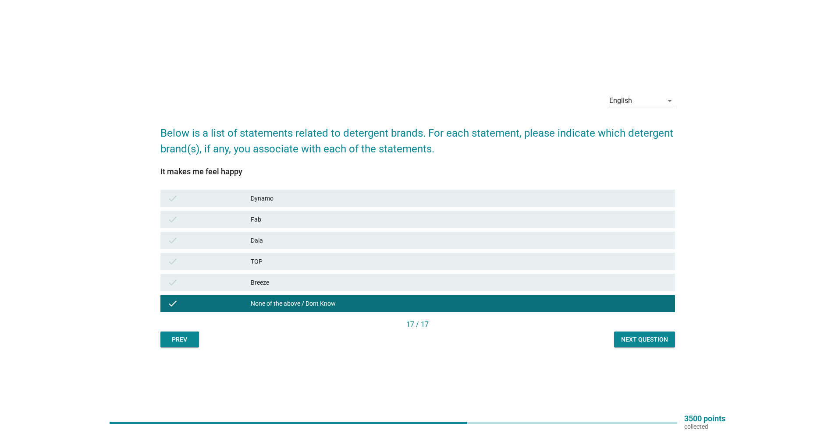
click at [661, 339] on div "Next question" at bounding box center [644, 339] width 47 height 9
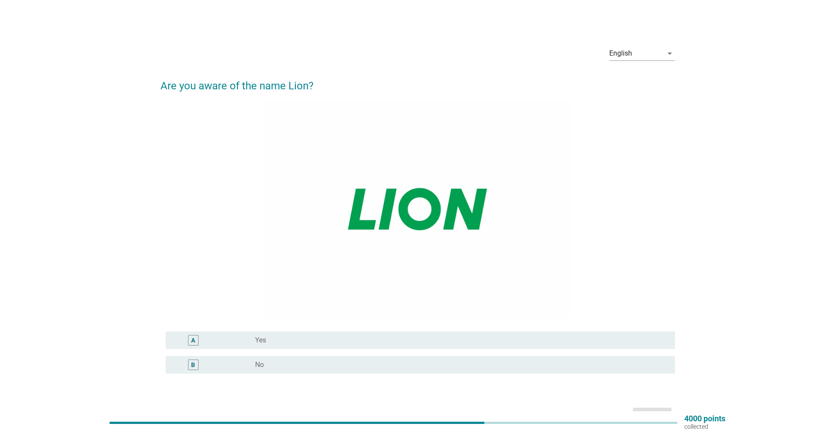
click at [291, 336] on div "radio_button_unchecked Yes" at bounding box center [458, 340] width 406 height 9
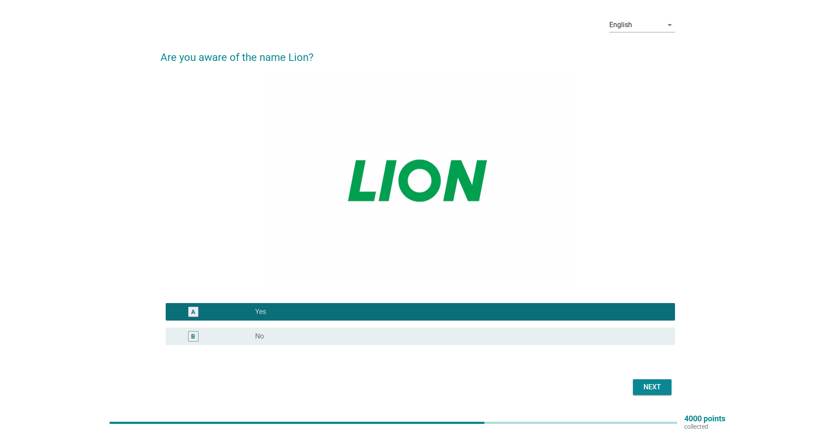
scroll to position [44, 0]
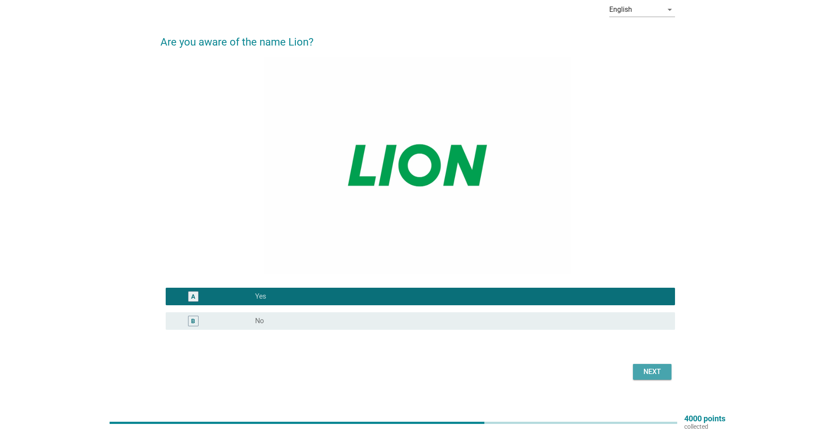
click at [664, 372] on div "Next" at bounding box center [652, 372] width 25 height 11
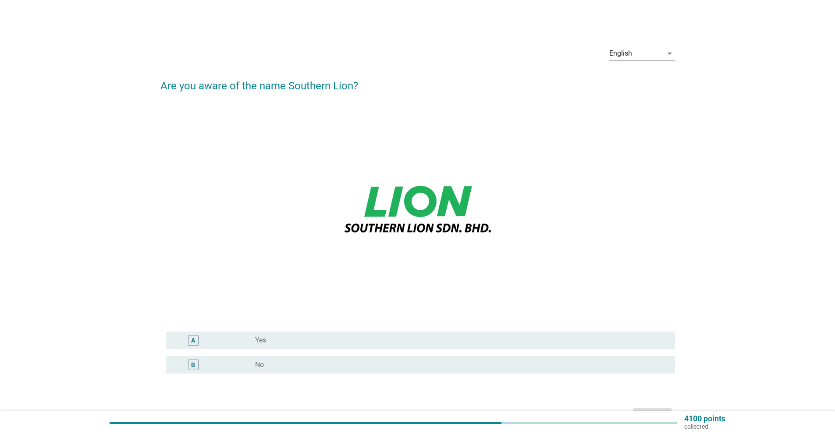
click at [336, 371] on div "B radio_button_unchecked No" at bounding box center [420, 365] width 509 height 18
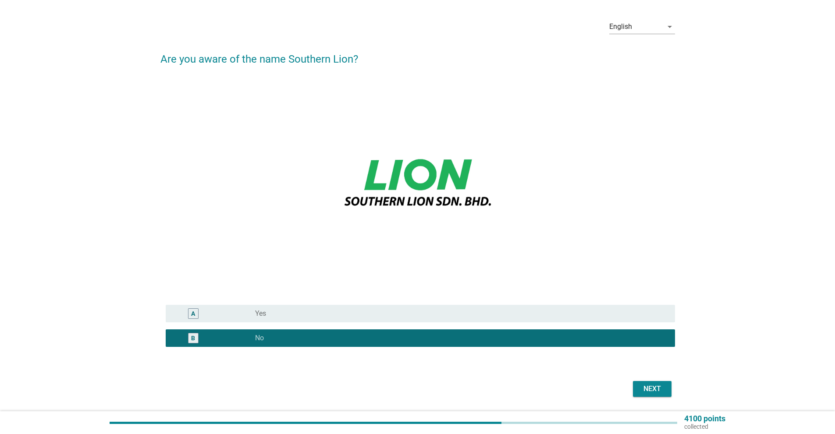
scroll to position [54, 0]
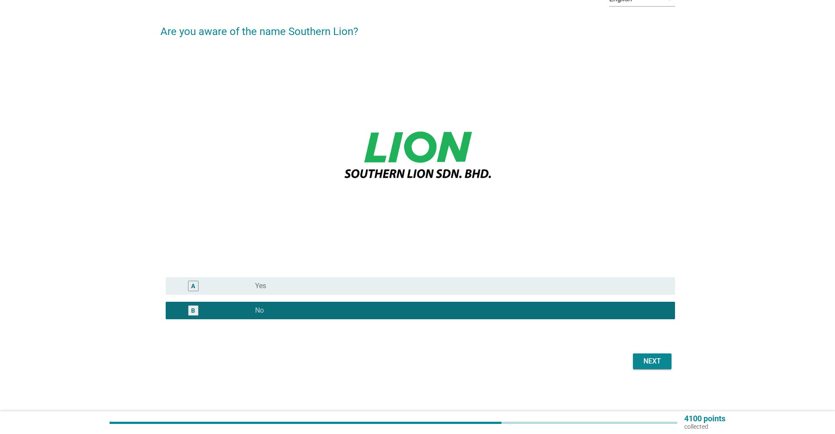
click at [662, 357] on div "Next" at bounding box center [652, 361] width 25 height 11
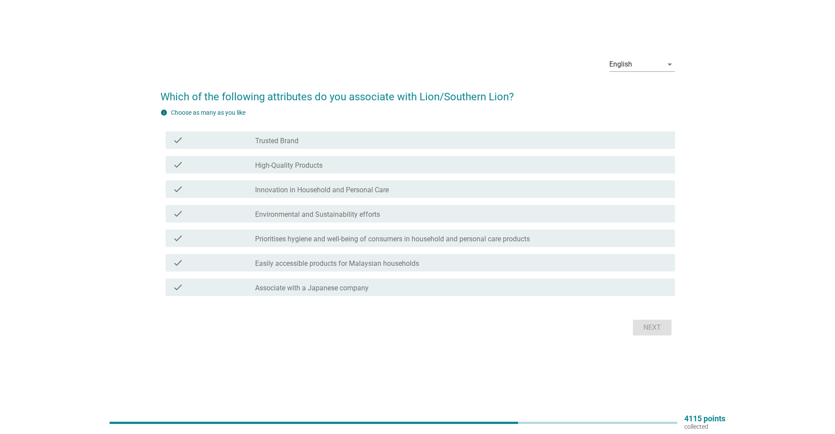
scroll to position [0, 0]
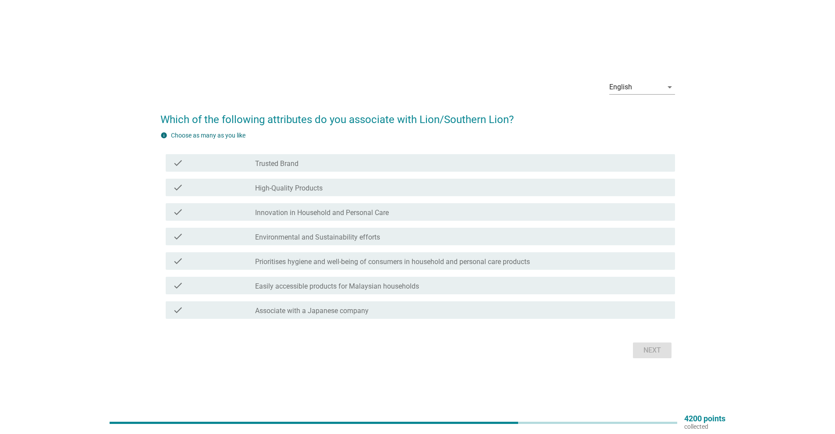
click at [475, 252] on div "check check_box_outline_blank Prioritises hygiene and well-being of consumers i…" at bounding box center [417, 261] width 515 height 25
click at [472, 262] on label "Prioritises hygiene and well-being of consumers in household and personal care …" at bounding box center [392, 262] width 275 height 9
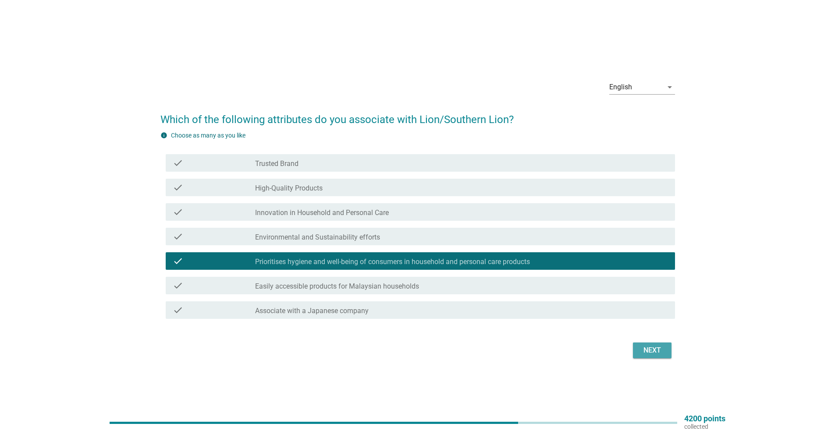
click at [661, 352] on div "Next" at bounding box center [652, 350] width 25 height 11
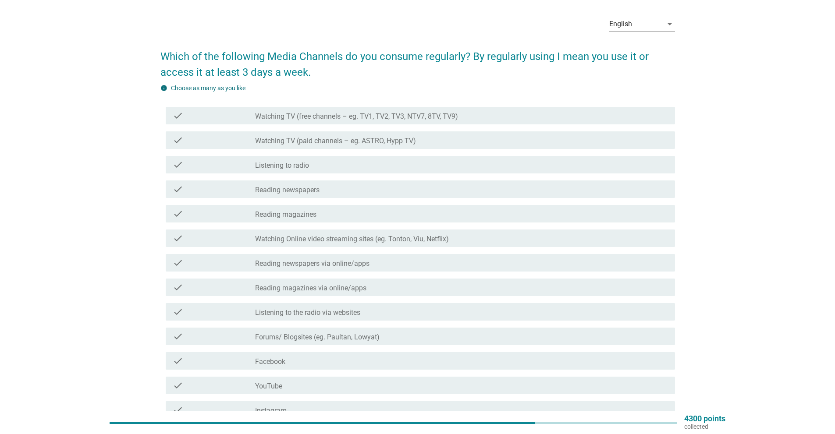
scroll to position [44, 0]
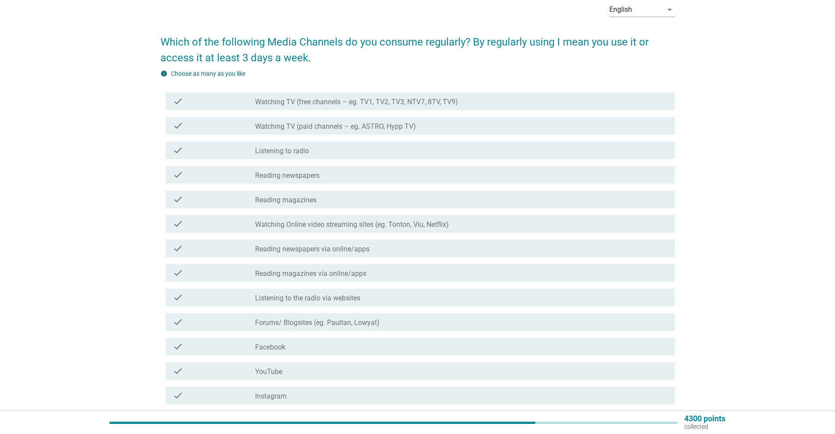
click at [329, 153] on div "check_box_outline_blank Listening to radio" at bounding box center [461, 150] width 413 height 11
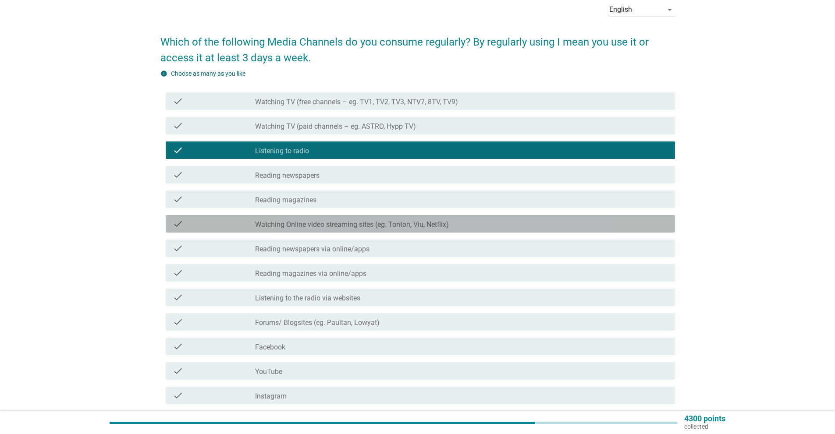
click at [349, 225] on label "Watching Online video streaming sites (eg. Tonton, Viu, Netflix)" at bounding box center [352, 224] width 194 height 9
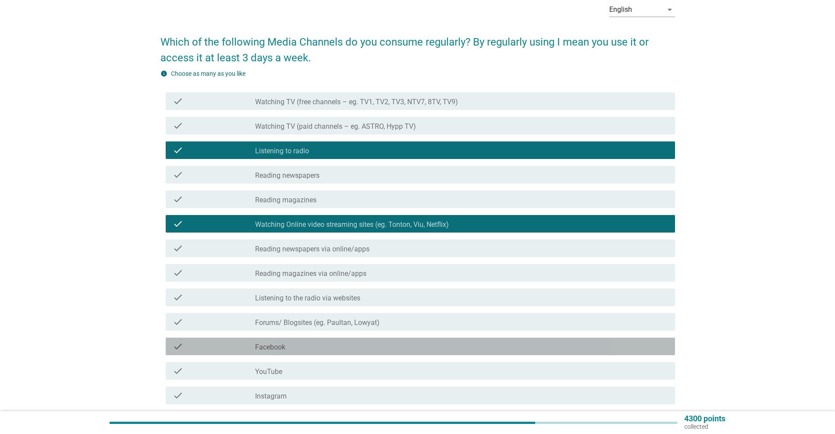
click at [265, 347] on label "Facebook" at bounding box center [270, 347] width 30 height 9
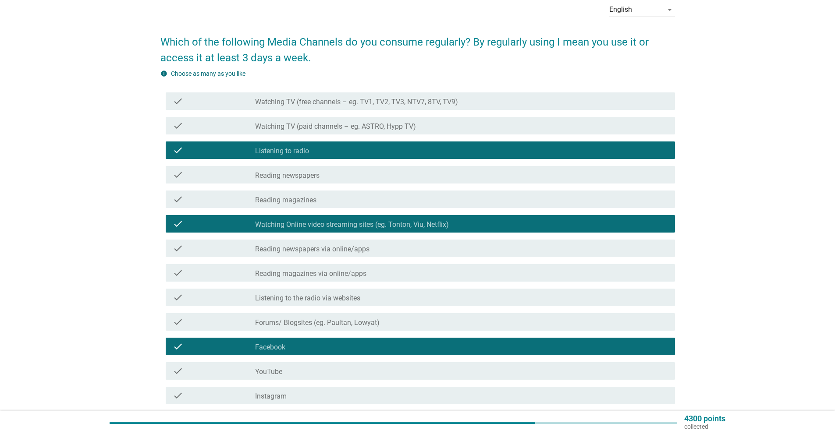
click at [306, 373] on div "check_box_outline_blank YouTube" at bounding box center [461, 371] width 413 height 11
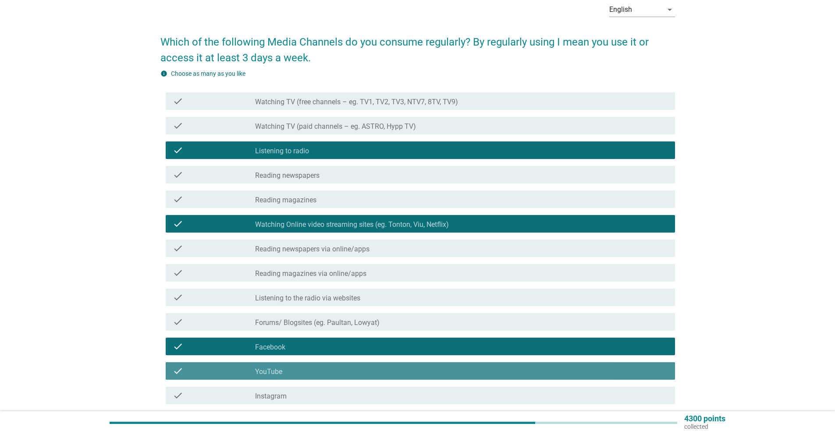
click at [302, 396] on div "check_box_outline_blank Instagram" at bounding box center [461, 396] width 413 height 11
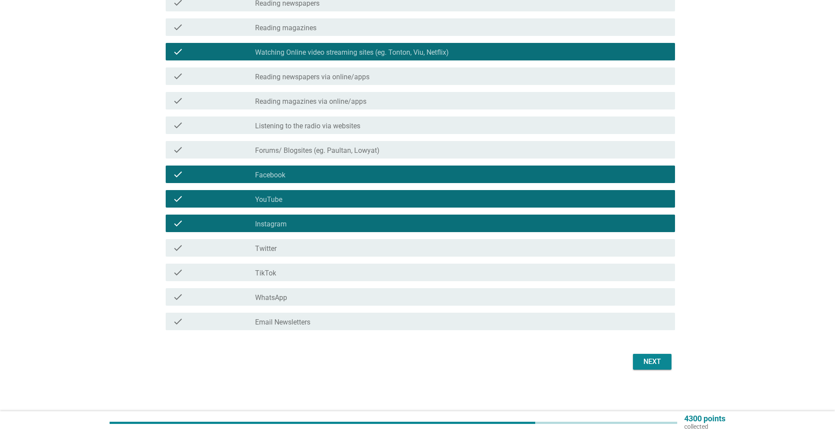
scroll to position [217, 0]
click at [338, 299] on div "check_box_outline_blank WhatsApp" at bounding box center [461, 296] width 413 height 11
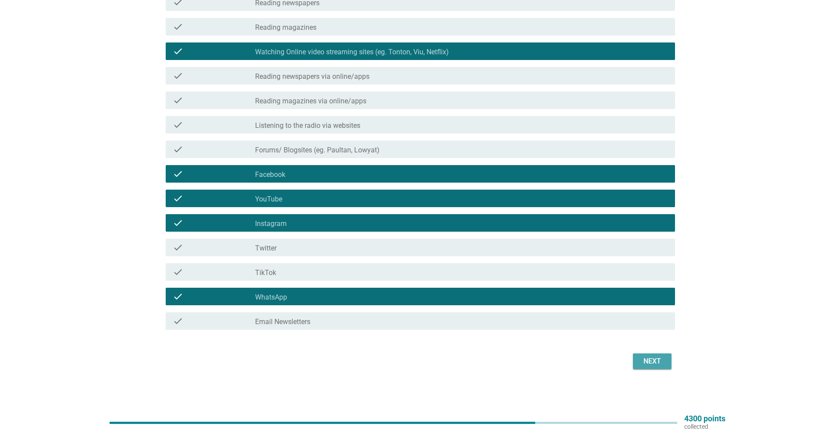
click at [654, 356] on div "Next" at bounding box center [652, 361] width 25 height 11
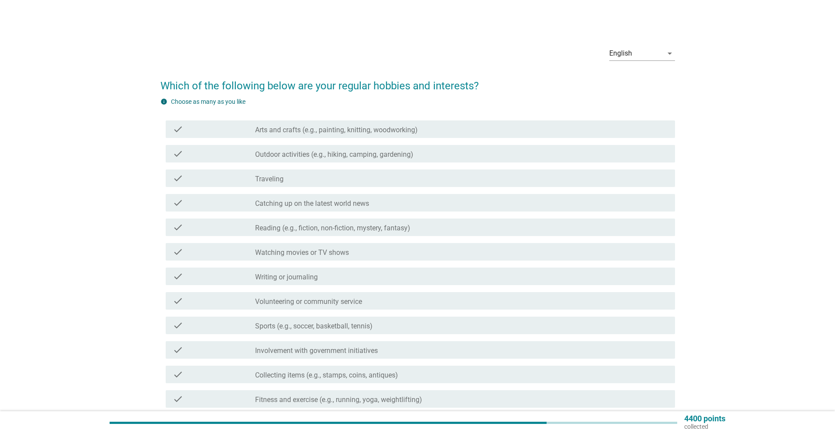
click at [405, 152] on label "Outdoor activities (e.g., hiking, camping, gardening)" at bounding box center [334, 154] width 158 height 9
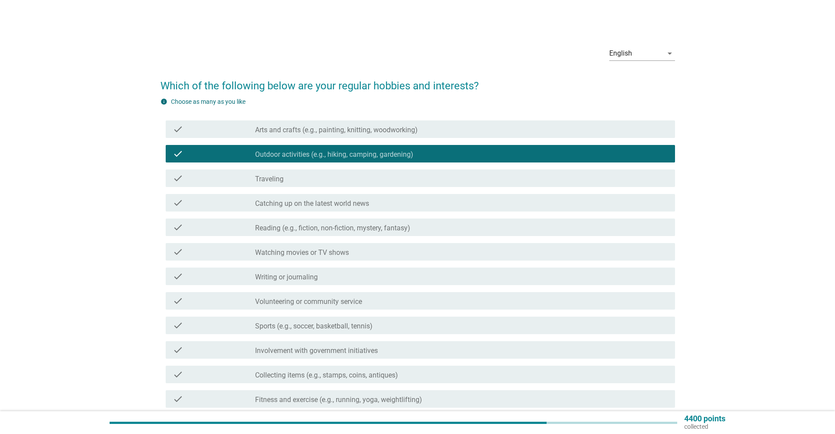
click at [312, 183] on div "check_box_outline_blank Traveling" at bounding box center [461, 178] width 413 height 11
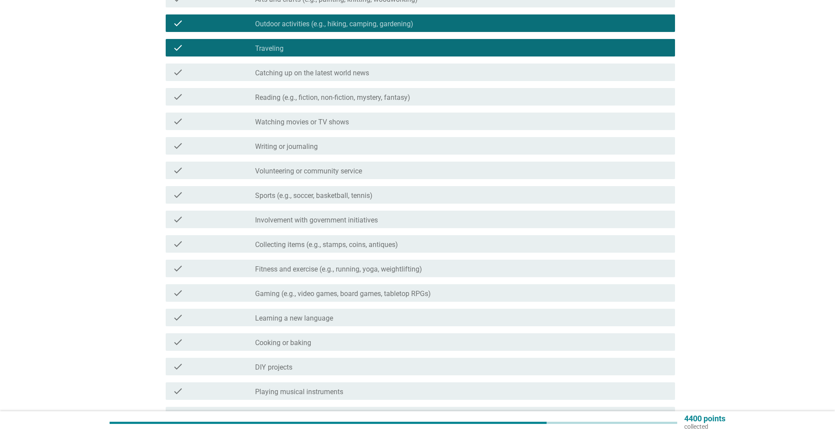
scroll to position [131, 0]
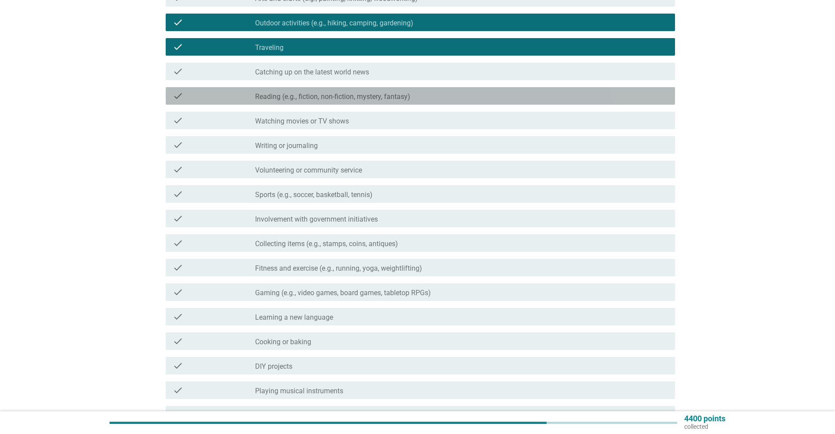
click at [327, 103] on div "check check_box_outline_blank Reading (e.g., fiction, non-fiction, mystery, fan…" at bounding box center [420, 96] width 509 height 18
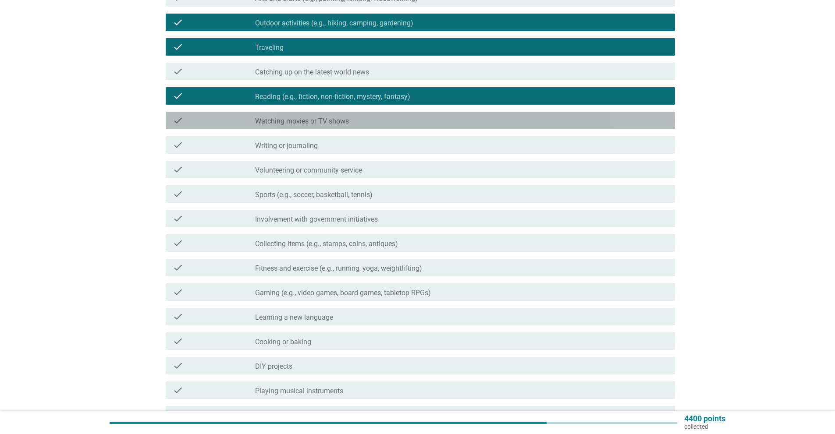
click at [330, 117] on label "Watching movies or TV shows" at bounding box center [302, 121] width 94 height 9
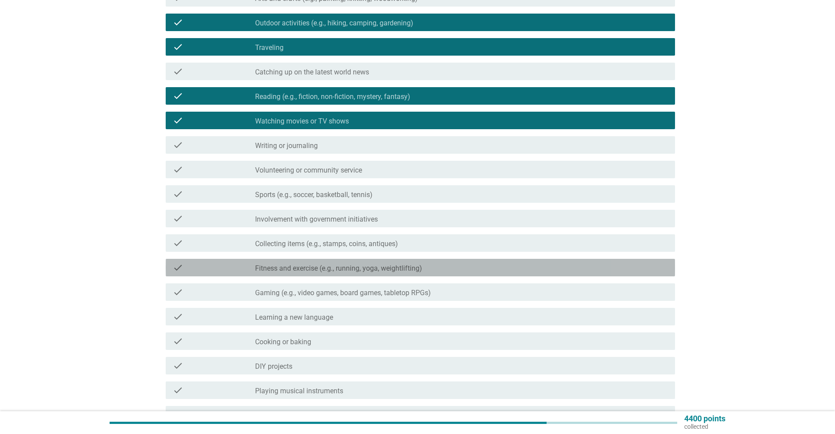
click at [444, 267] on div "check_box_outline_blank Fitness and exercise (e.g., running, yoga, weightliftin…" at bounding box center [461, 268] width 413 height 11
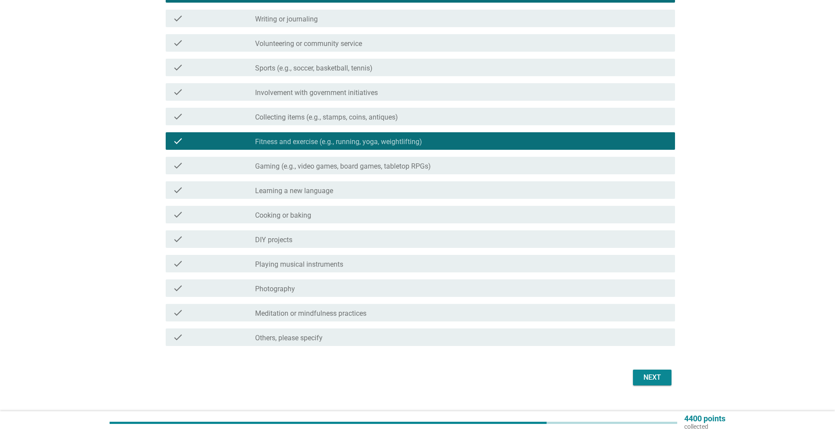
scroll to position [263, 0]
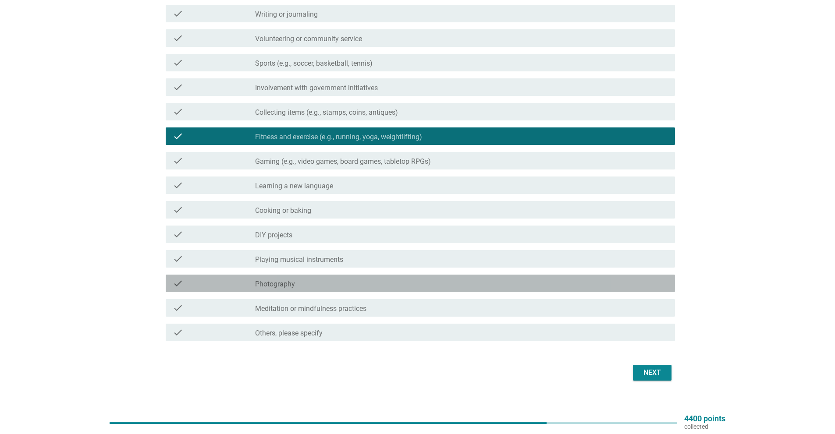
click at [359, 284] on div "check_box_outline_blank Photography" at bounding box center [461, 283] width 413 height 11
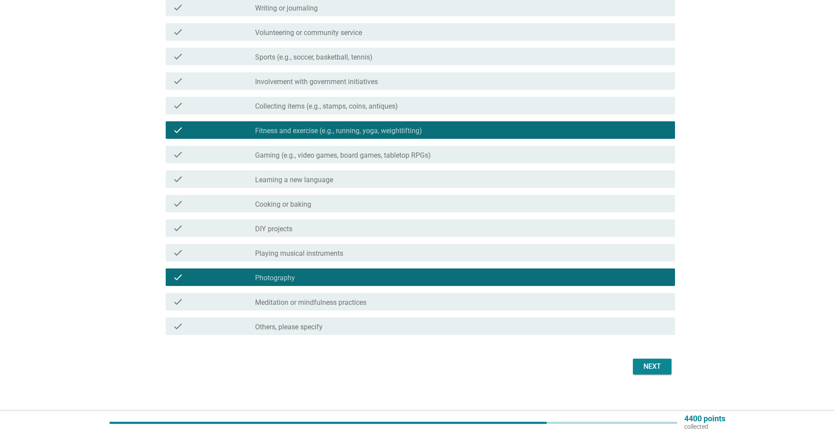
scroll to position [274, 0]
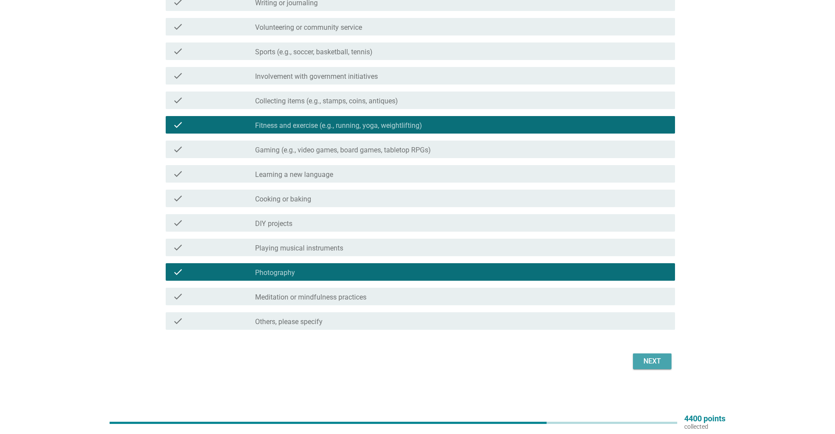
click at [641, 358] on div "Next" at bounding box center [652, 361] width 25 height 11
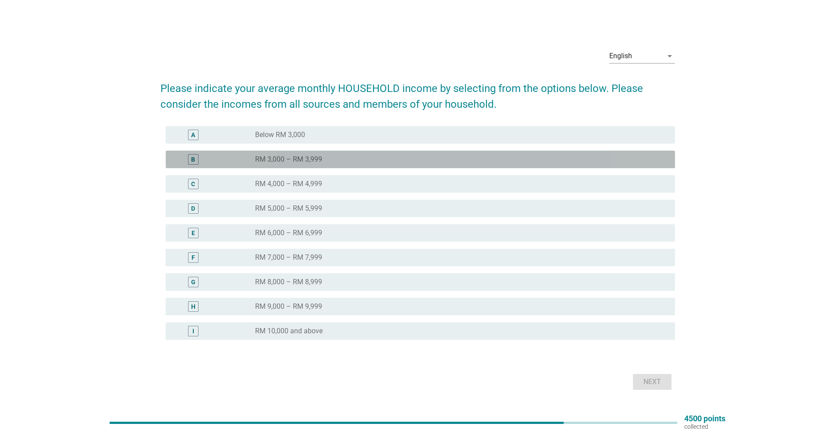
click at [292, 154] on div "radio_button_unchecked RM 3,000 – RM 3,999" at bounding box center [461, 159] width 413 height 11
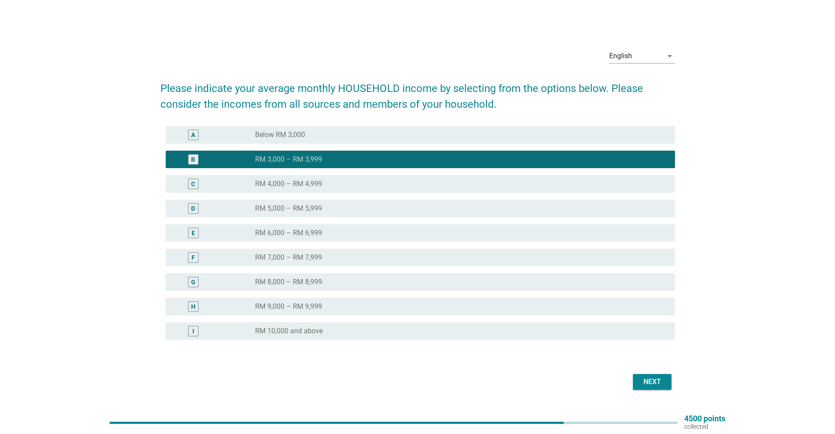
click at [658, 381] on div "Next" at bounding box center [652, 382] width 25 height 11
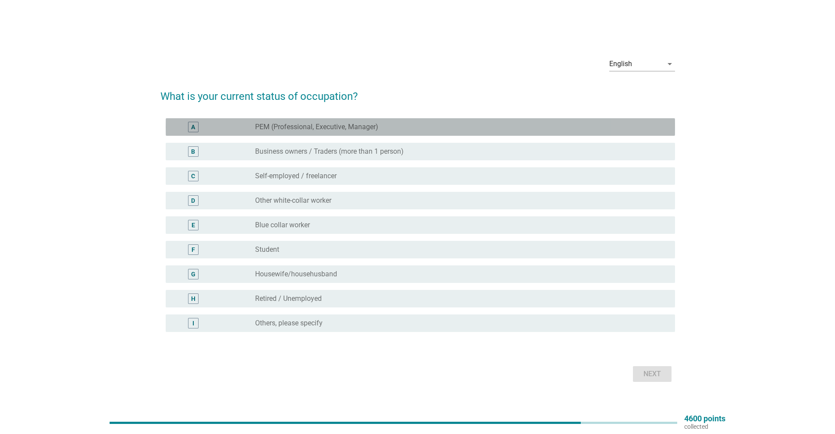
click at [281, 126] on label "PEM (Professional, Executive, Manager)" at bounding box center [316, 127] width 123 height 9
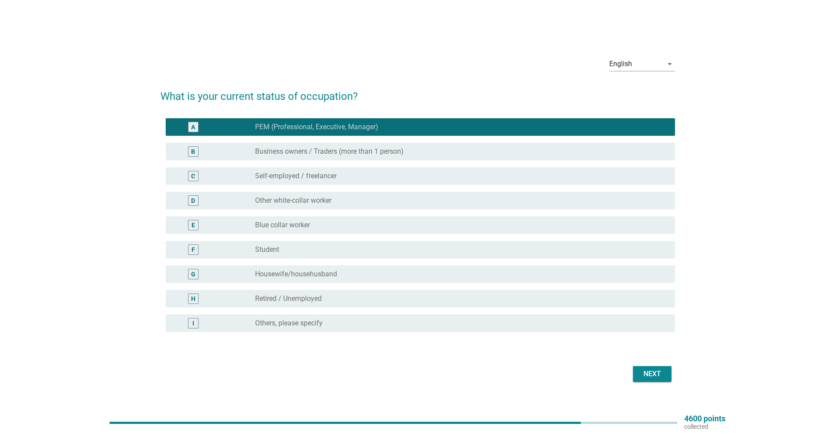
click at [647, 375] on div "Next" at bounding box center [652, 374] width 25 height 11
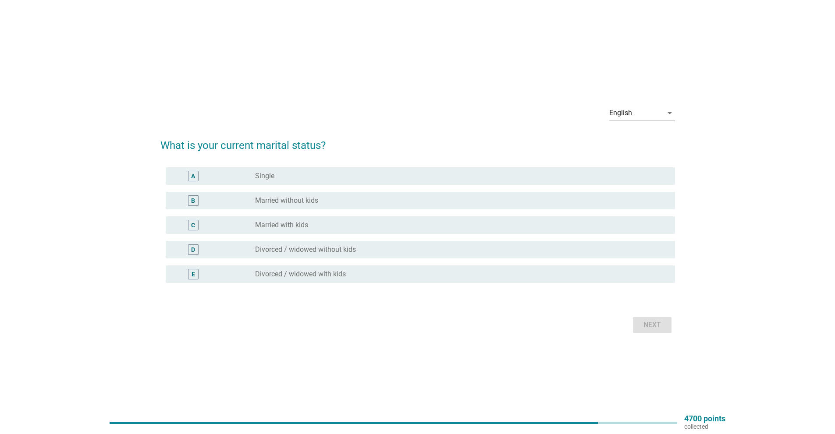
click at [250, 180] on div "A" at bounding box center [214, 176] width 82 height 11
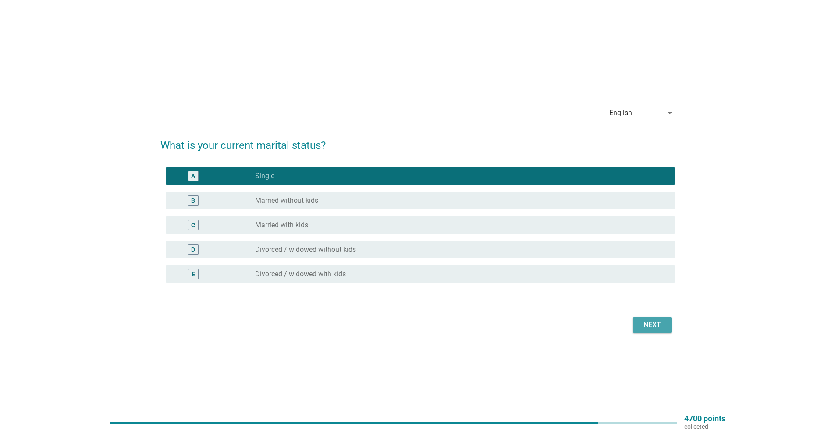
click at [648, 329] on div "Next" at bounding box center [652, 325] width 25 height 11
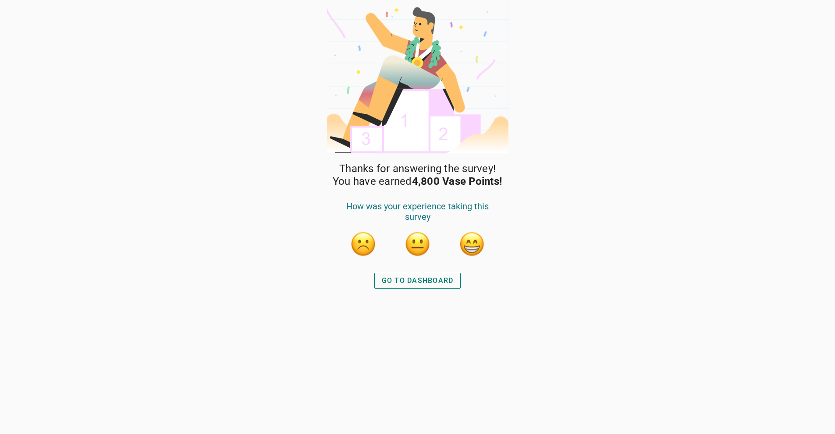
click at [465, 245] on button "button" at bounding box center [472, 244] width 26 height 26
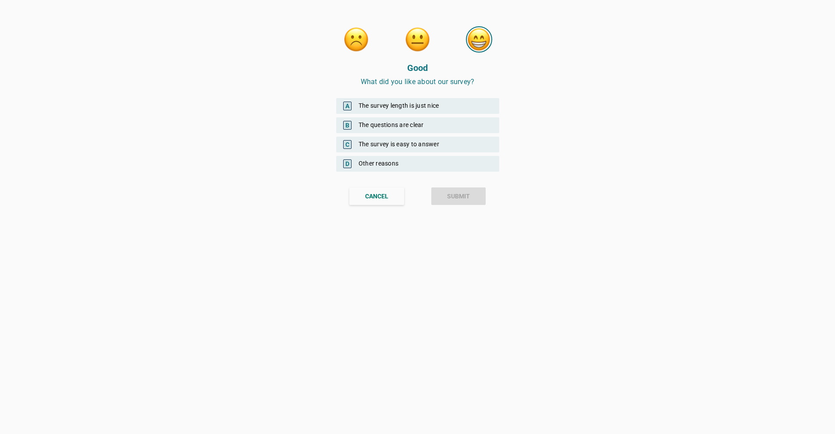
click at [418, 130] on div "B The questions are clear" at bounding box center [417, 125] width 163 height 16
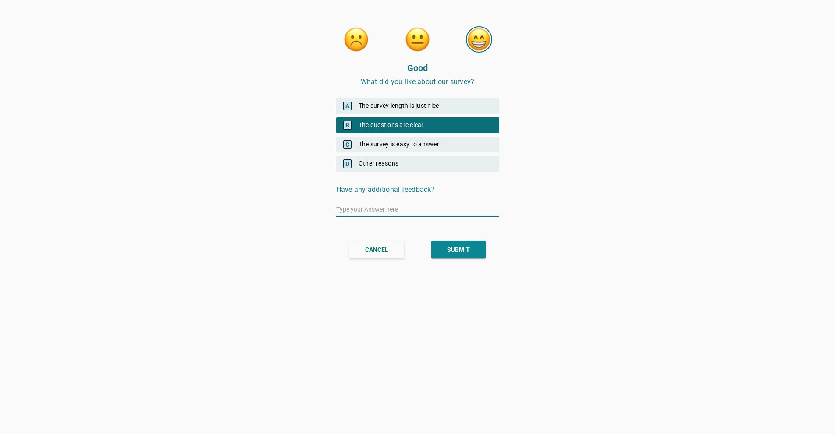
click at [460, 246] on div "SUBMIT" at bounding box center [458, 249] width 23 height 9
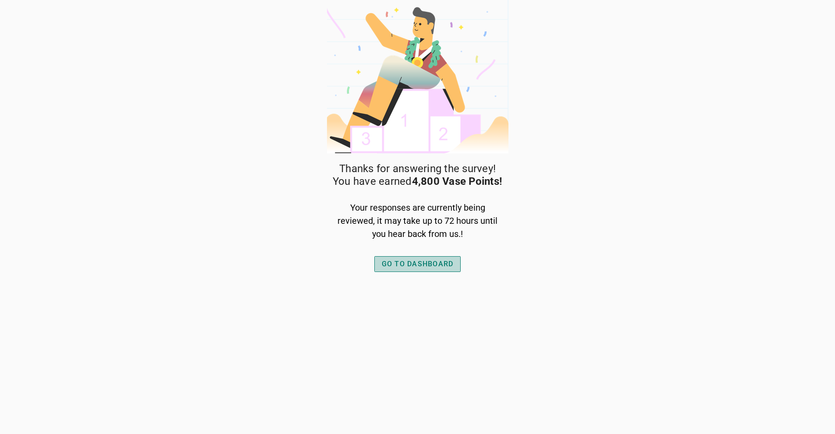
click at [426, 264] on div "GO TO DASHBOARD" at bounding box center [418, 264] width 72 height 11
